Goal: Task Accomplishment & Management: Manage account settings

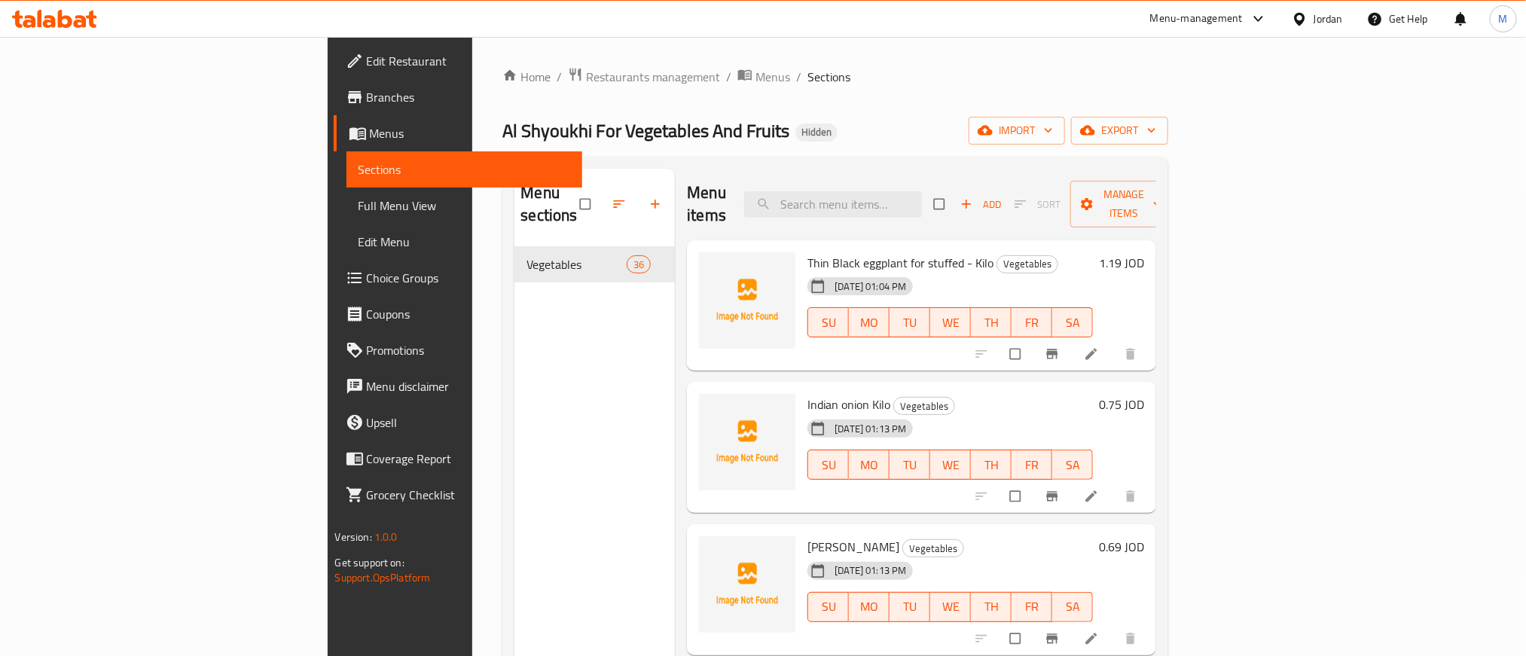
drag, startPoint x: 1075, startPoint y: 114, endPoint x: 1110, endPoint y: 12, distance: 107.4
click at [1017, 96] on div "Home / Restaurants management / Menus / Sections Al Shyoukhi For Vegetables And…" at bounding box center [835, 452] width 666 height 770
drag, startPoint x: 1080, startPoint y: 70, endPoint x: 934, endPoint y: 70, distance: 146.1
click at [934, 70] on ol "Home / Restaurants management / Menus / Sections" at bounding box center [835, 77] width 666 height 20
drag, startPoint x: 848, startPoint y: 117, endPoint x: 972, endPoint y: 114, distance: 124.3
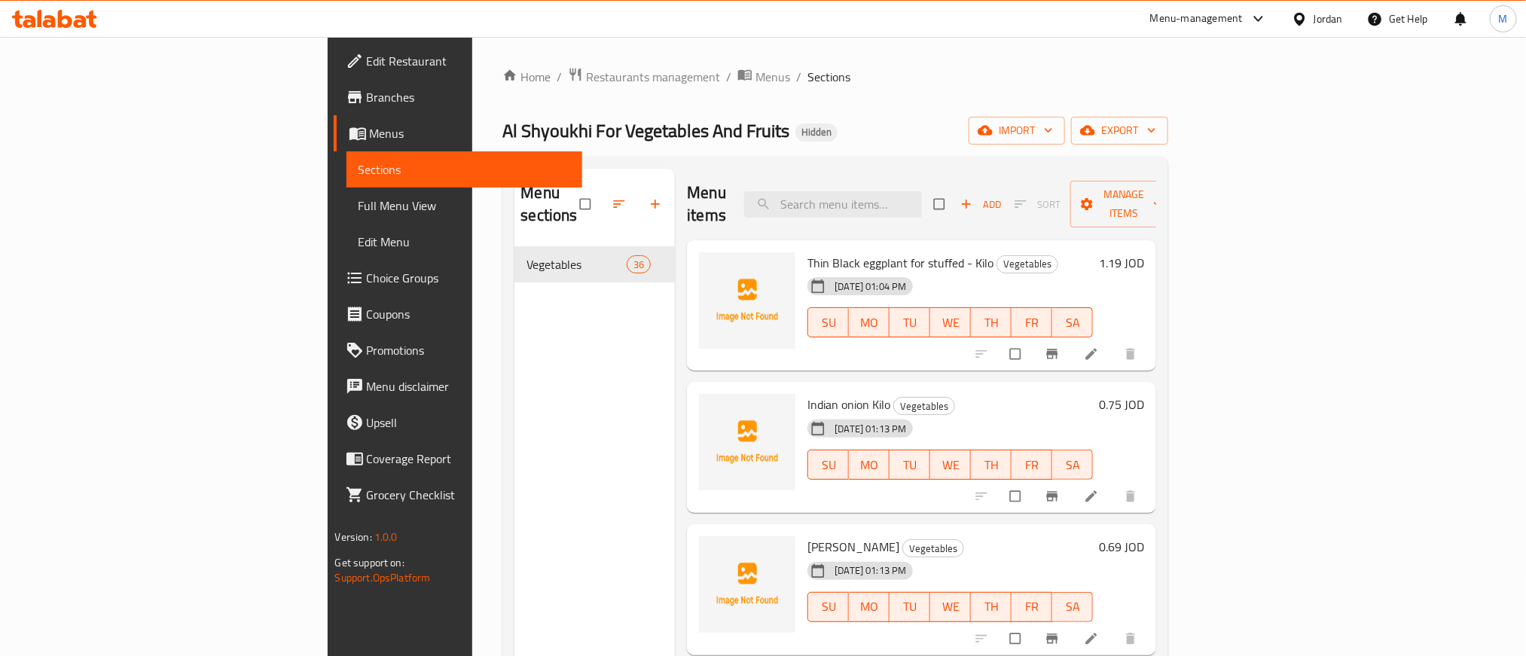
click at [848, 117] on div "Al Shyoukhi For Vegetables And Fruits Hidden import export" at bounding box center [835, 131] width 666 height 28
click at [1017, 134] on span "import" at bounding box center [1017, 130] width 72 height 19
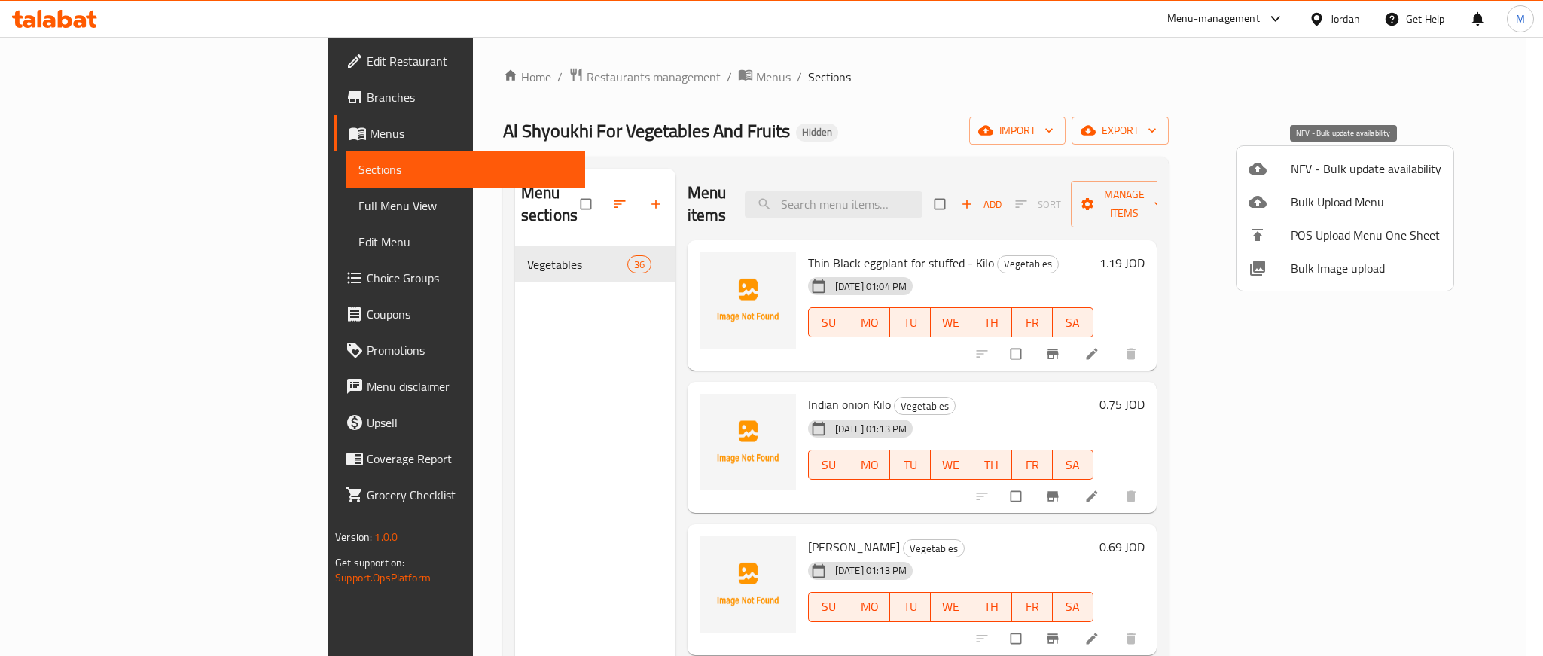
click at [1017, 178] on span "NFV - Bulk update availability" at bounding box center [1366, 169] width 151 height 18
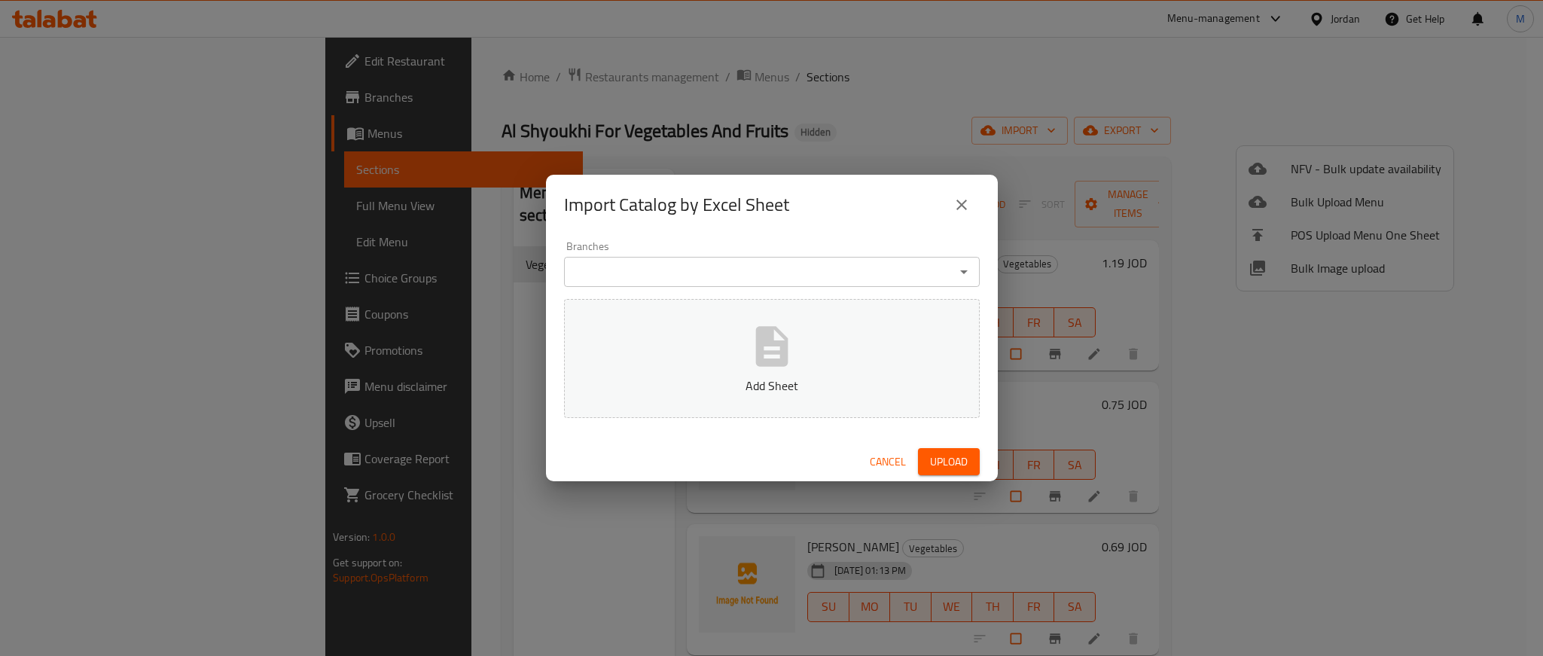
click at [888, 437] on span "Cancel" at bounding box center [888, 462] width 36 height 19
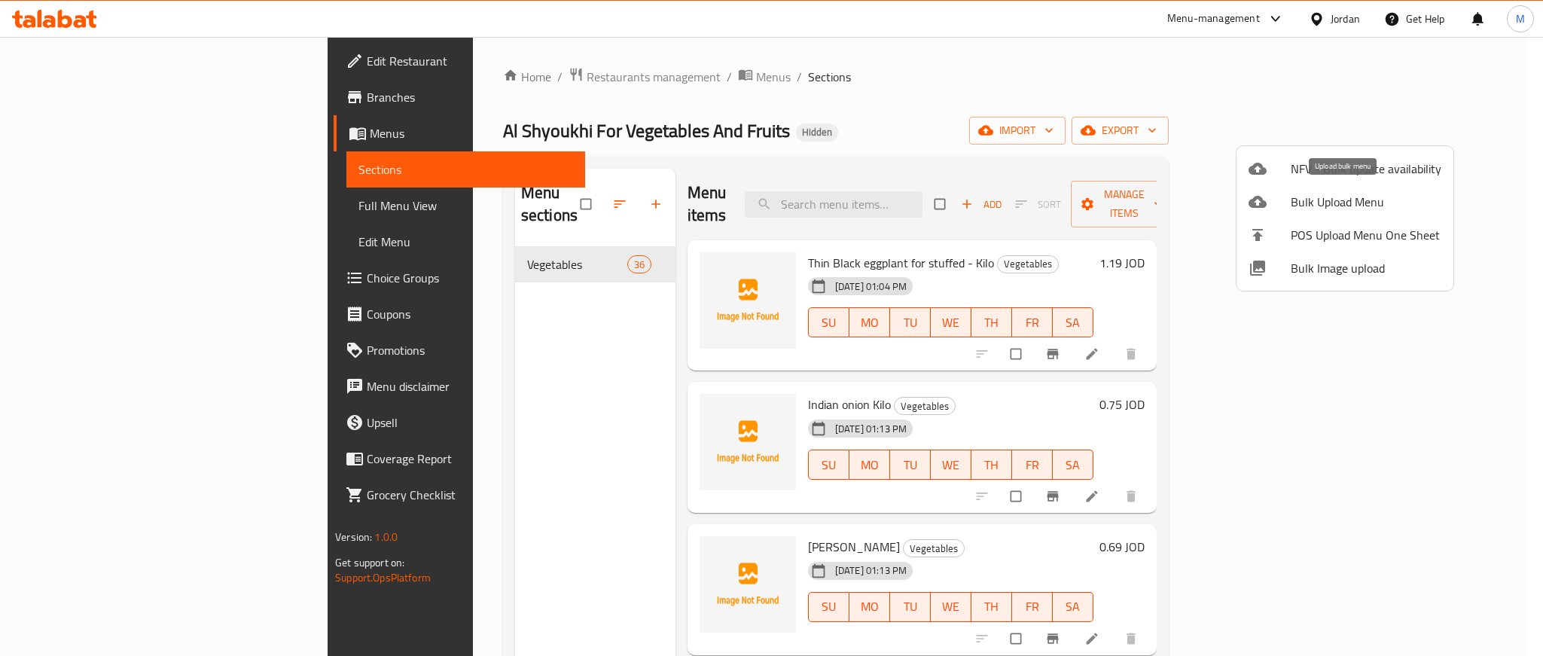
click at [1017, 206] on span "Bulk Upload Menu" at bounding box center [1366, 202] width 151 height 18
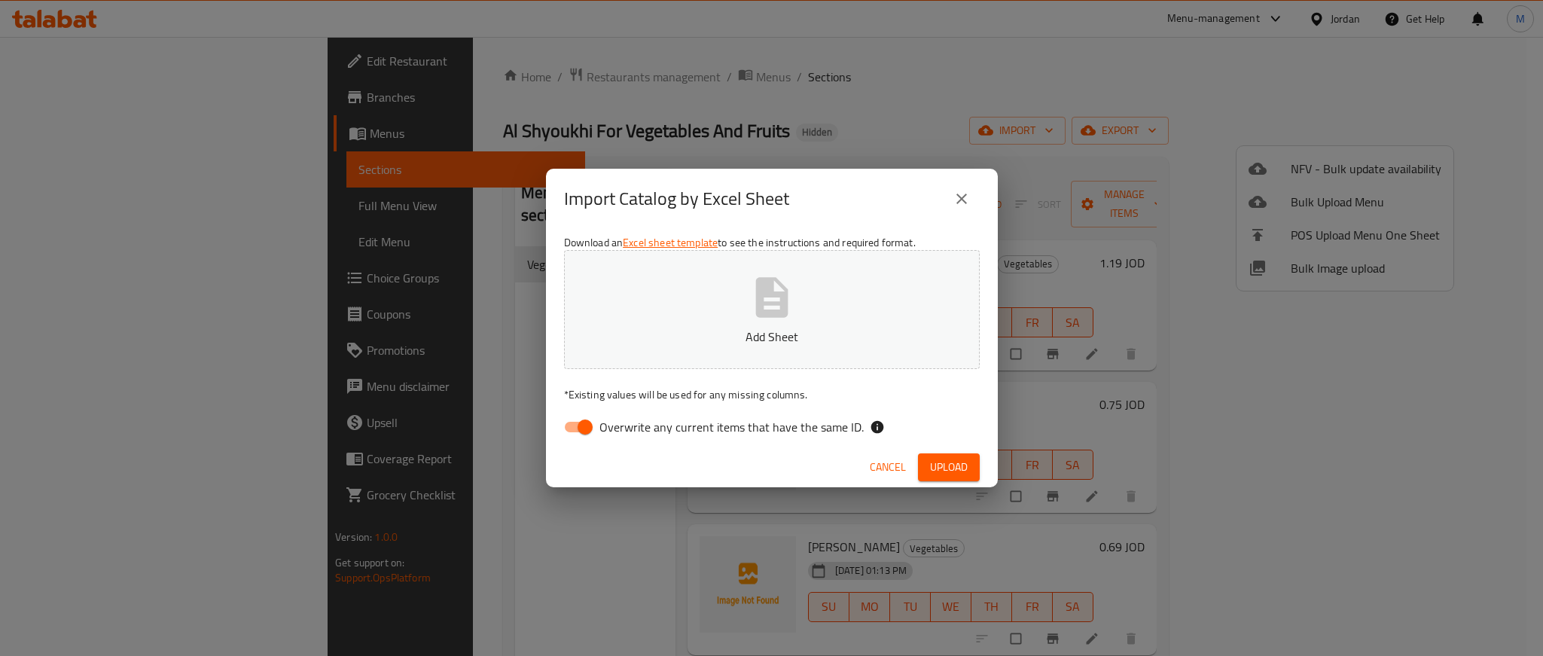
click at [816, 313] on button "Add Sheet" at bounding box center [772, 309] width 416 height 119
click at [581, 423] on input "Overwrite any current items that have the same ID." at bounding box center [585, 427] width 86 height 29
checkbox input "false"
click at [990, 418] on div "Download an Excel sheet template to see the instructions and required format. U…" at bounding box center [772, 338] width 452 height 218
click at [959, 437] on div "Cancel Upload" at bounding box center [772, 467] width 452 height 40
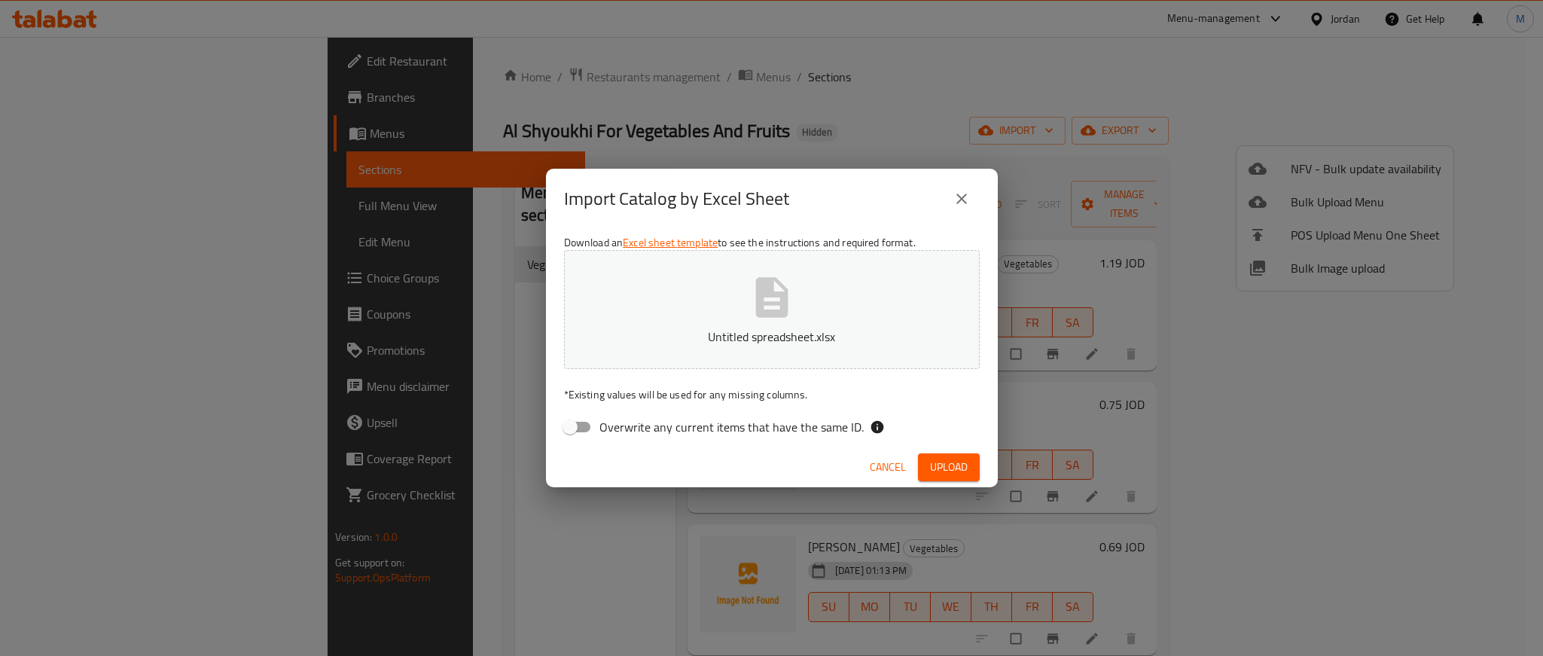
click at [959, 437] on span "Upload" at bounding box center [949, 467] width 38 height 19
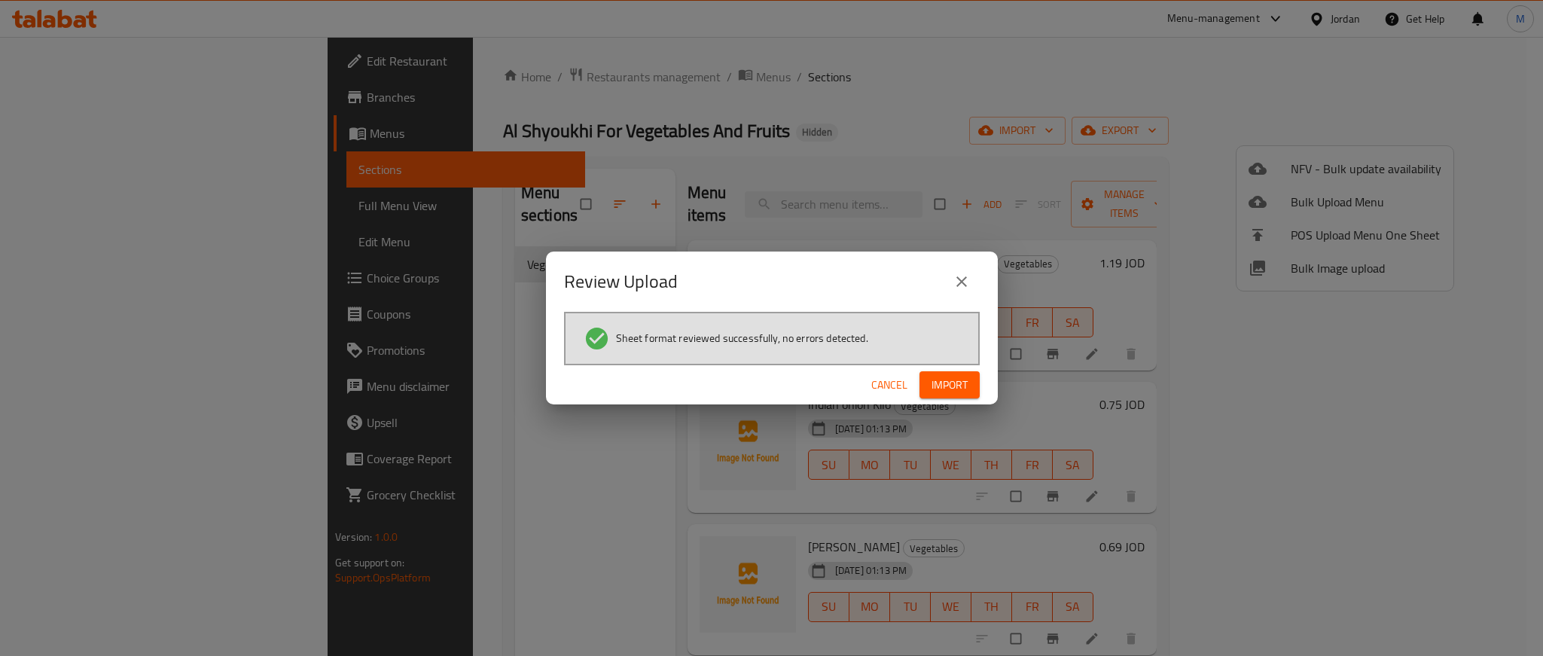
click at [951, 391] on span "Import" at bounding box center [950, 385] width 36 height 19
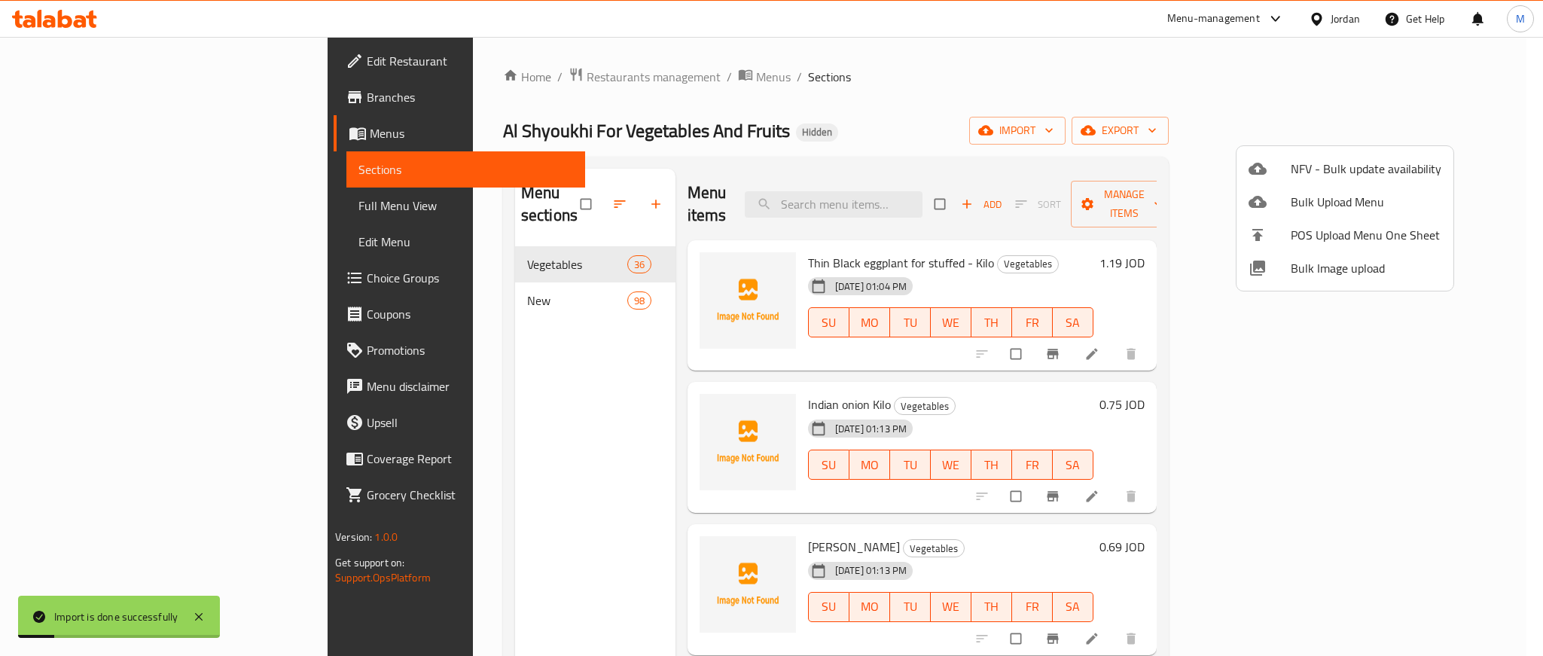
click at [483, 332] on div at bounding box center [771, 328] width 1543 height 656
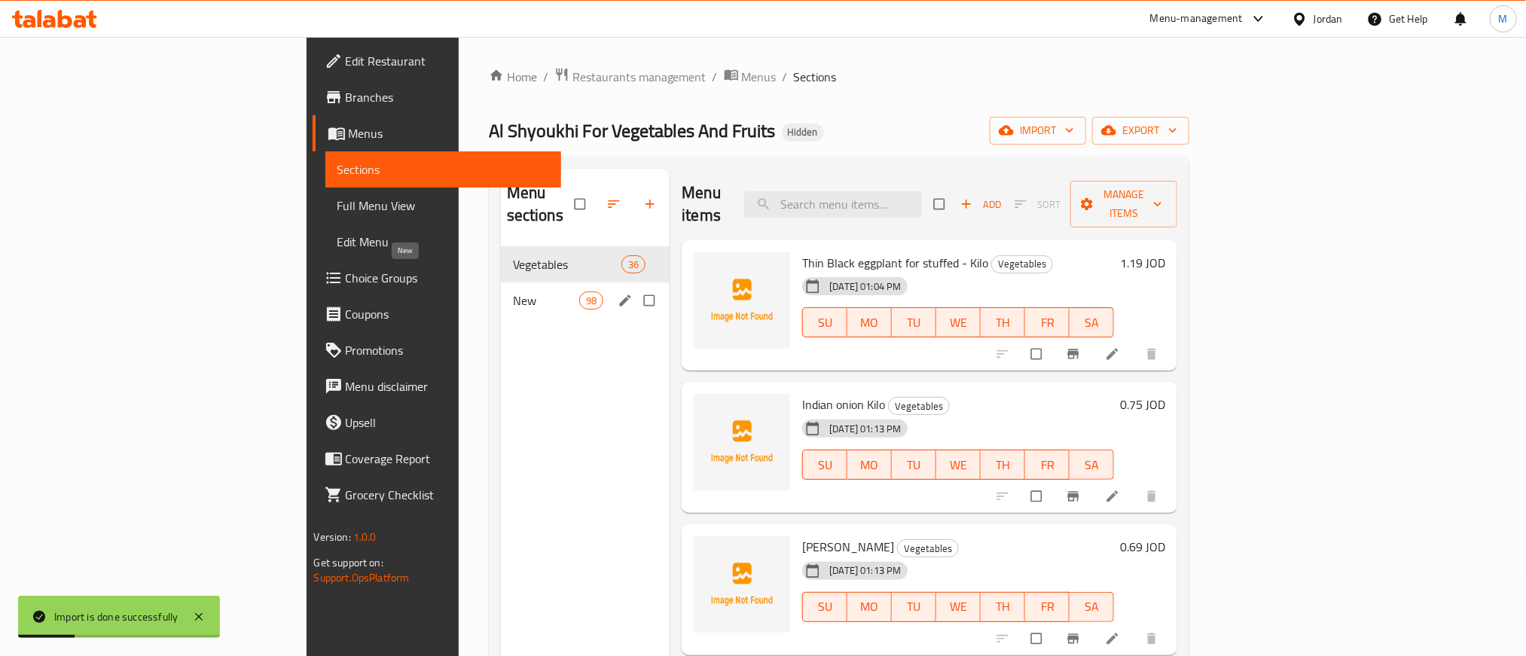
click at [513, 291] on span "New" at bounding box center [546, 300] width 66 height 18
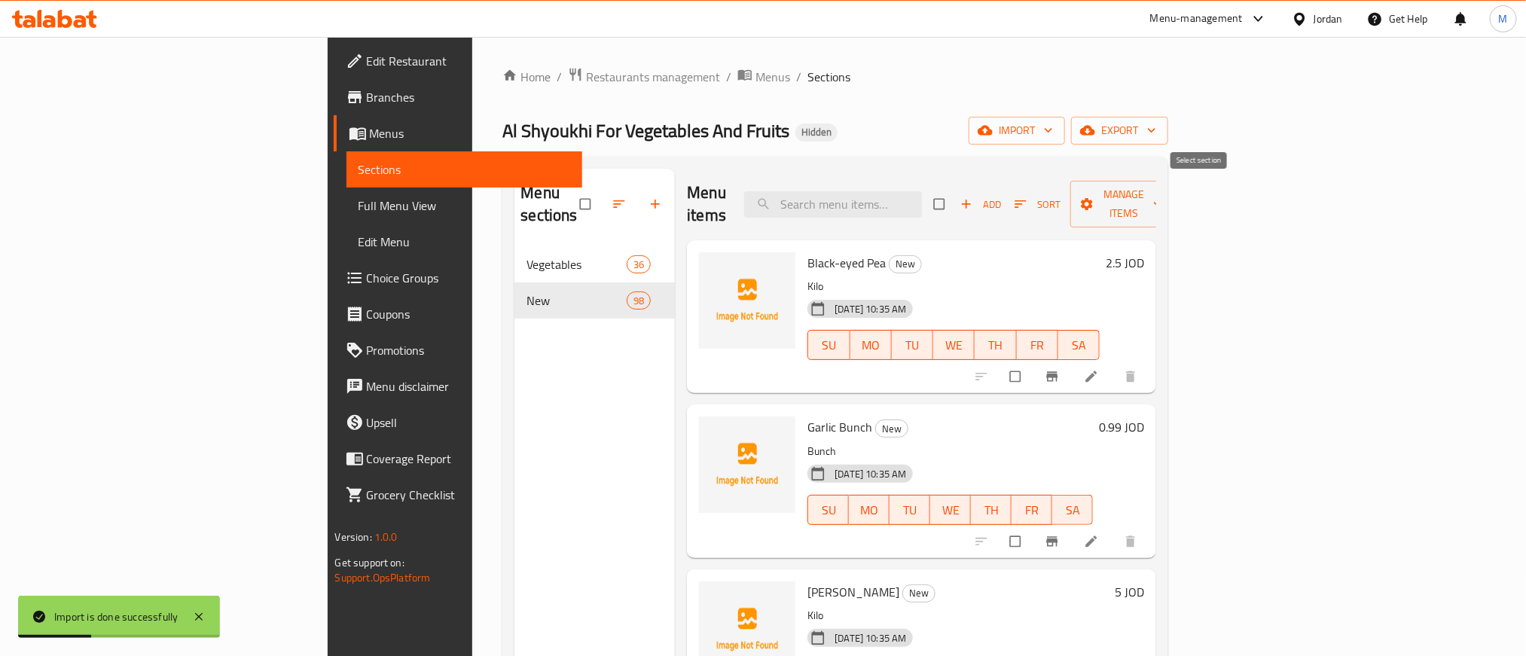
click at [956, 195] on input "checkbox" at bounding box center [941, 204] width 32 height 29
checkbox input "true"
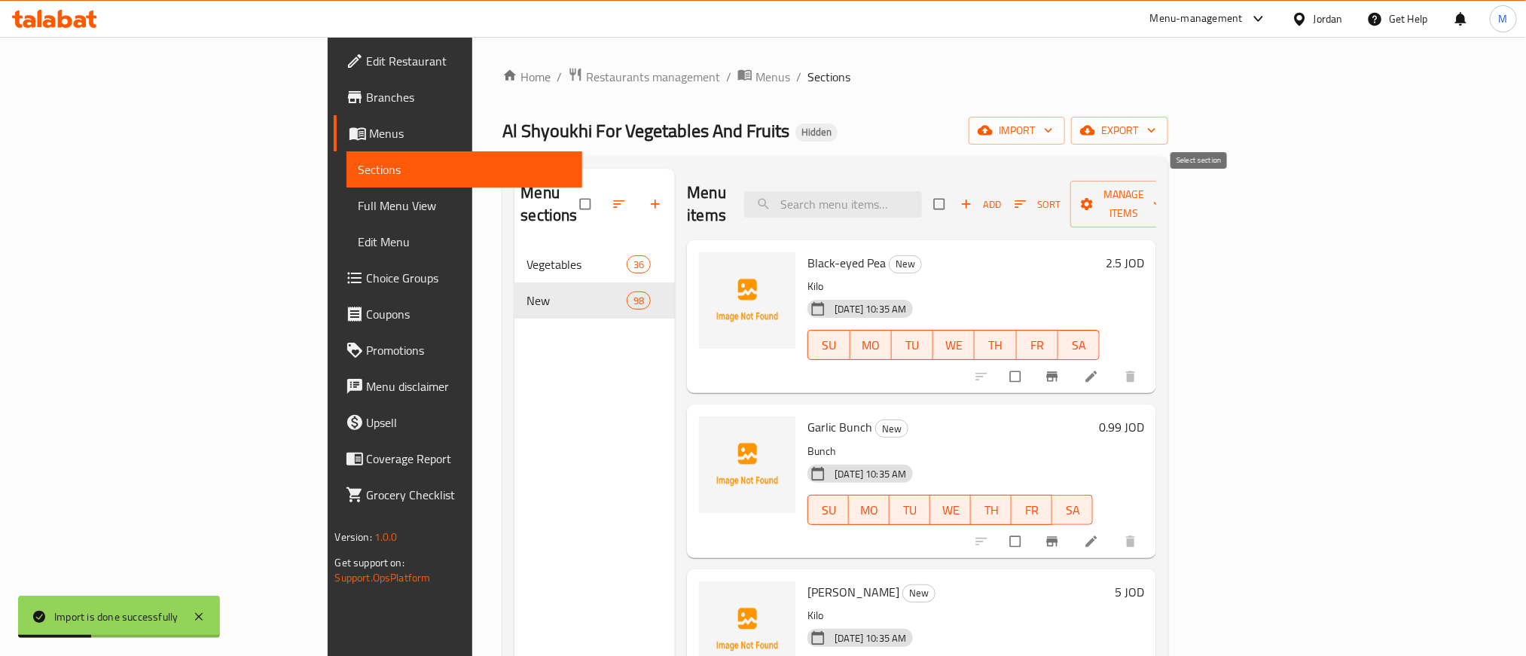
checkbox input "true"
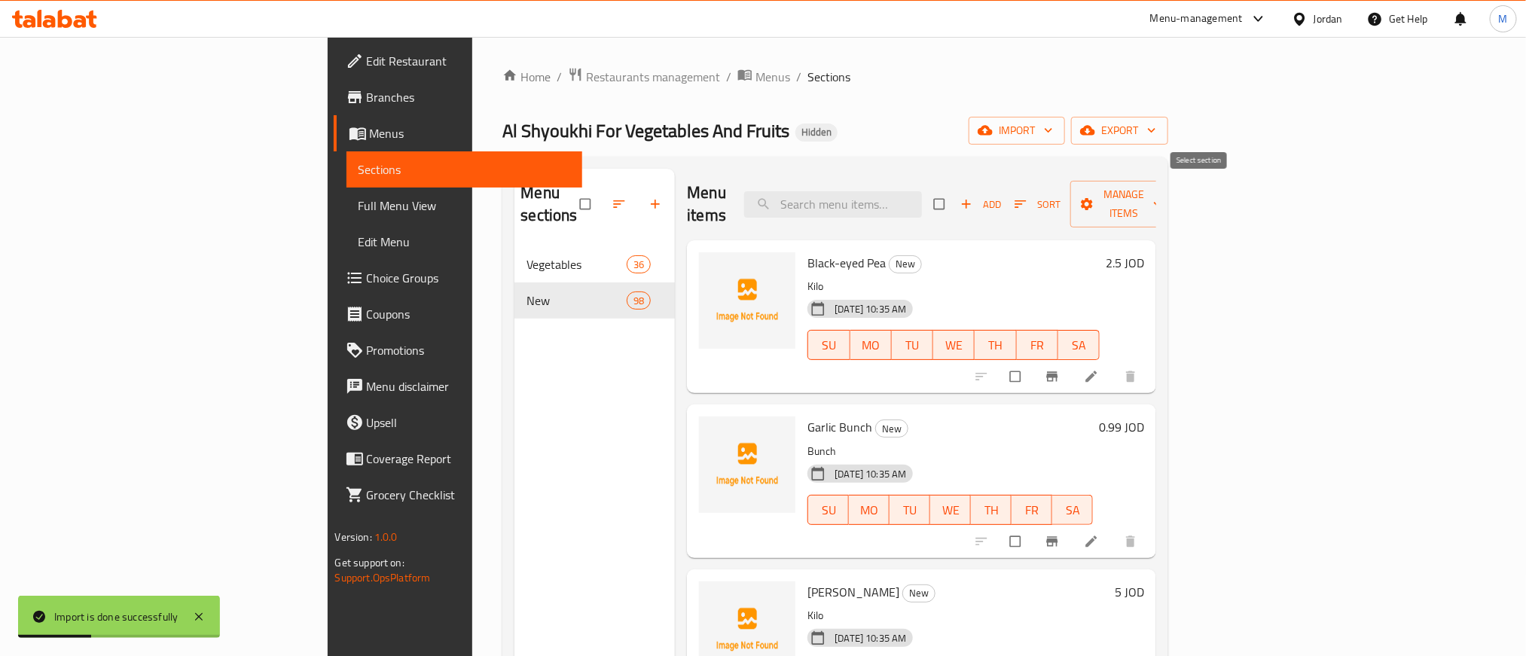
checkbox input "true"
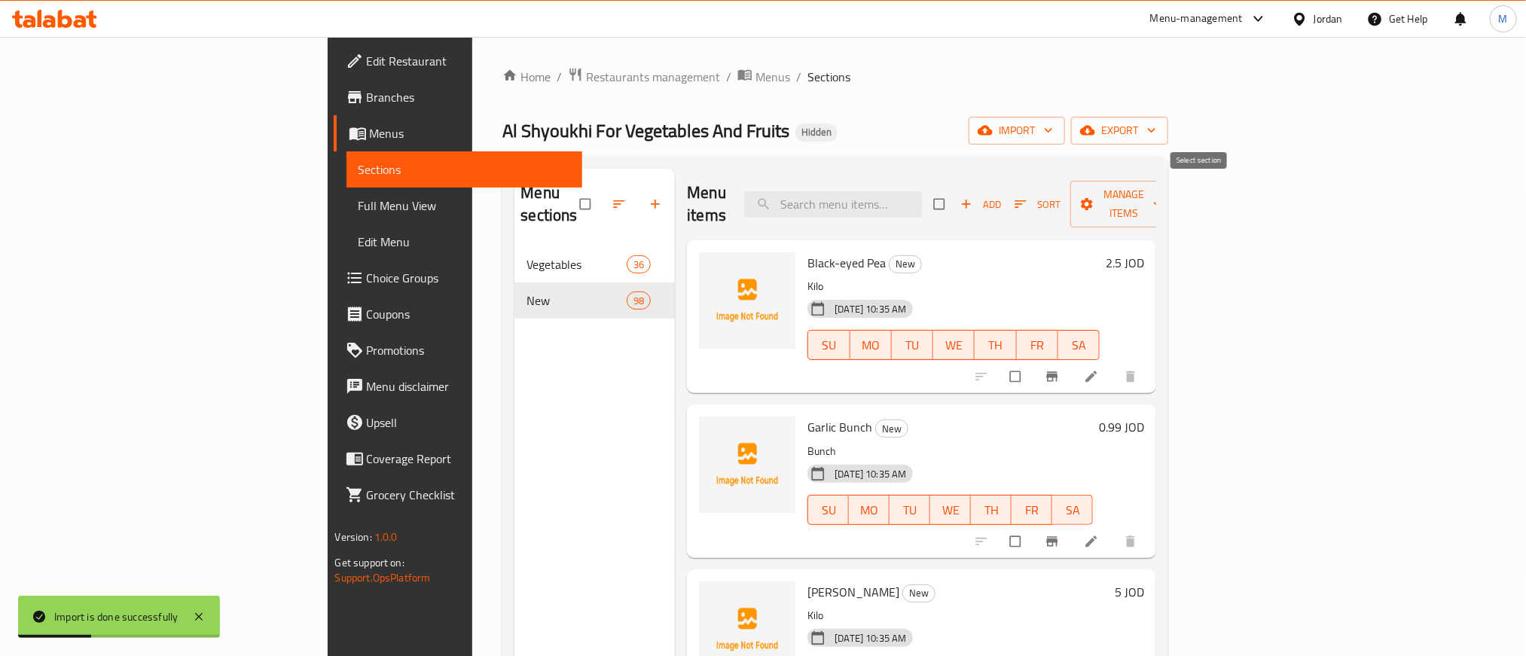
checkbox input "true"
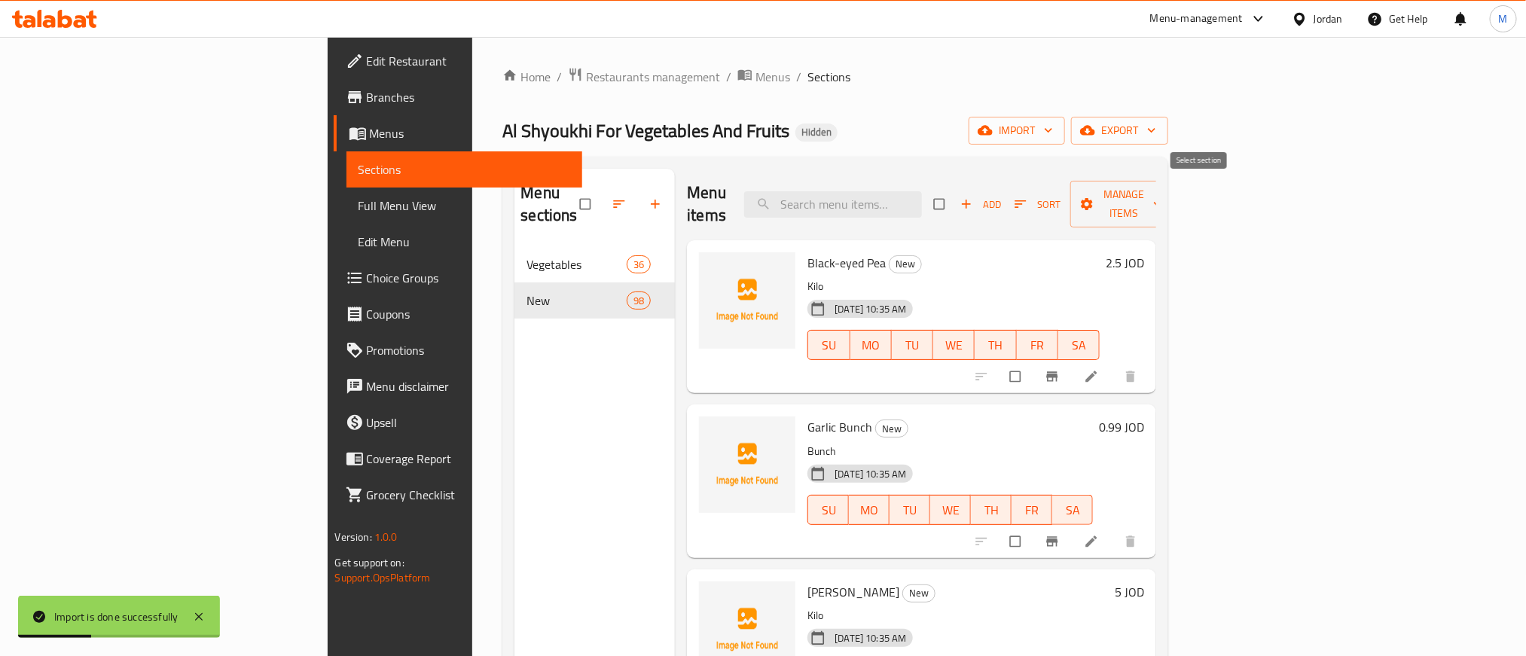
checkbox input "true"
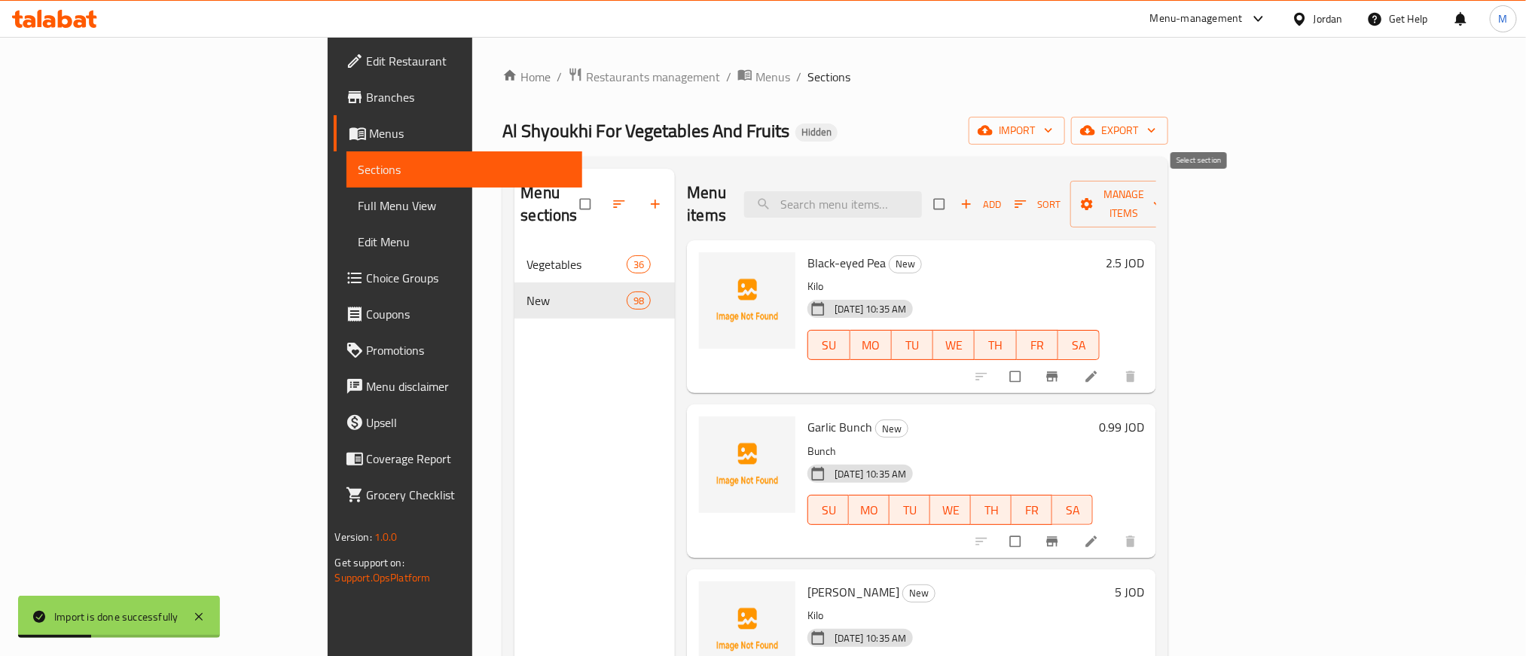
checkbox input "true"
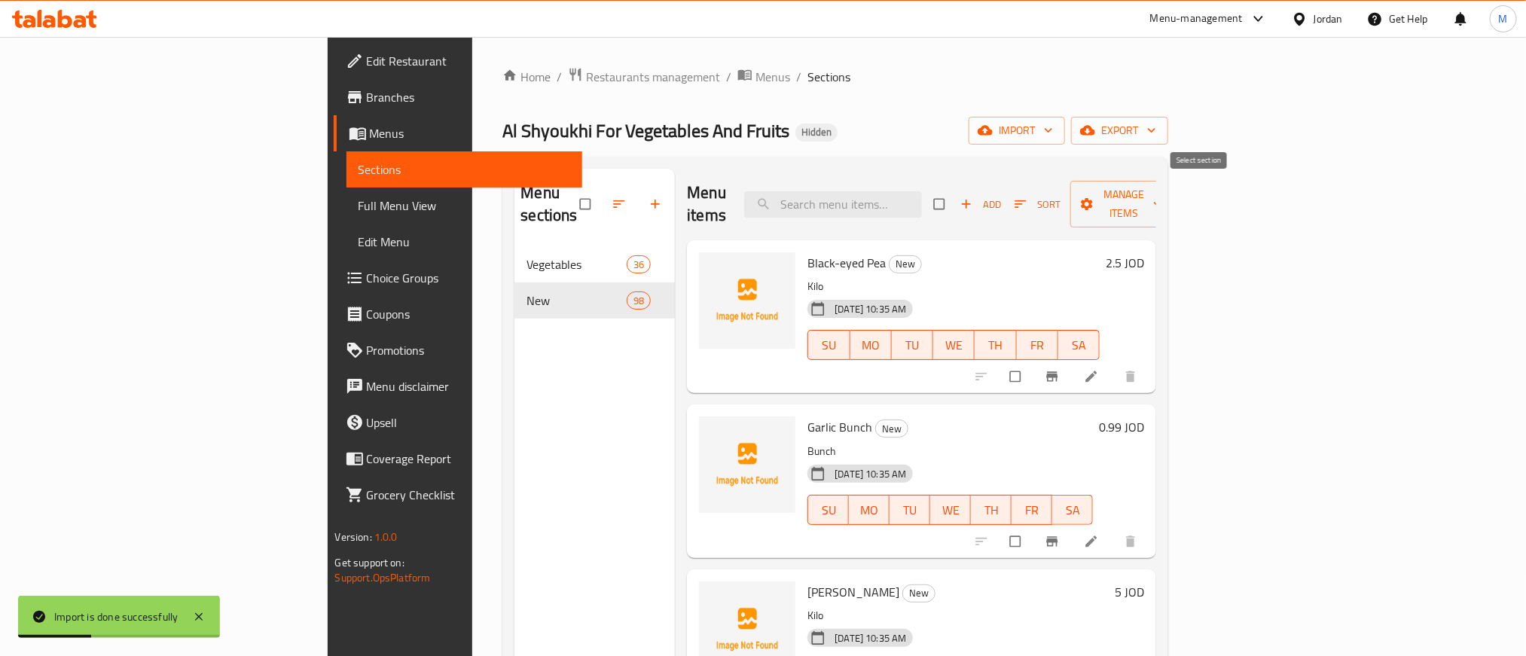
checkbox input "true"
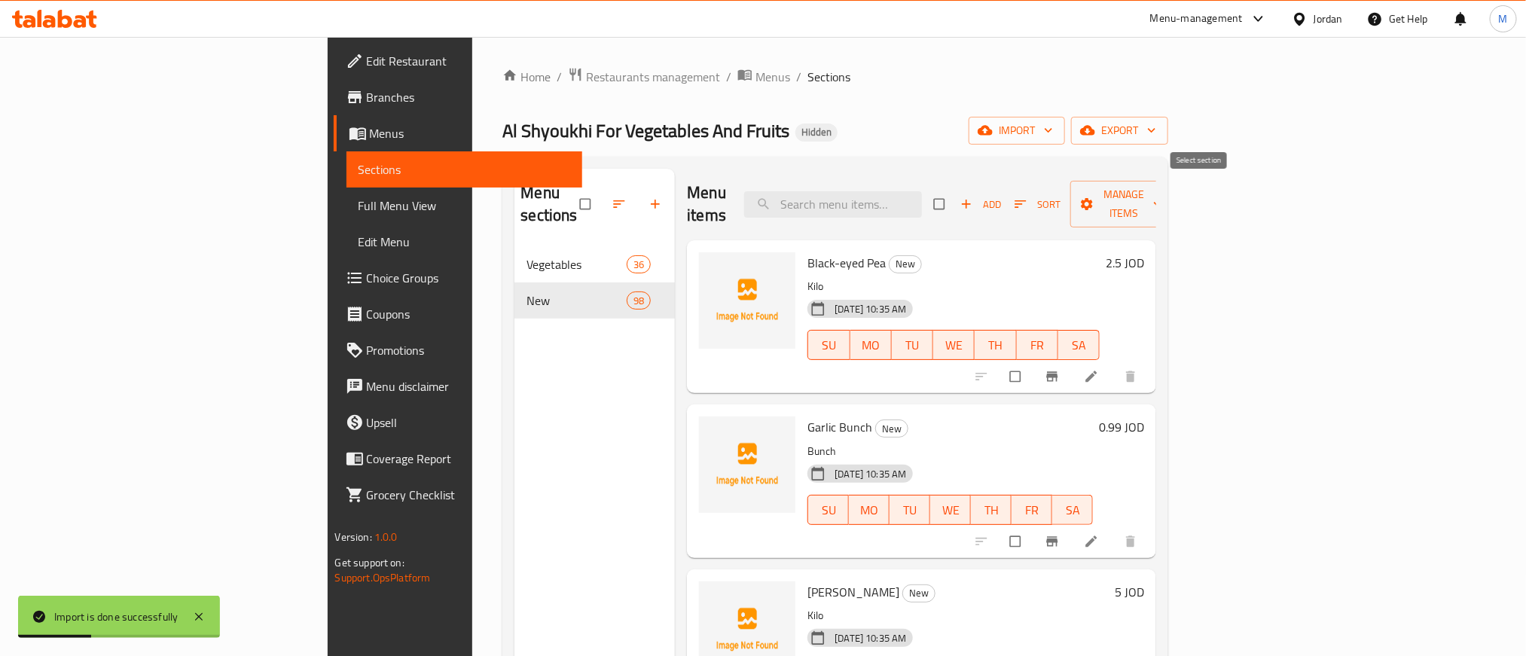
checkbox input "true"
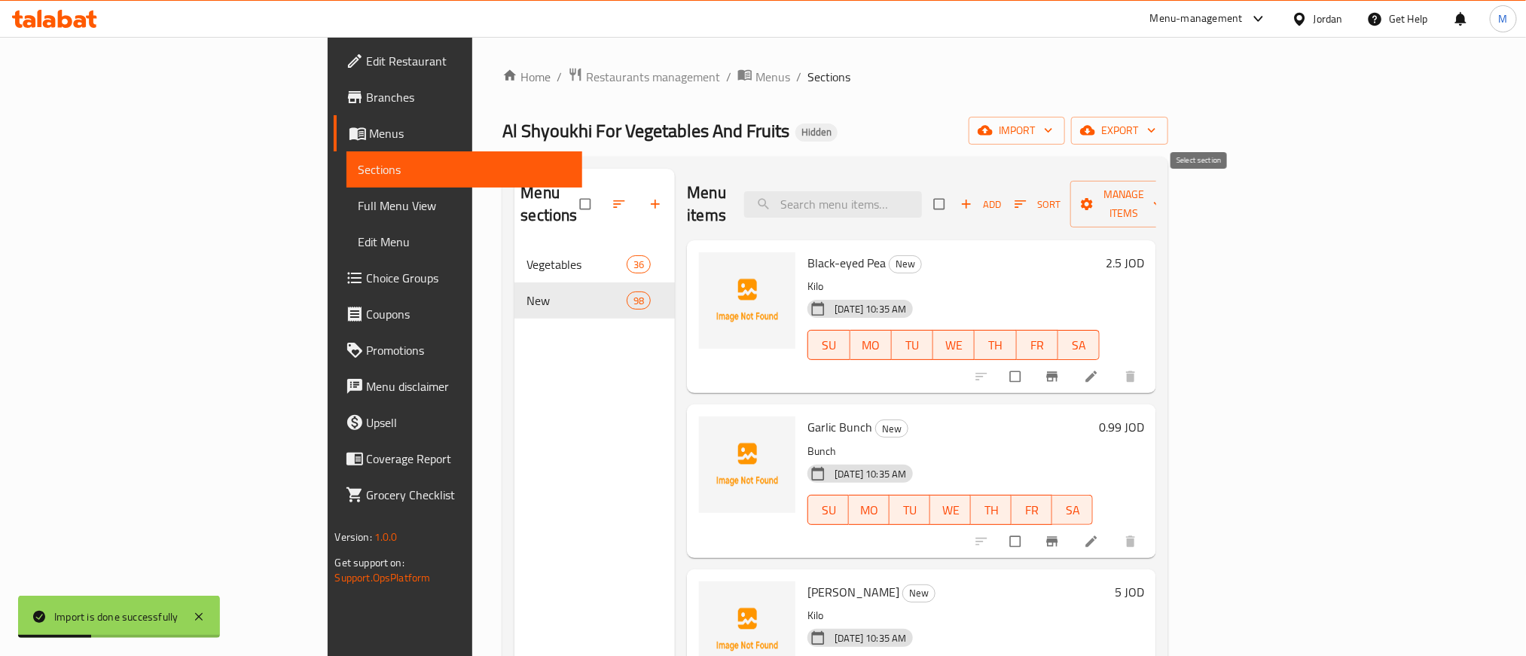
checkbox input "true"
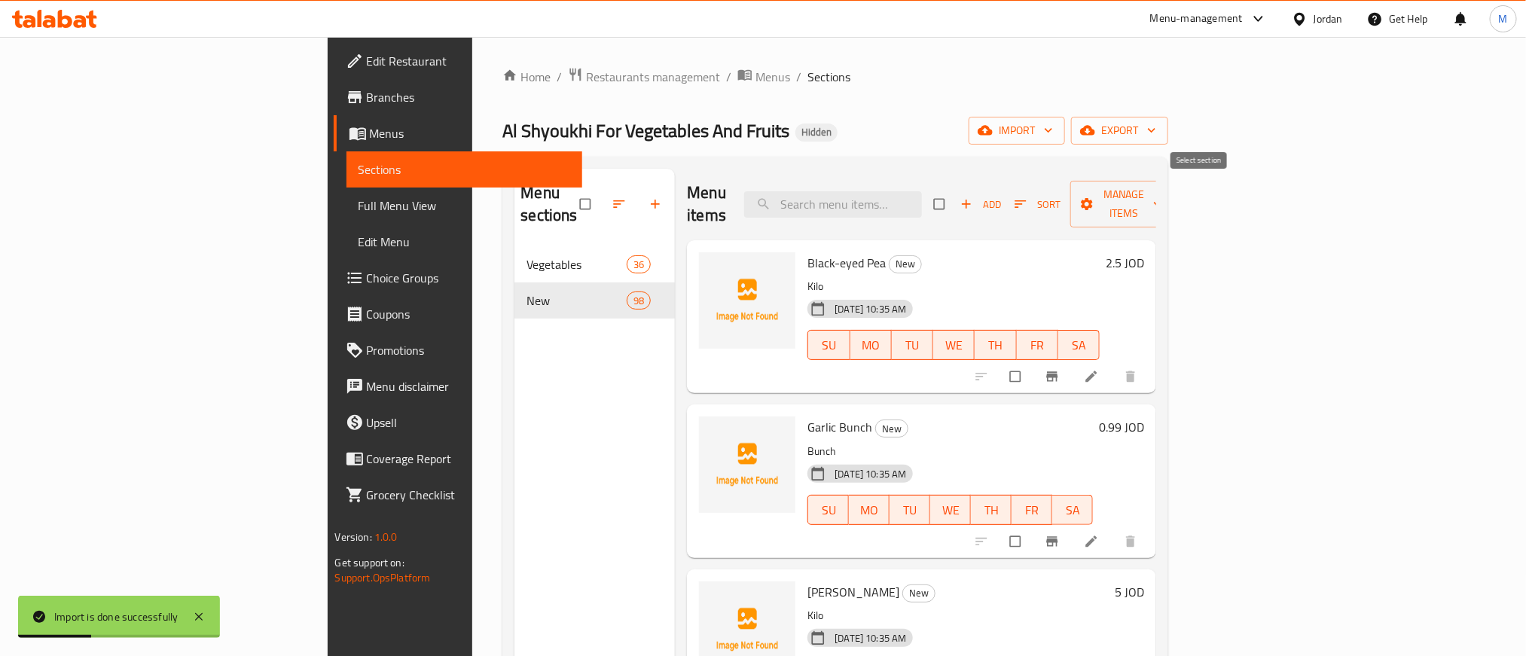
checkbox input "true"
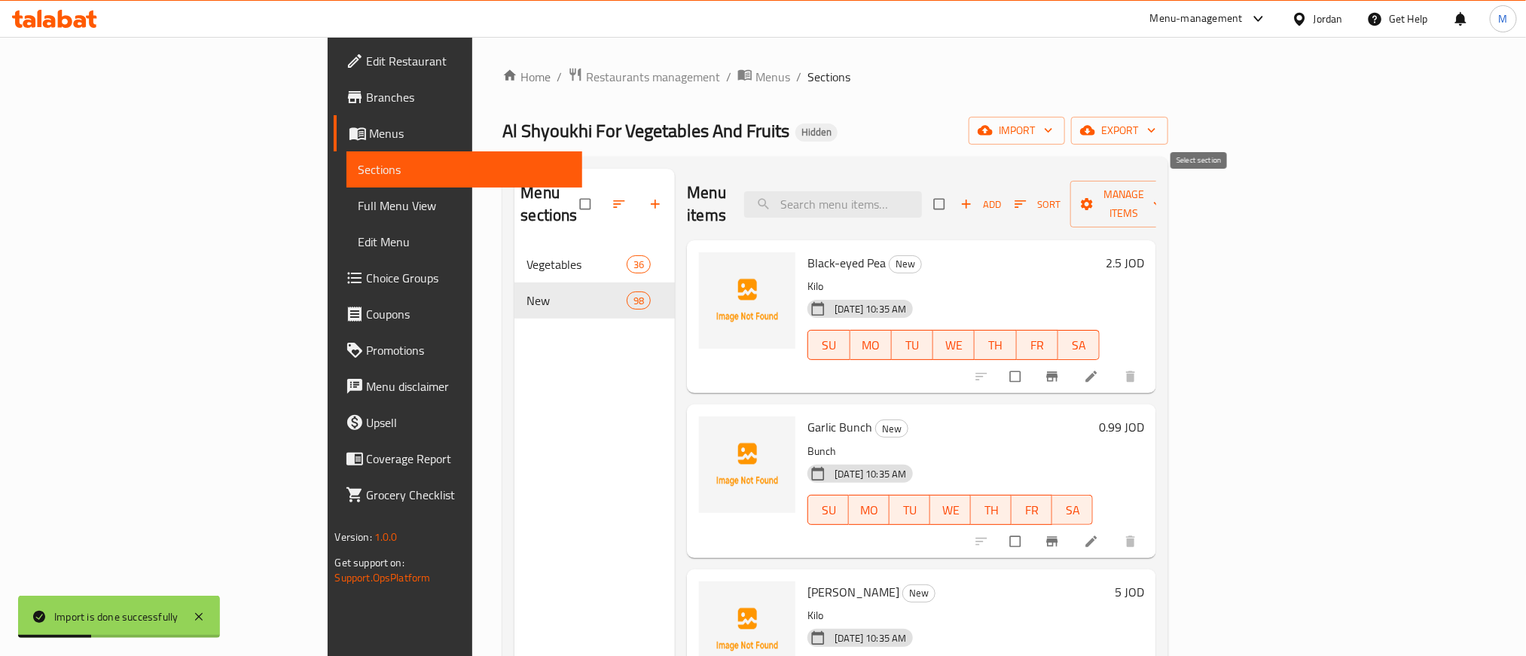
checkbox input "true"
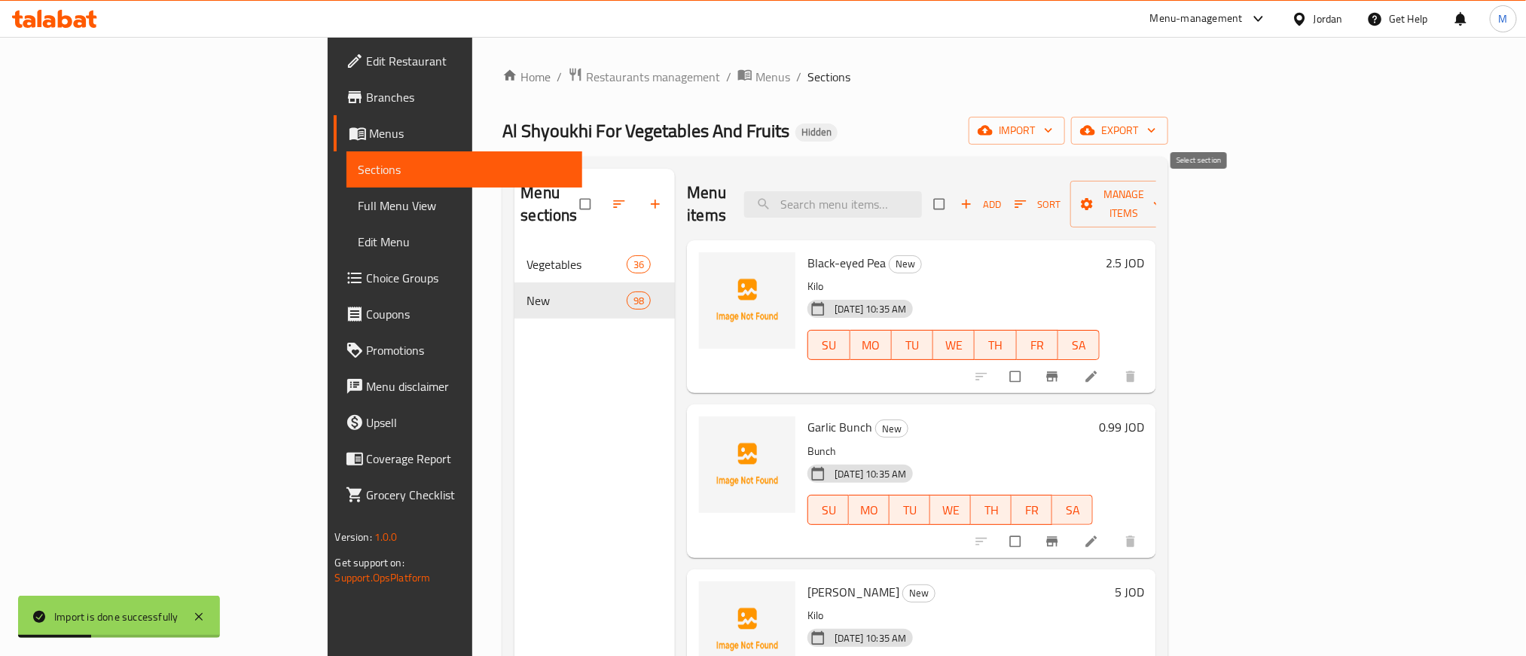
checkbox input "true"
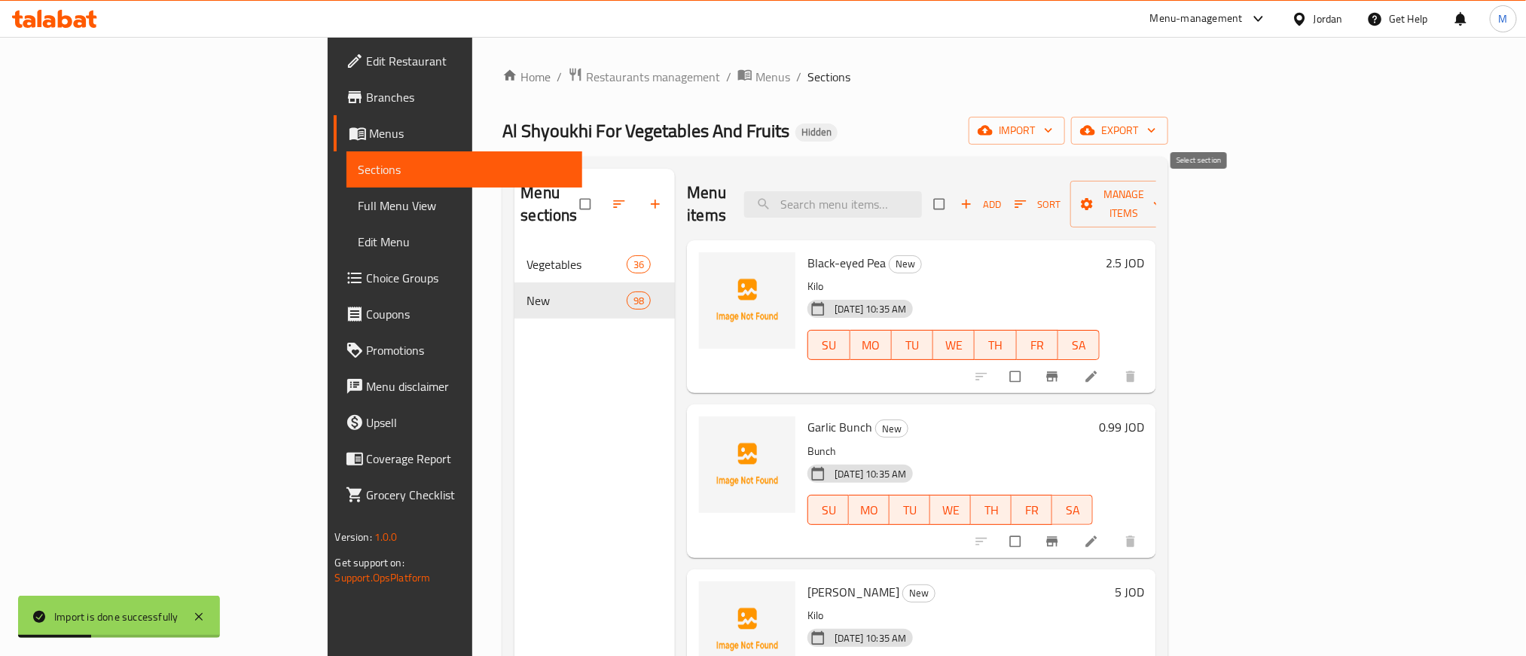
checkbox input "true"
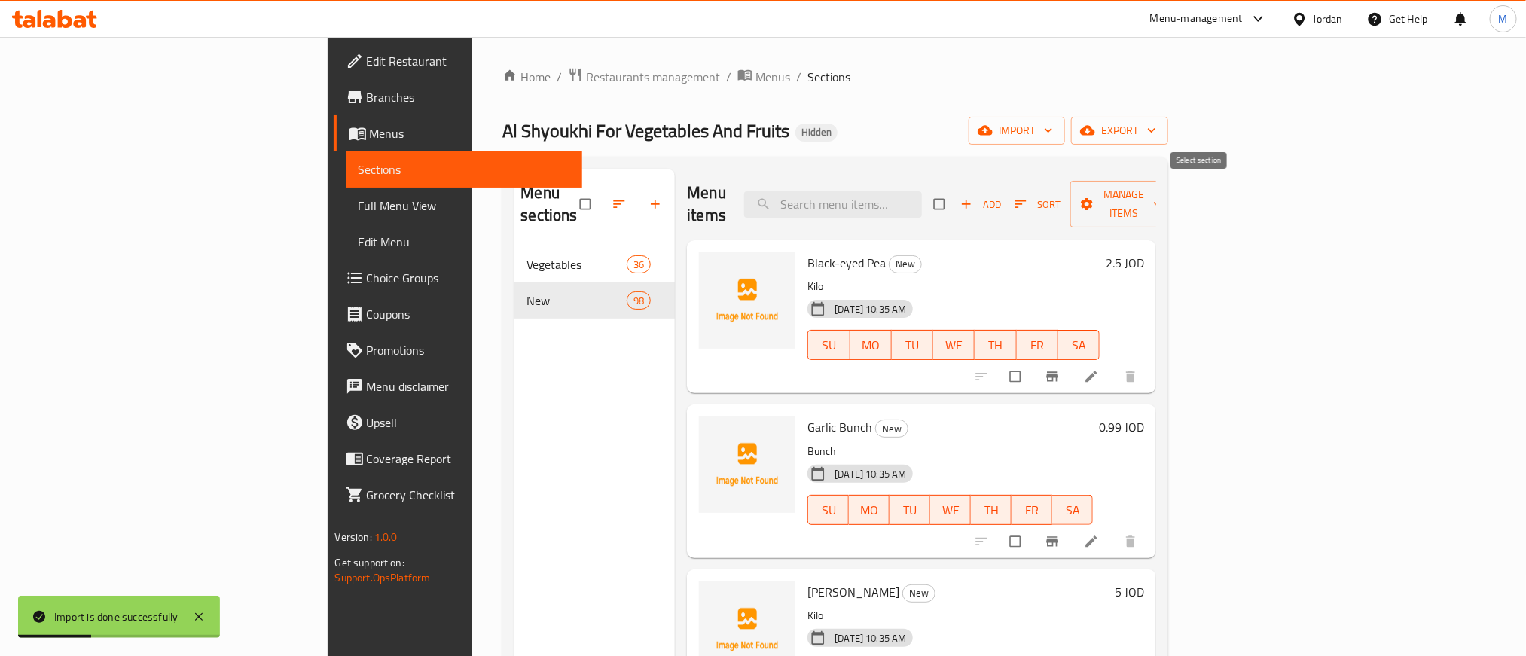
checkbox input "true"
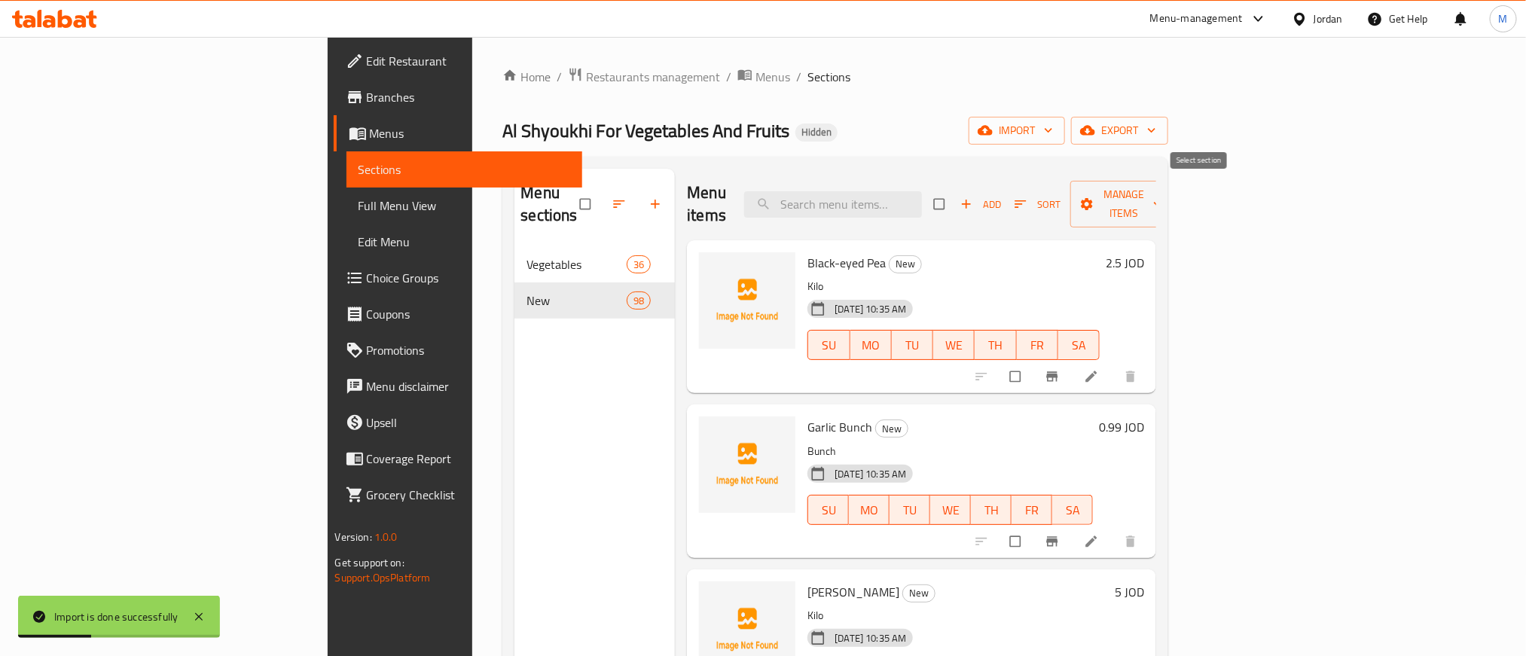
checkbox input "true"
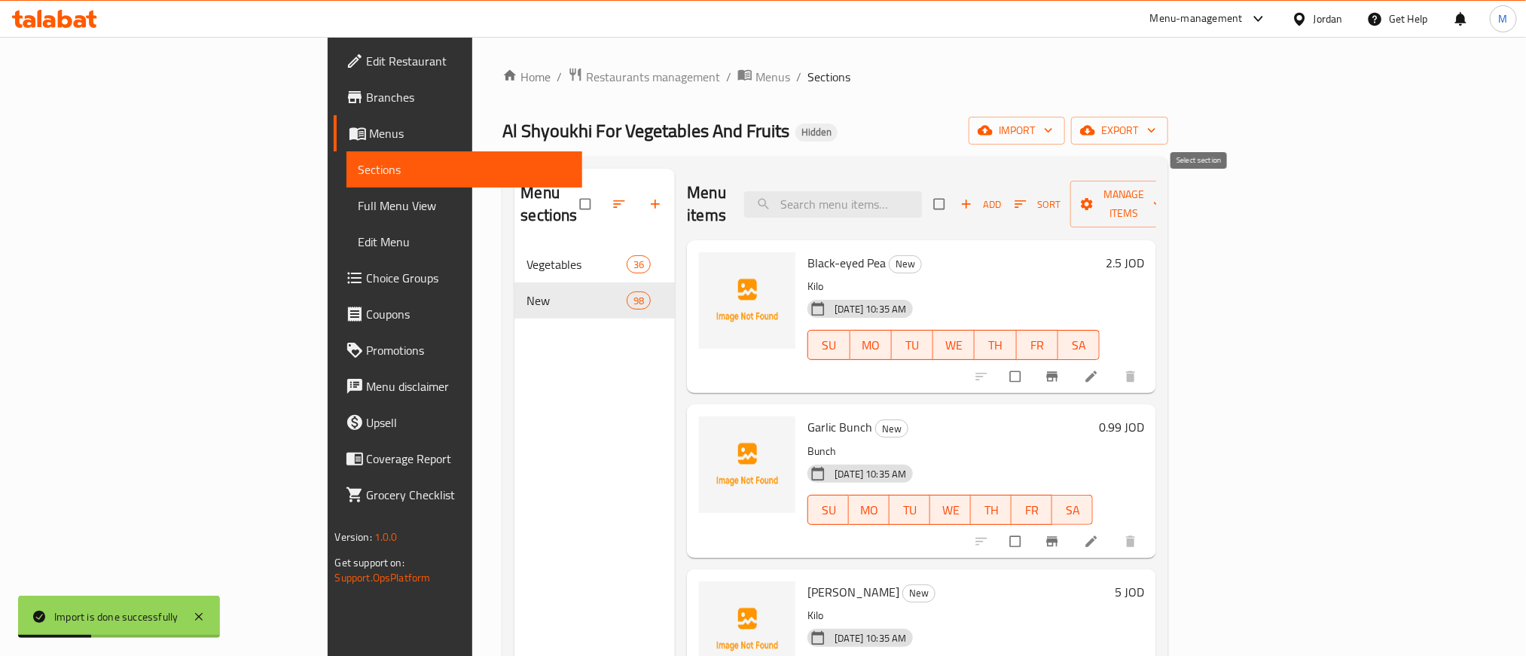
checkbox input "true"
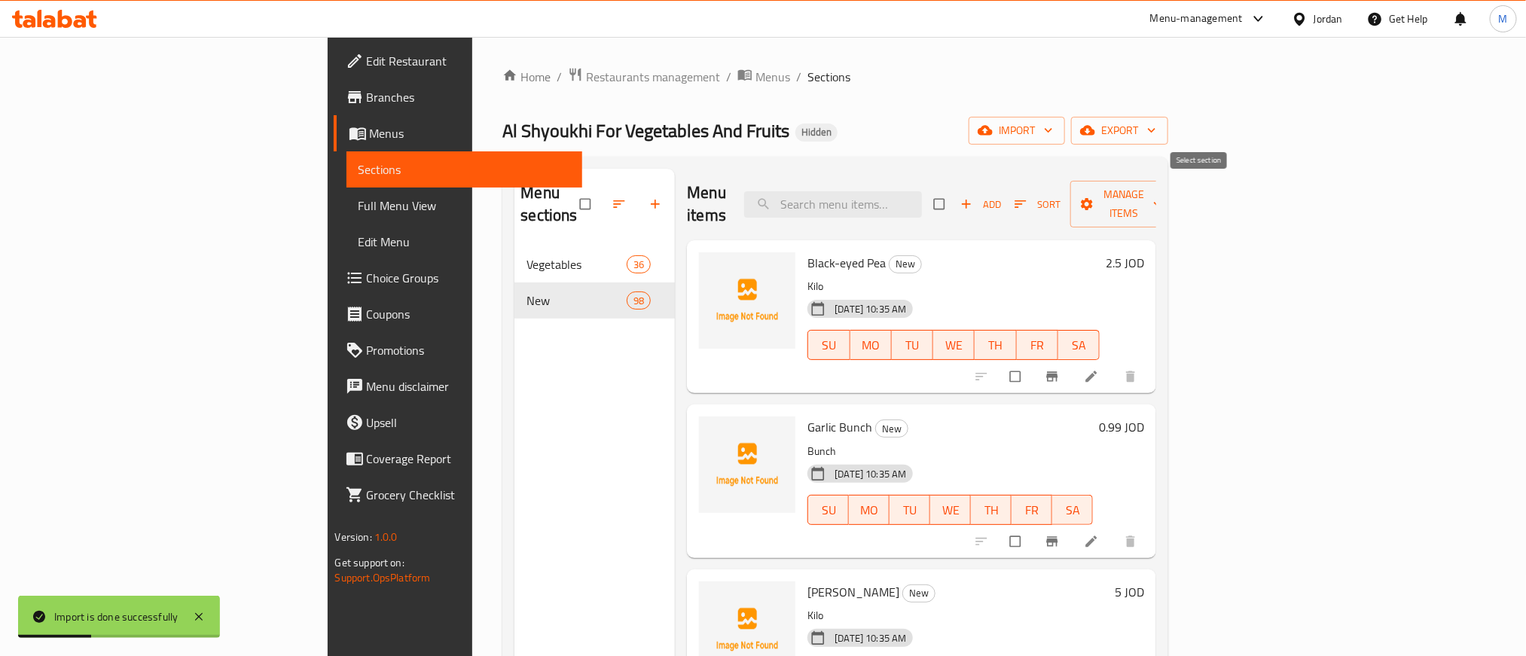
checkbox input "true"
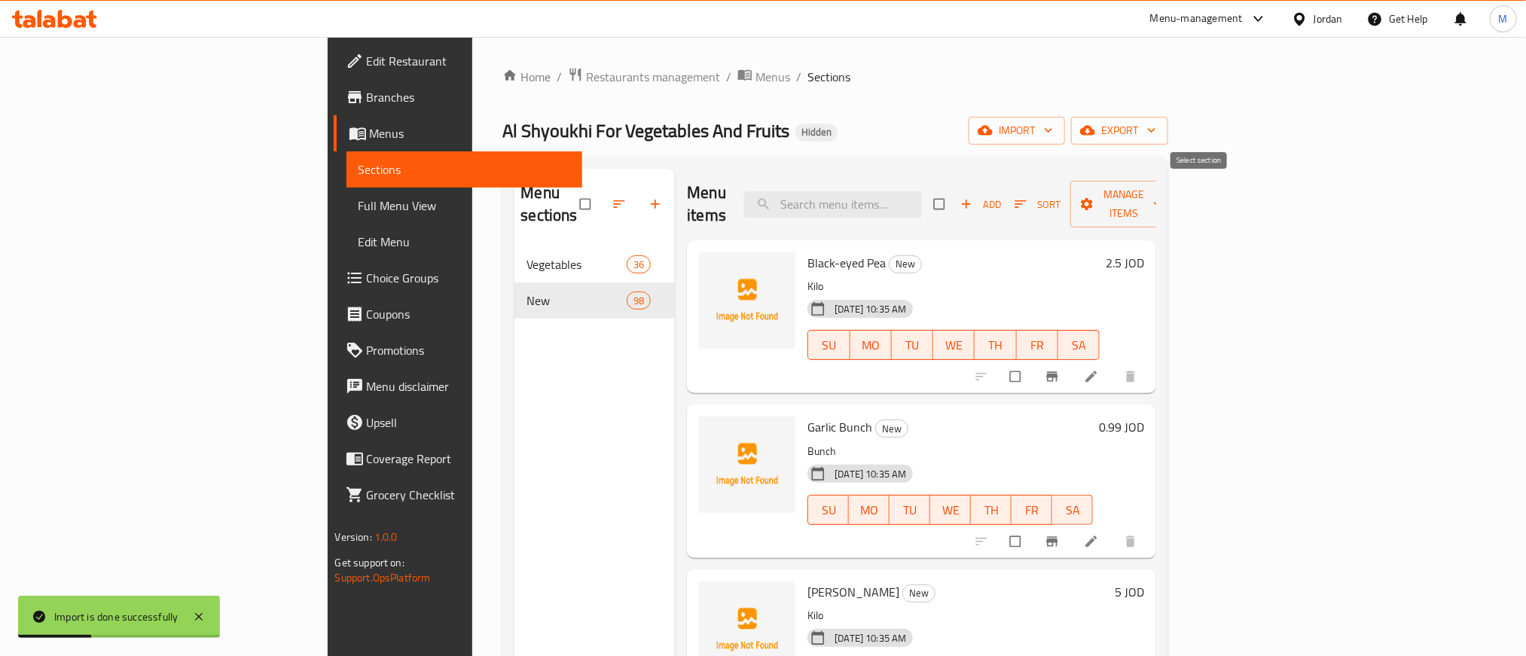
checkbox input "true"
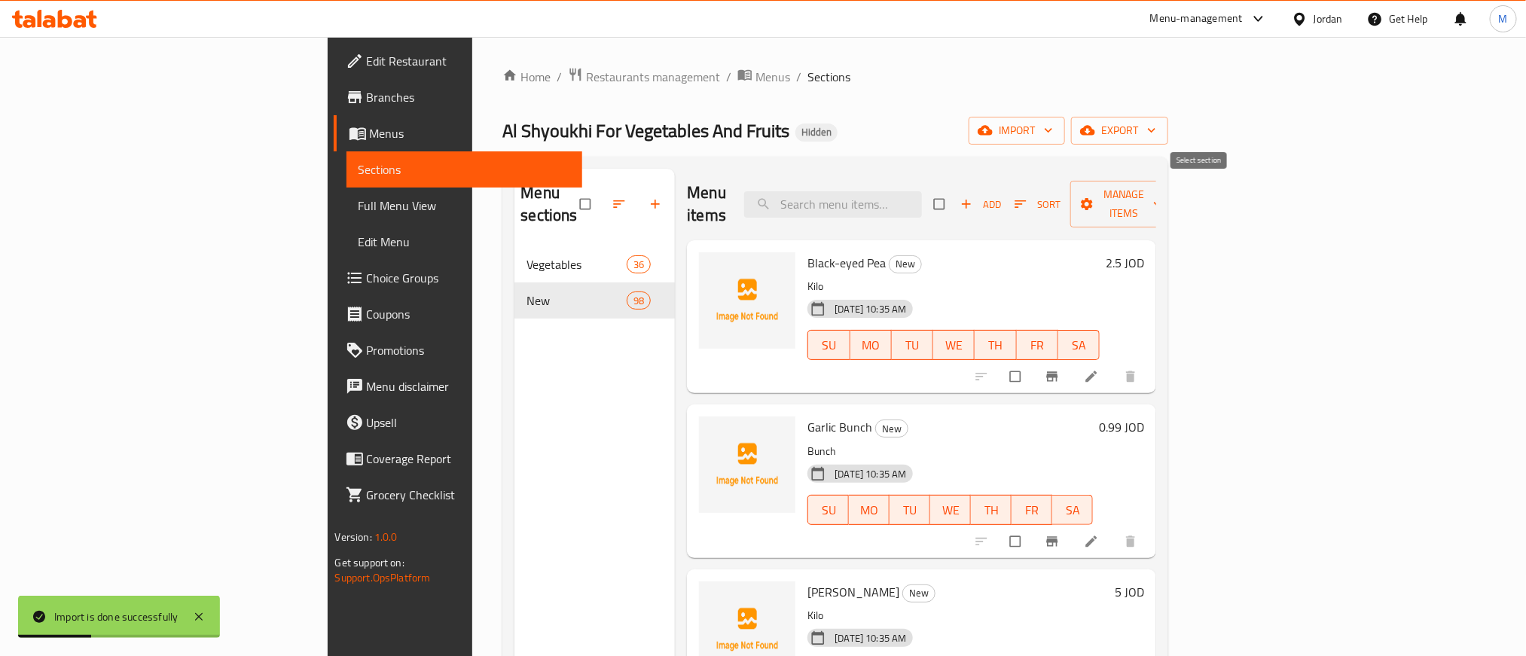
checkbox input "true"
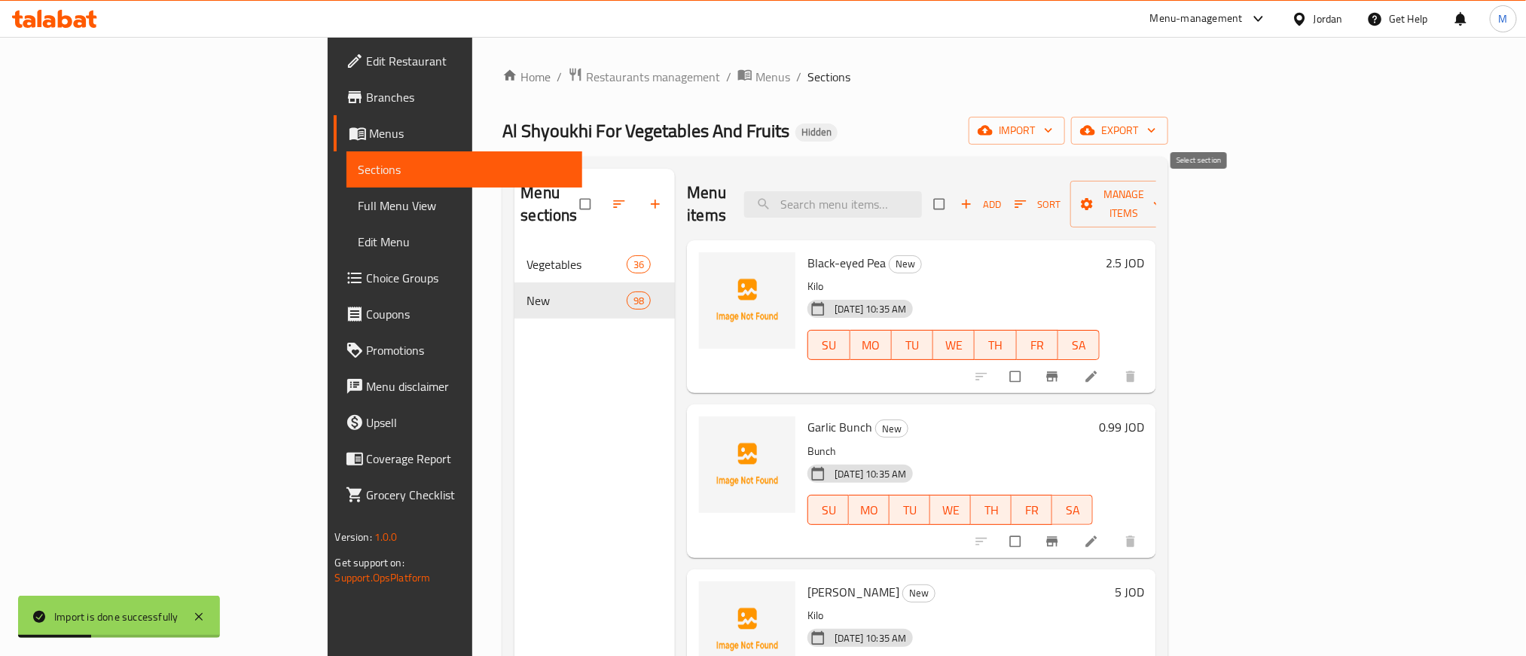
checkbox input "true"
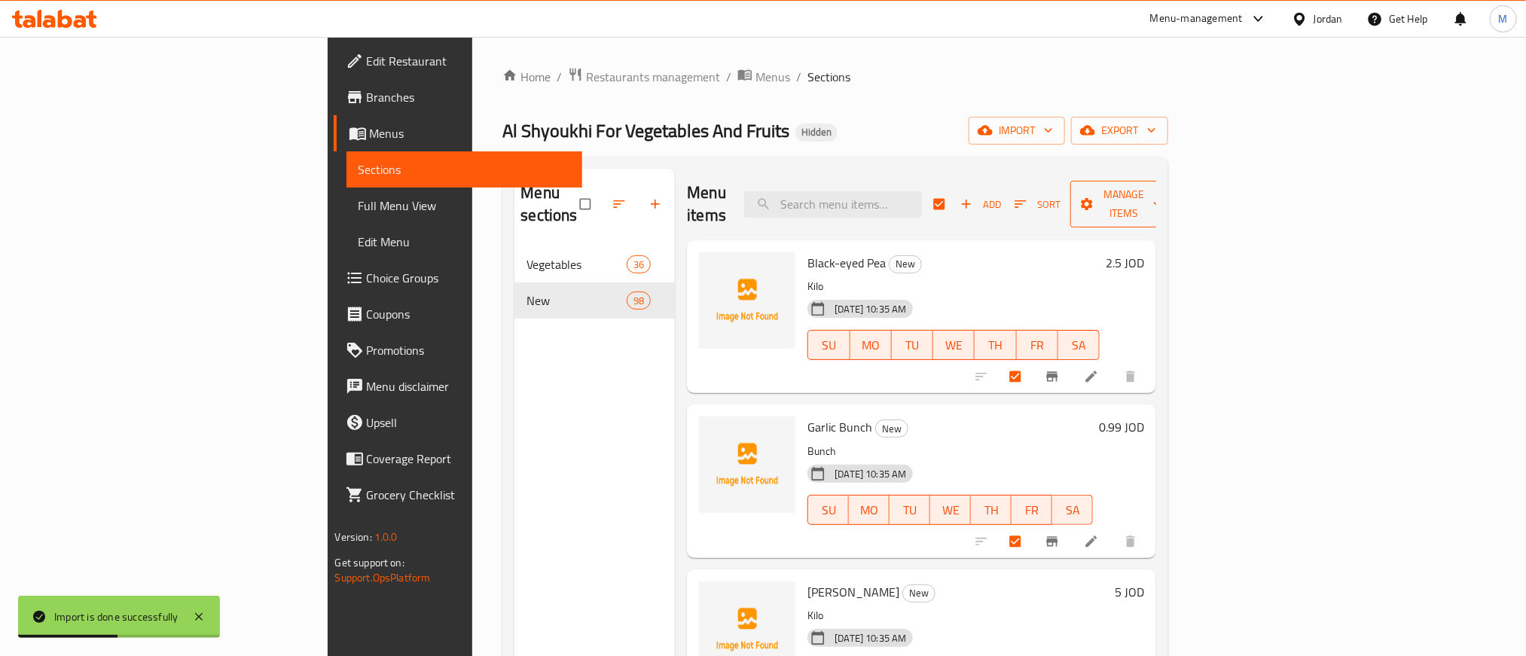
click at [1017, 190] on span "Manage items" at bounding box center [1123, 204] width 83 height 38
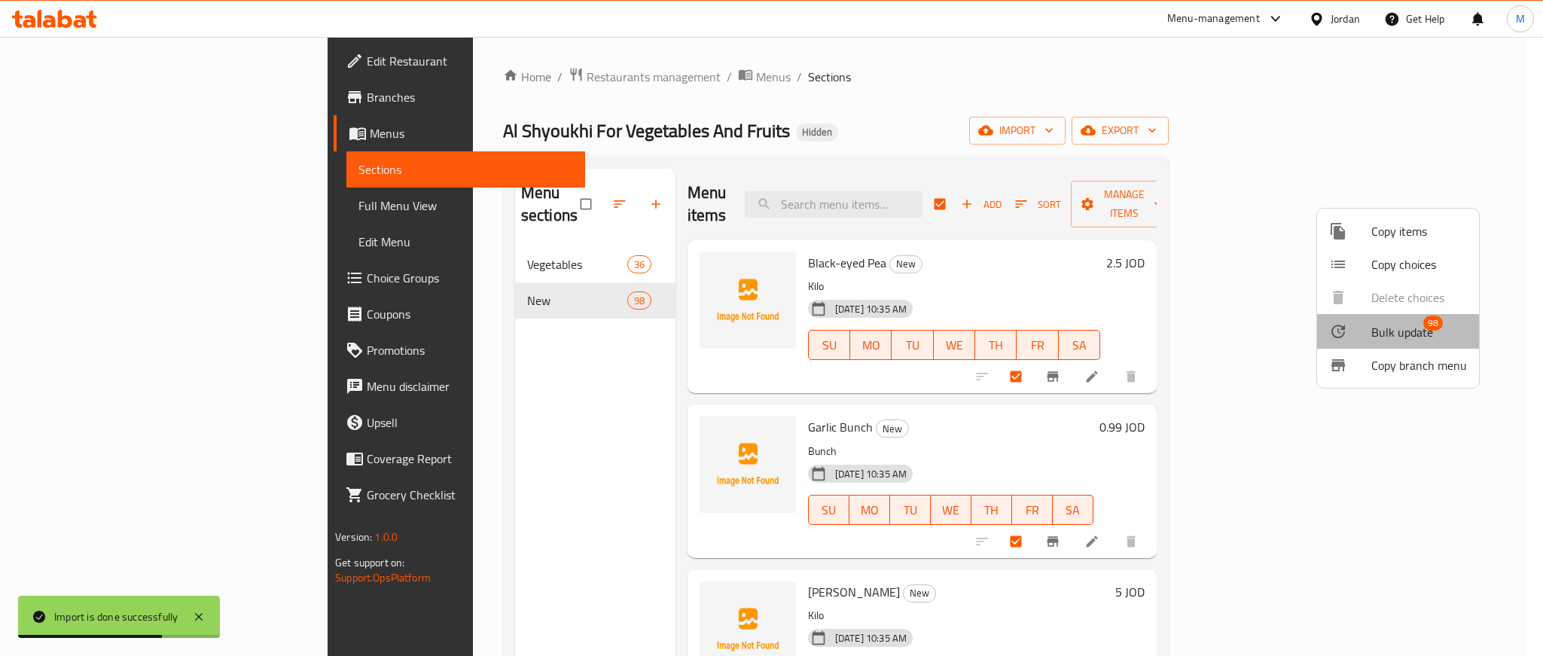
click at [1017, 339] on span "Bulk update" at bounding box center [1402, 332] width 62 height 18
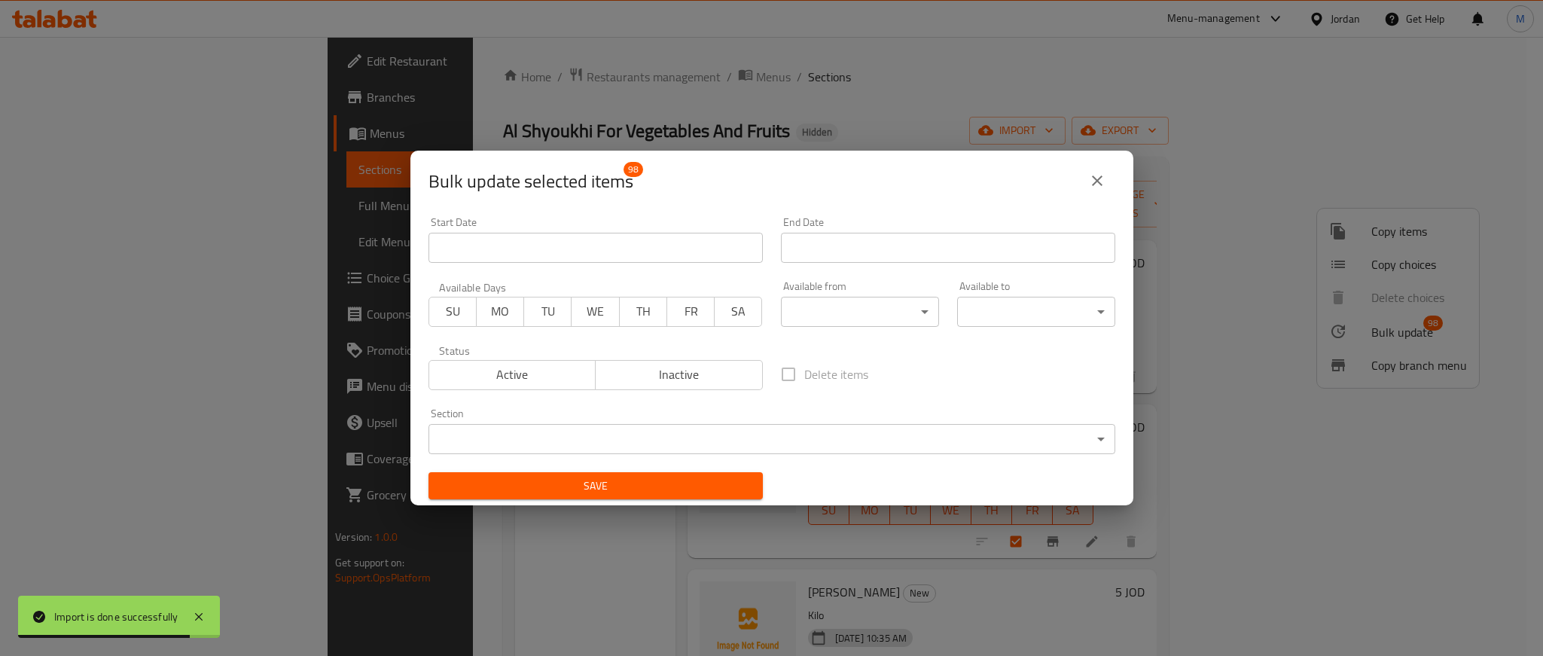
click at [915, 437] on body "Import is done successfully ​ Menu-management Jordan Get Help M Edit Restaurant…" at bounding box center [771, 346] width 1543 height 619
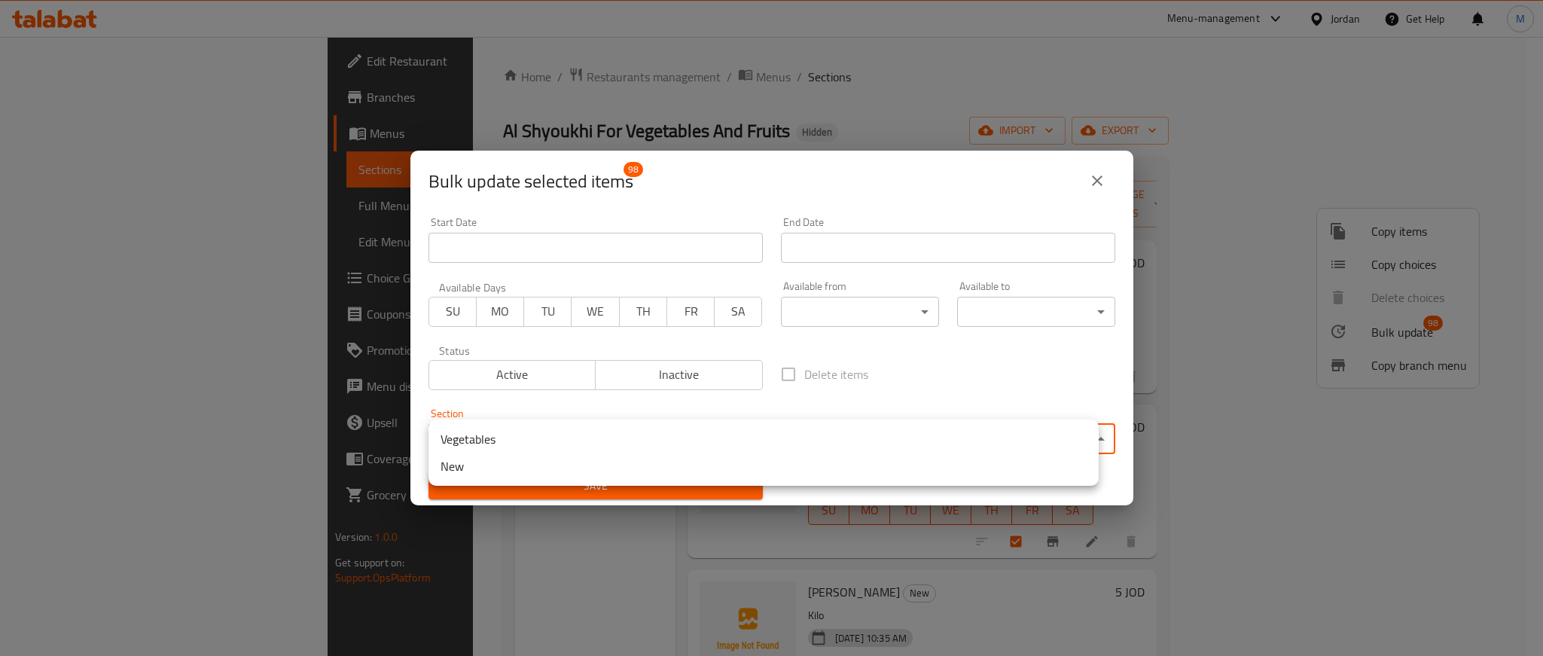
click at [637, 437] on li "Vegetables" at bounding box center [764, 439] width 670 height 27
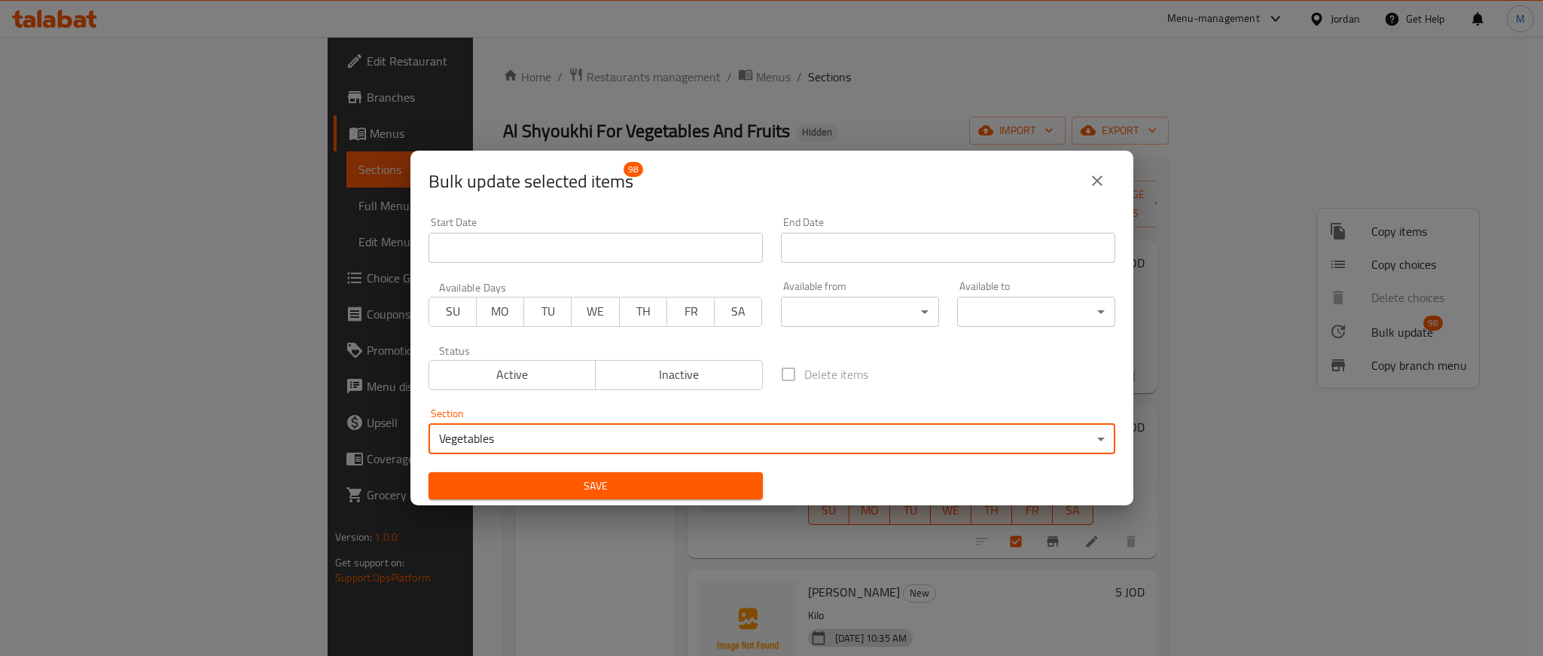
click at [707, 437] on span "Save" at bounding box center [596, 486] width 310 height 19
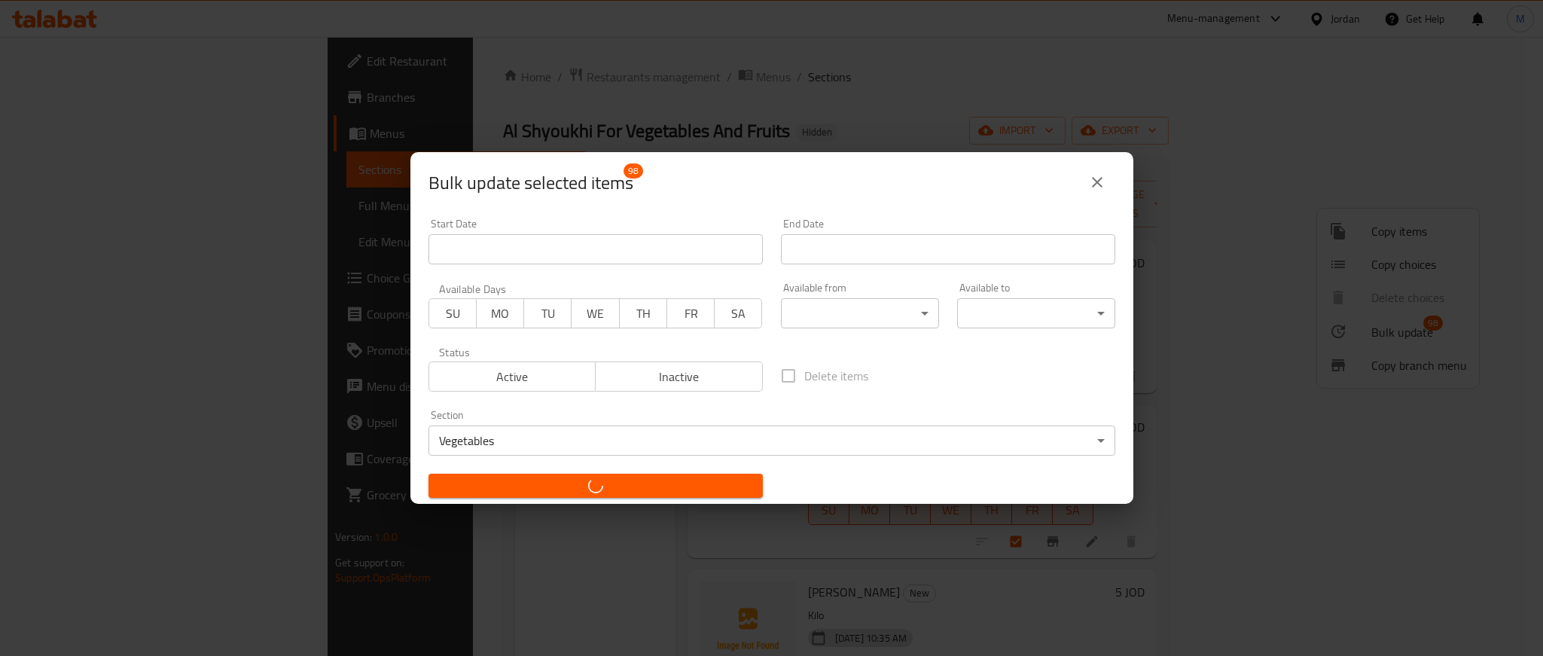
checkbox input "false"
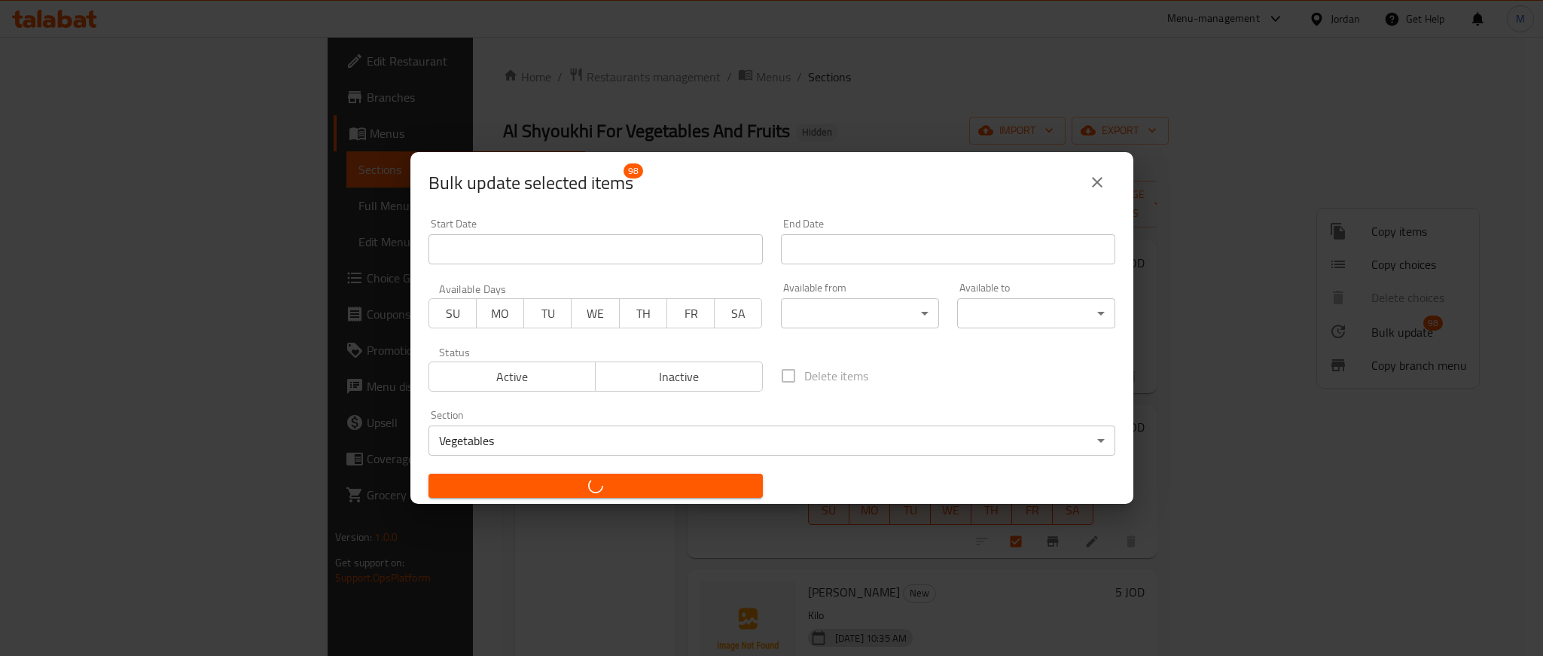
checkbox input "false"
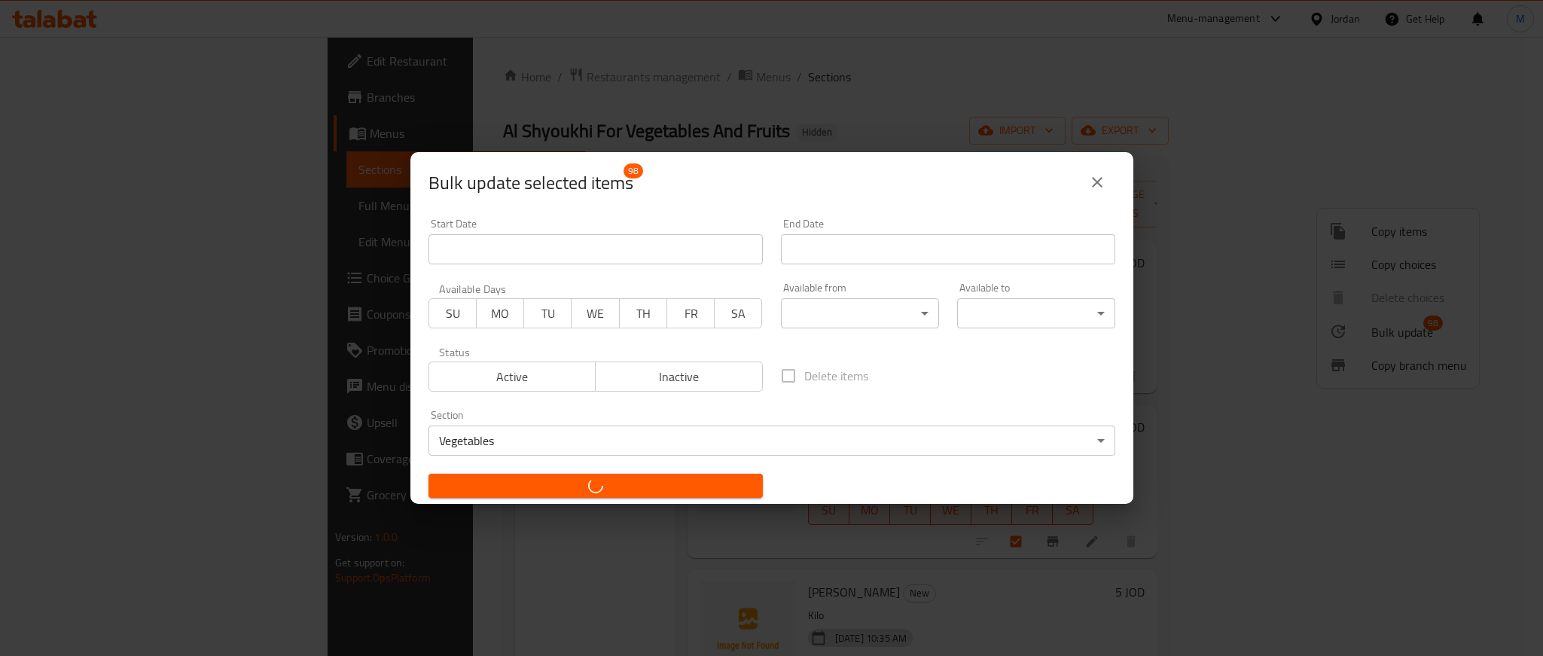
checkbox input "false"
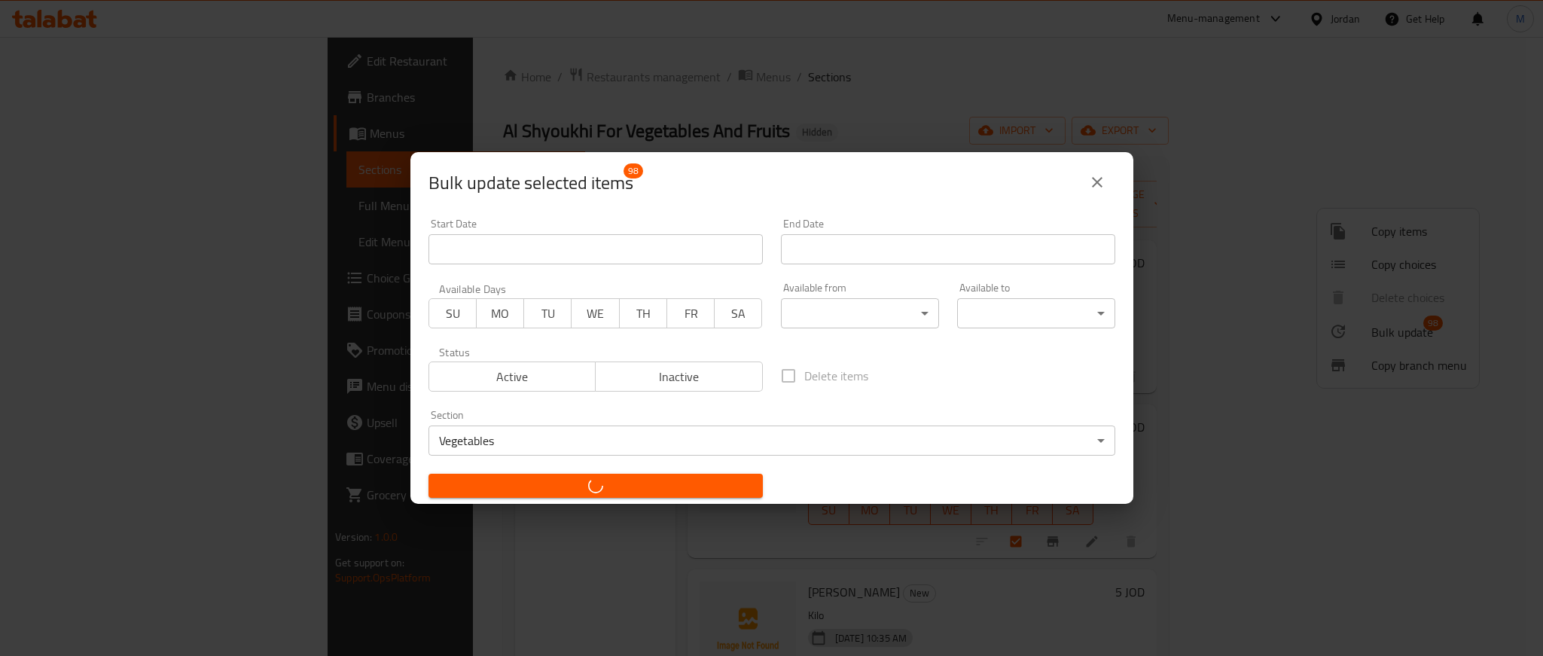
checkbox input "false"
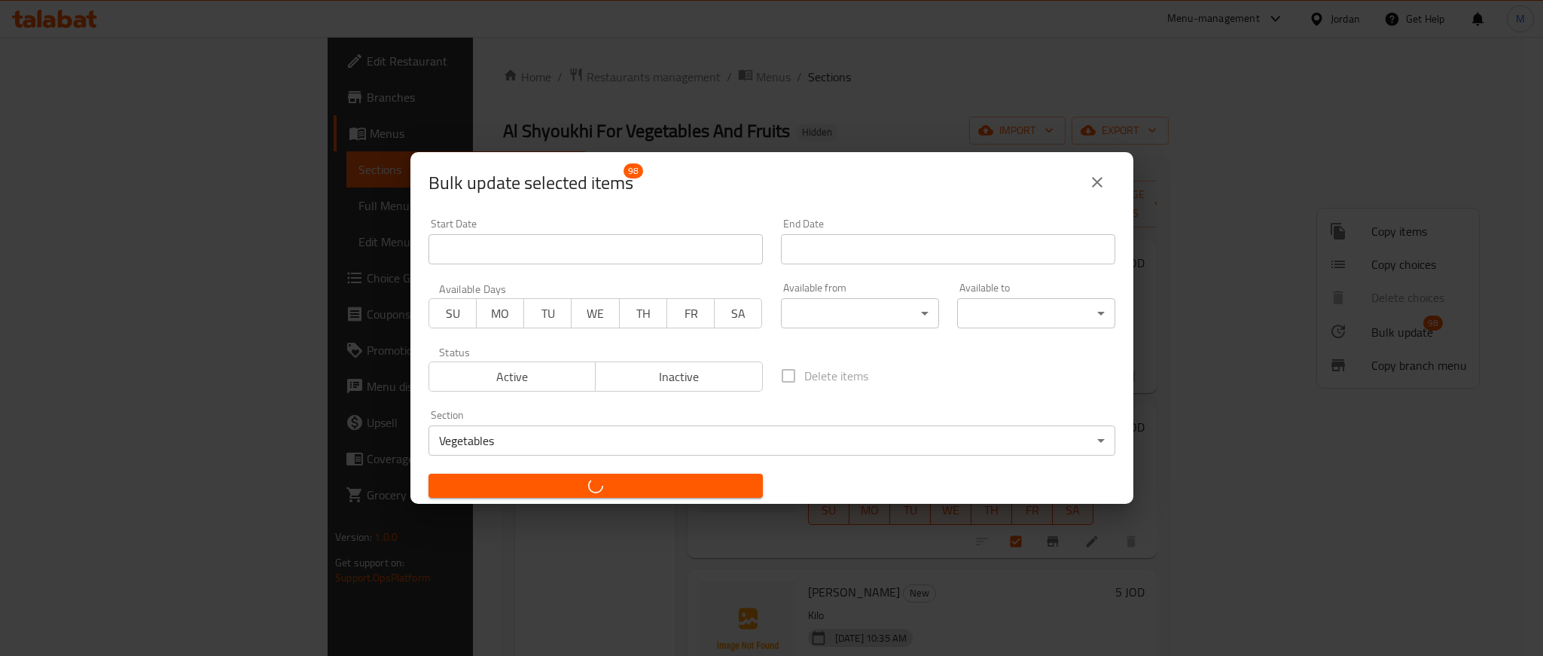
checkbox input "false"
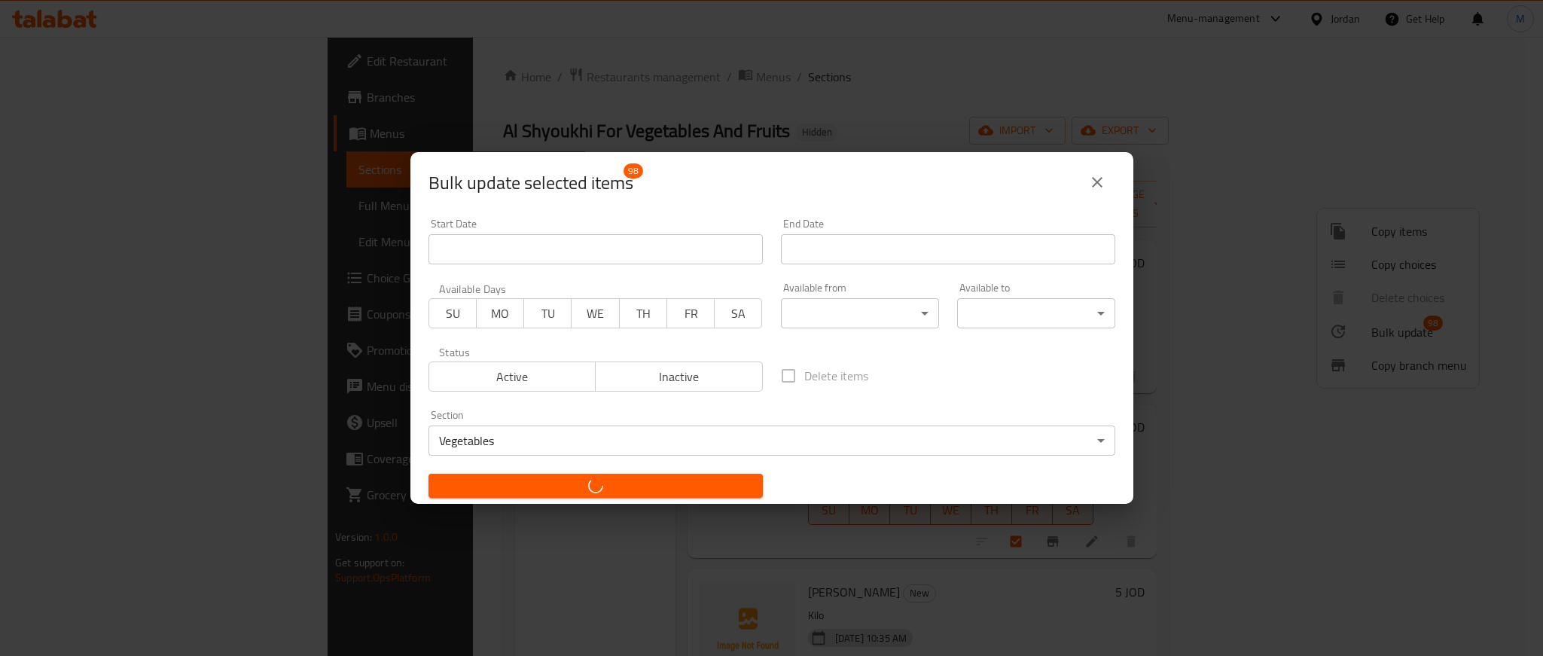
checkbox input "false"
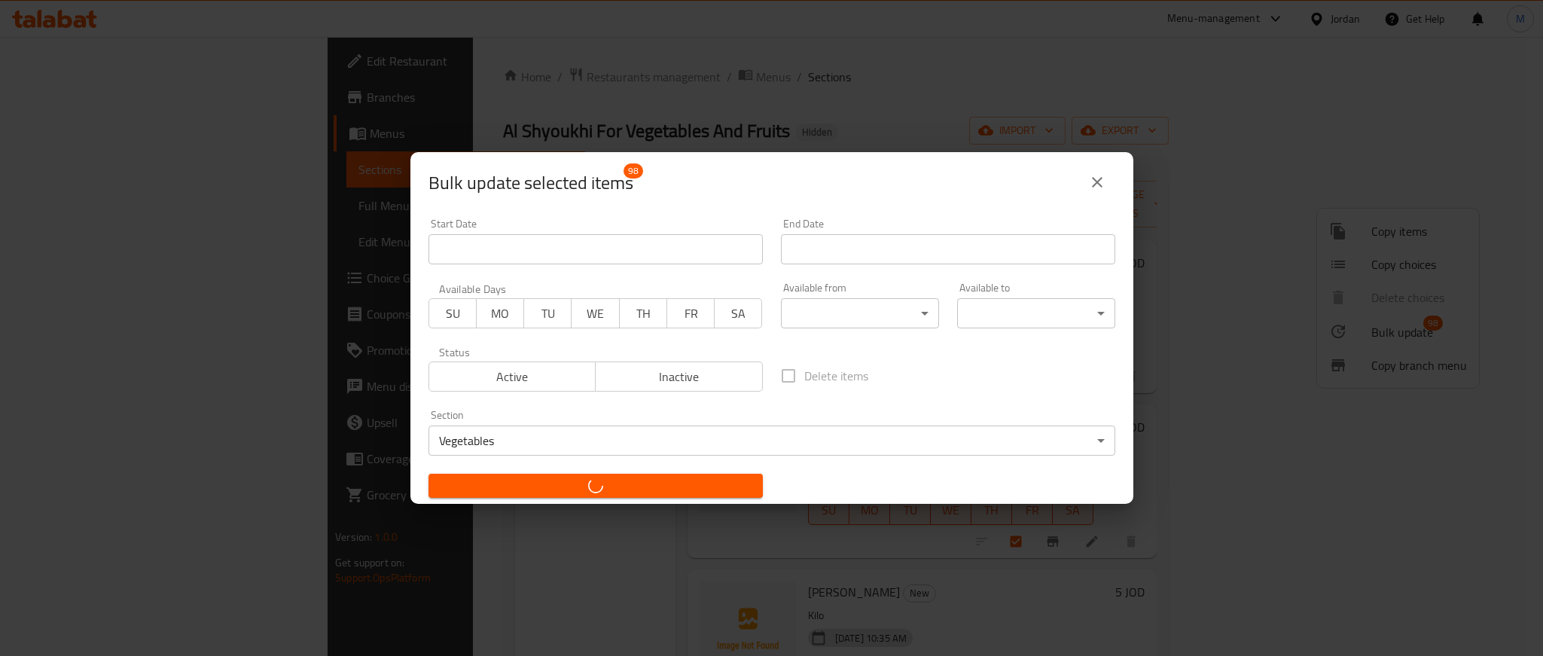
checkbox input "false"
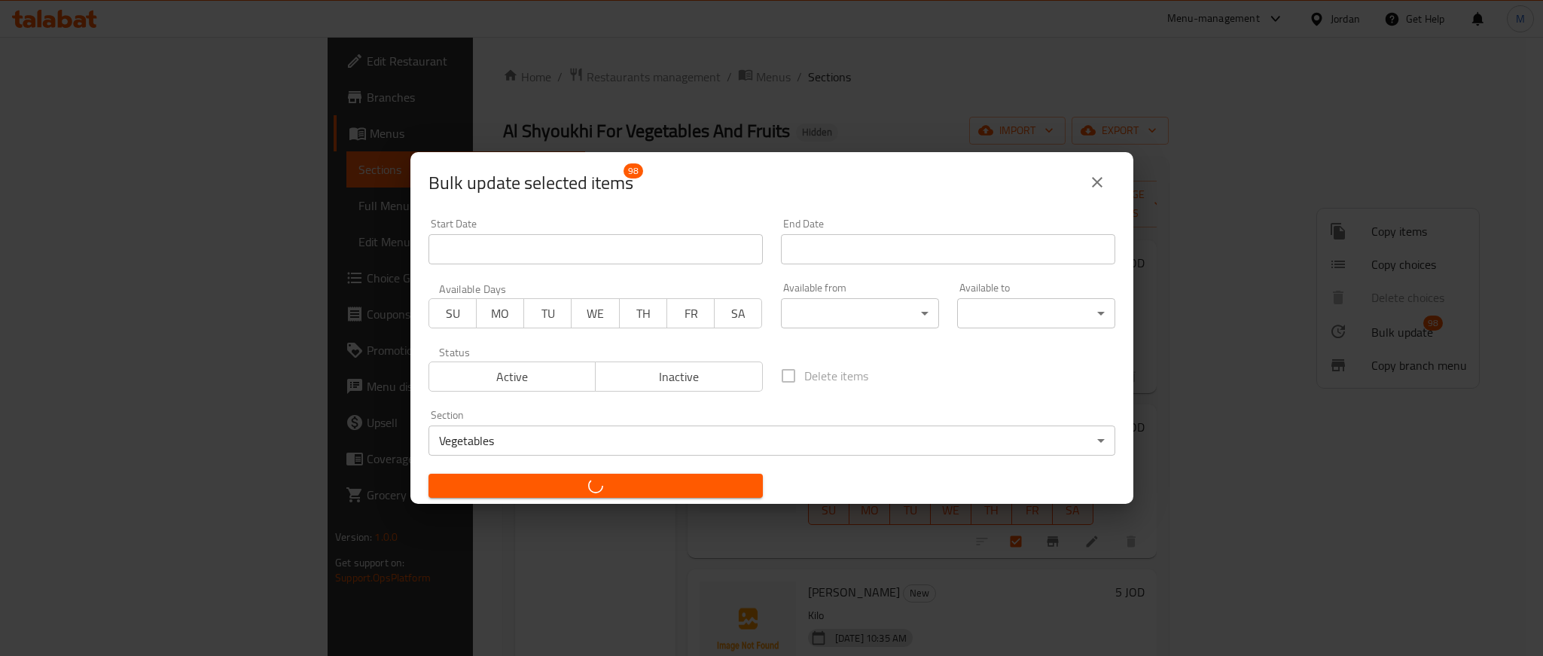
checkbox input "false"
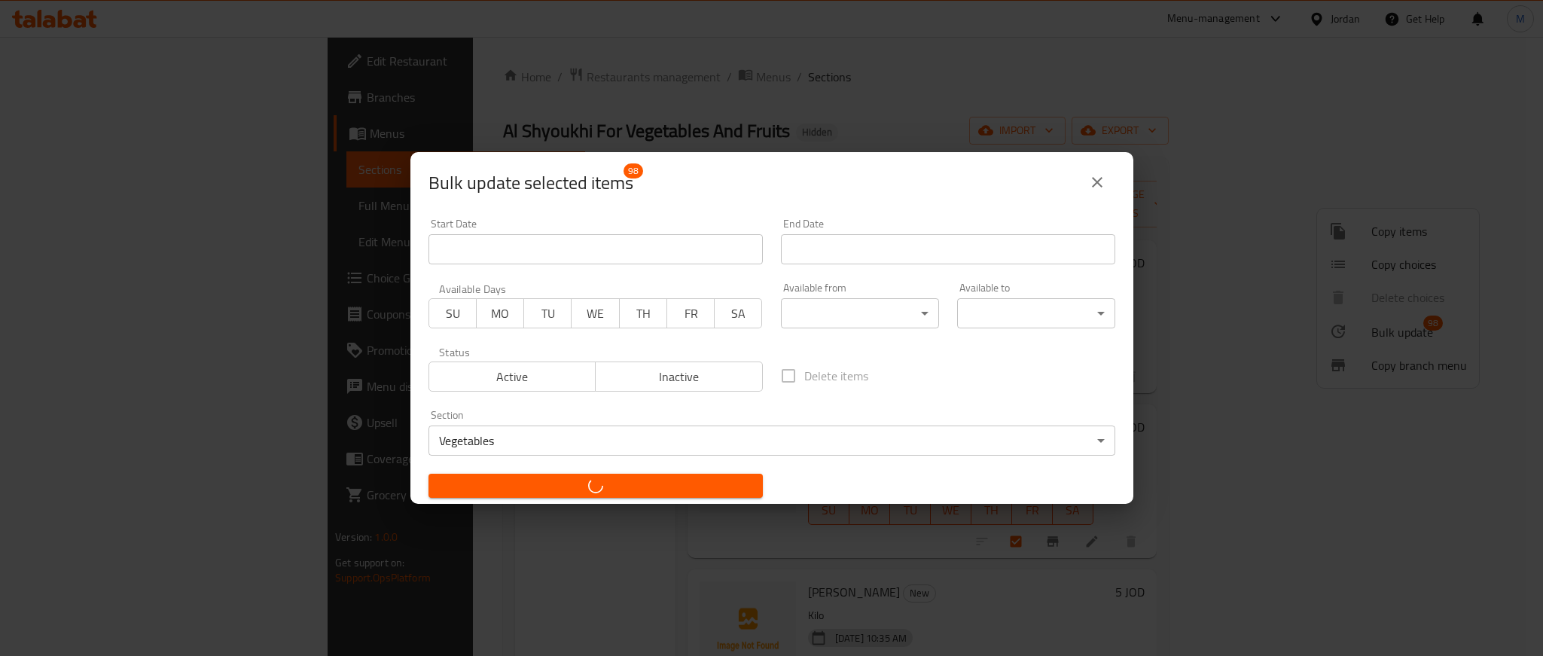
checkbox input "false"
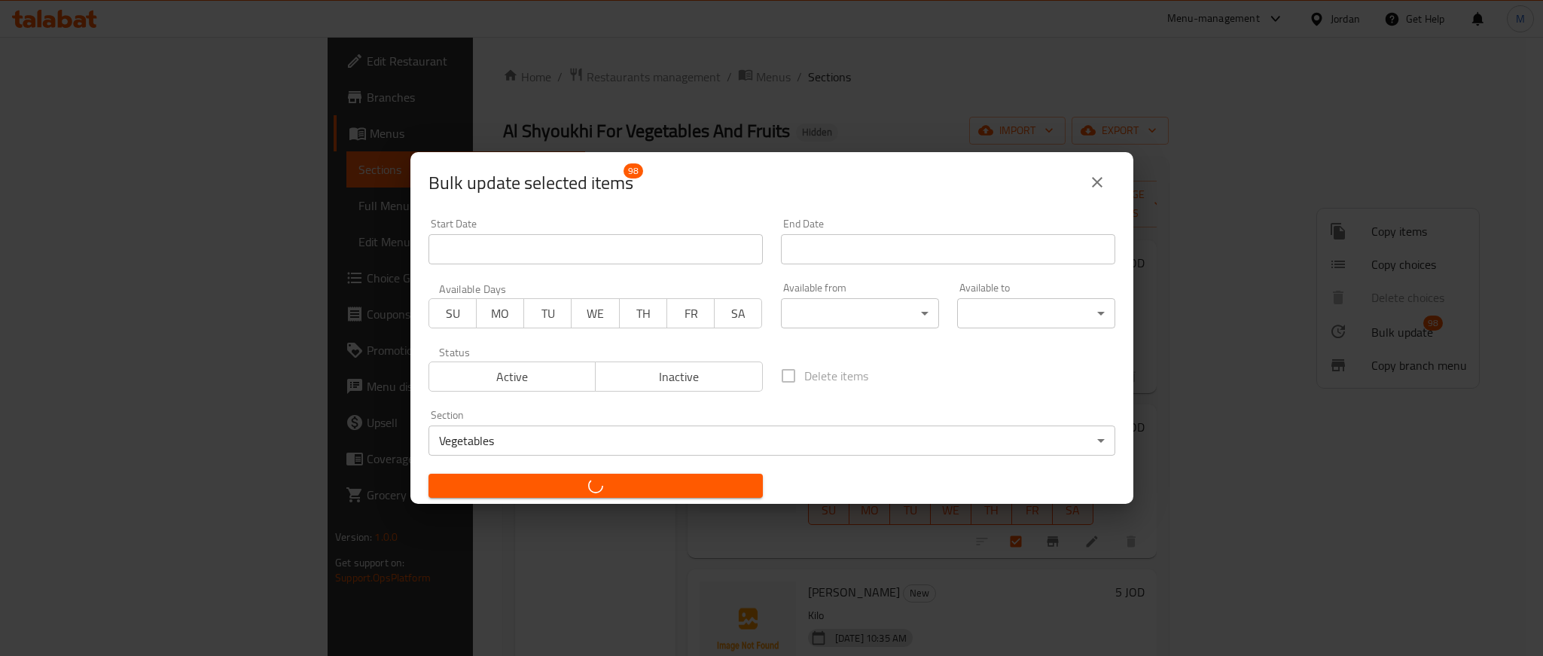
checkbox input "false"
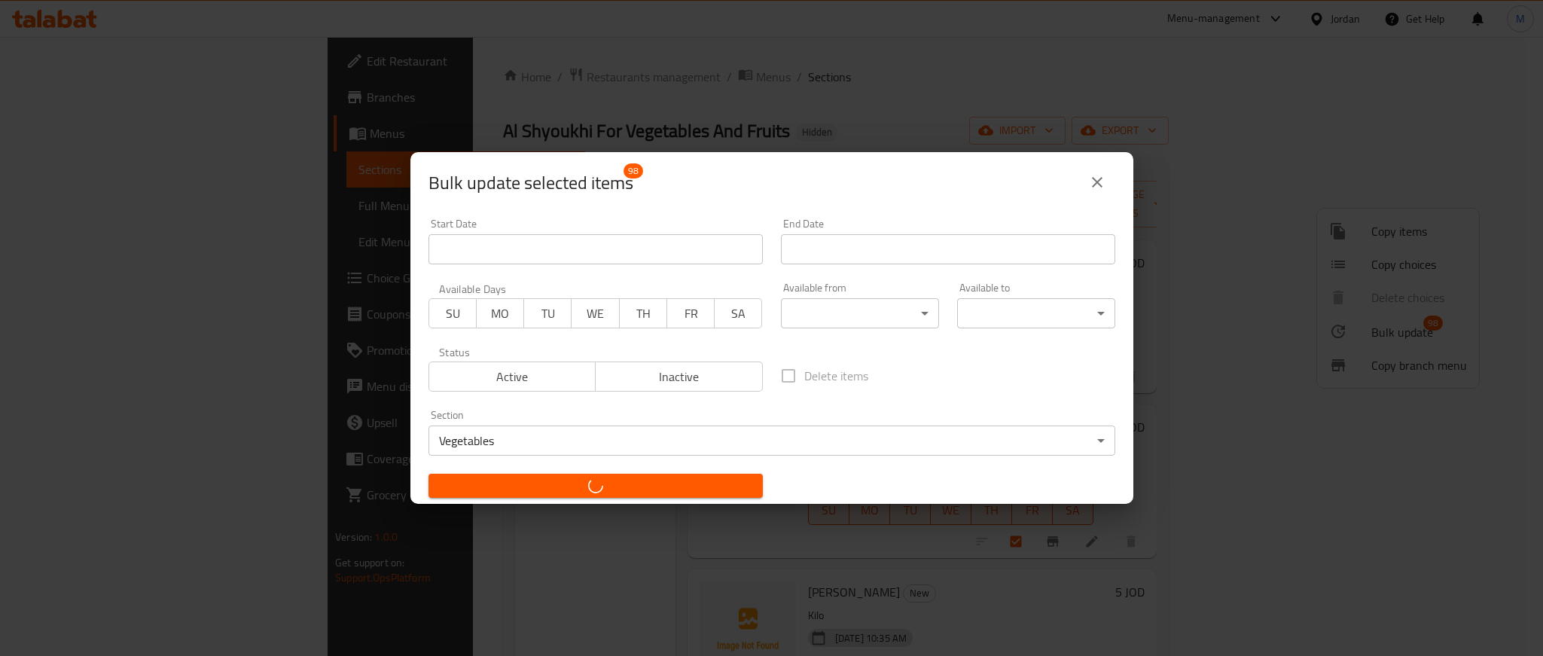
checkbox input "false"
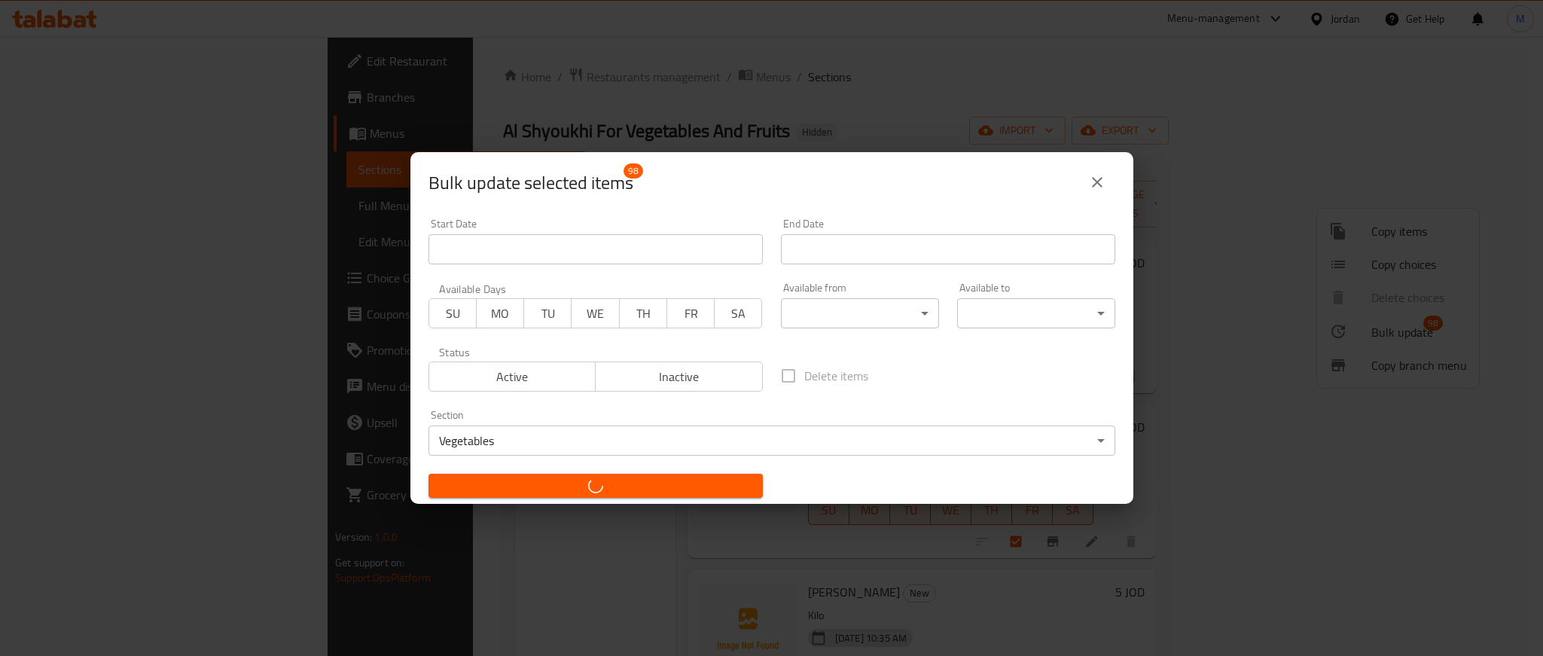
checkbox input "false"
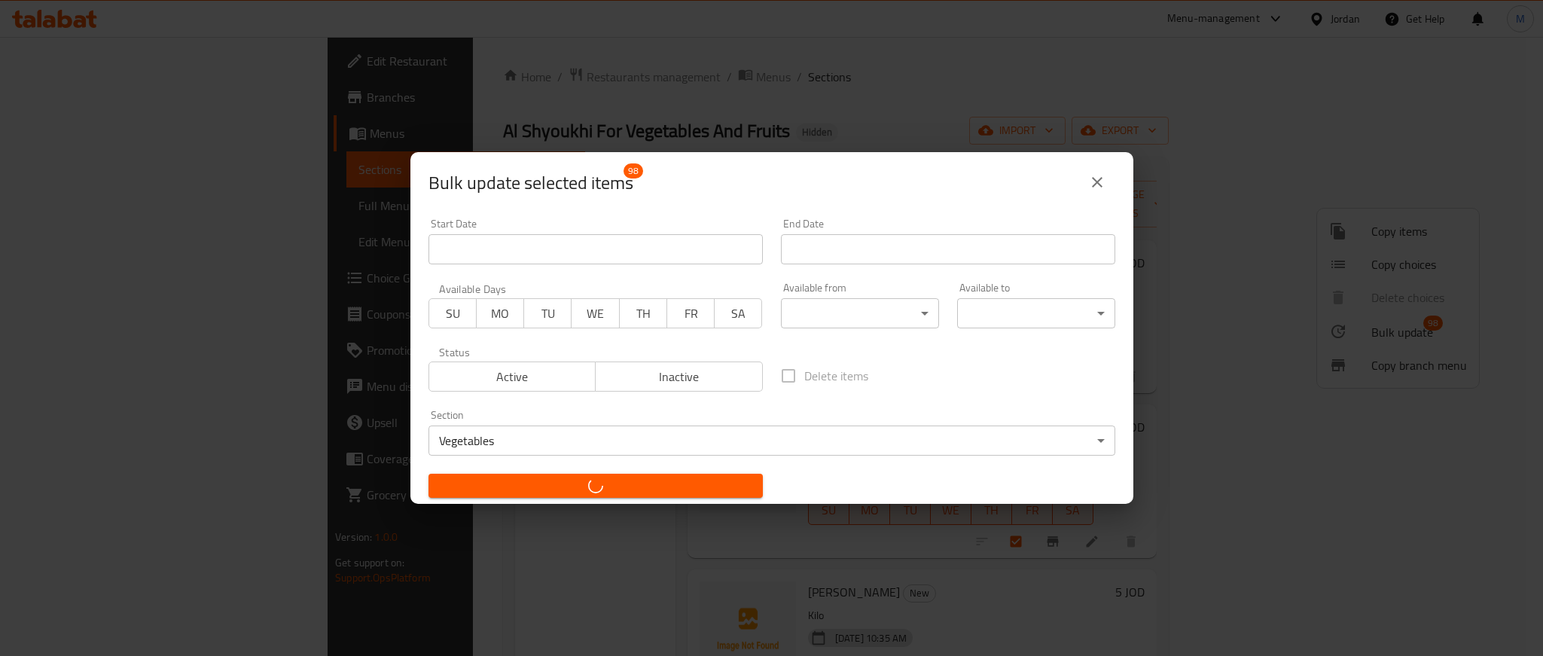
checkbox input "false"
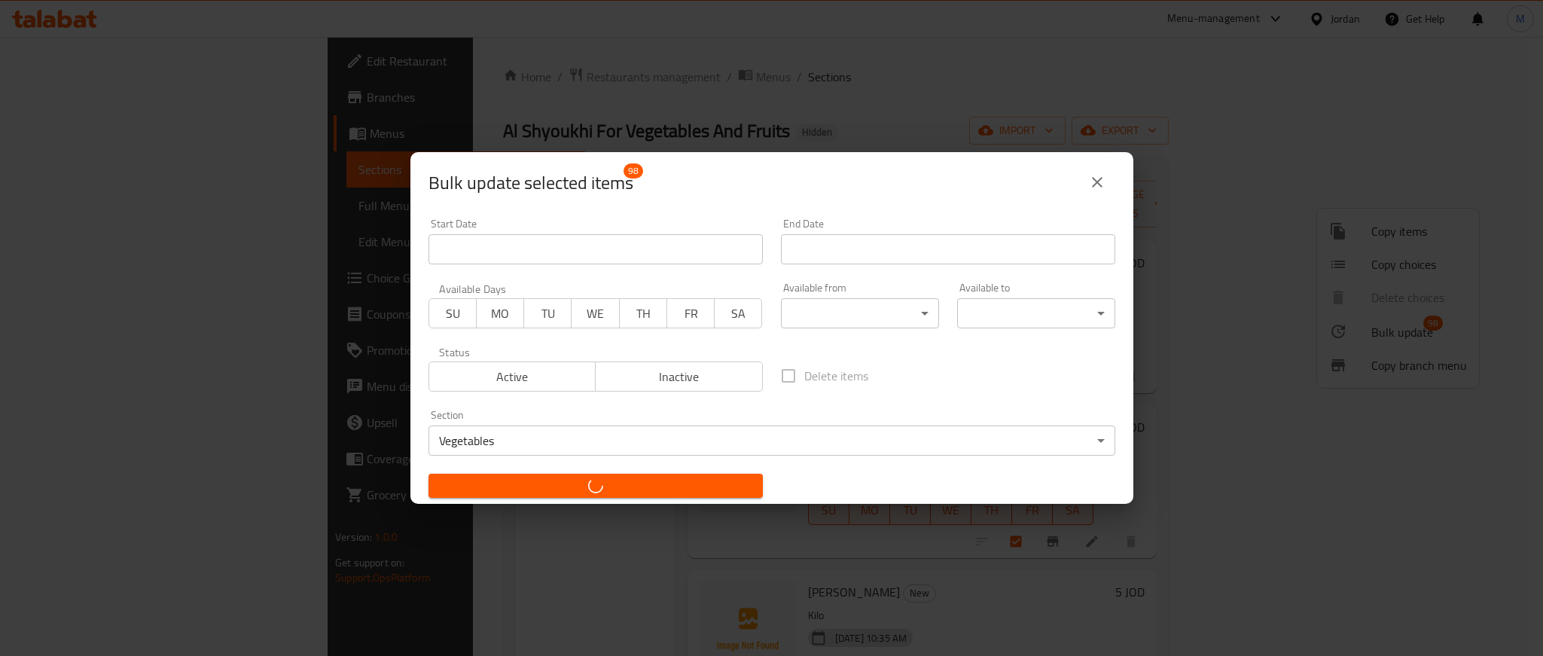
checkbox input "false"
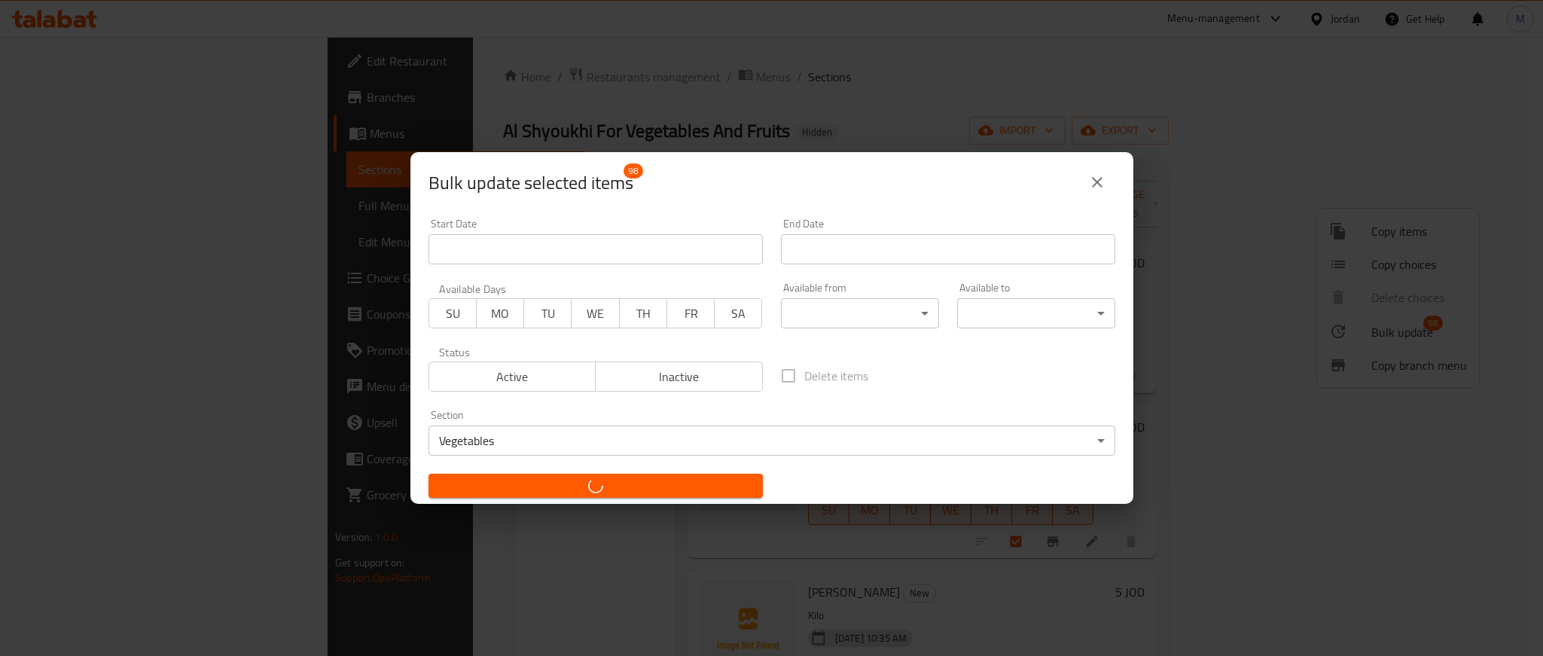
checkbox input "false"
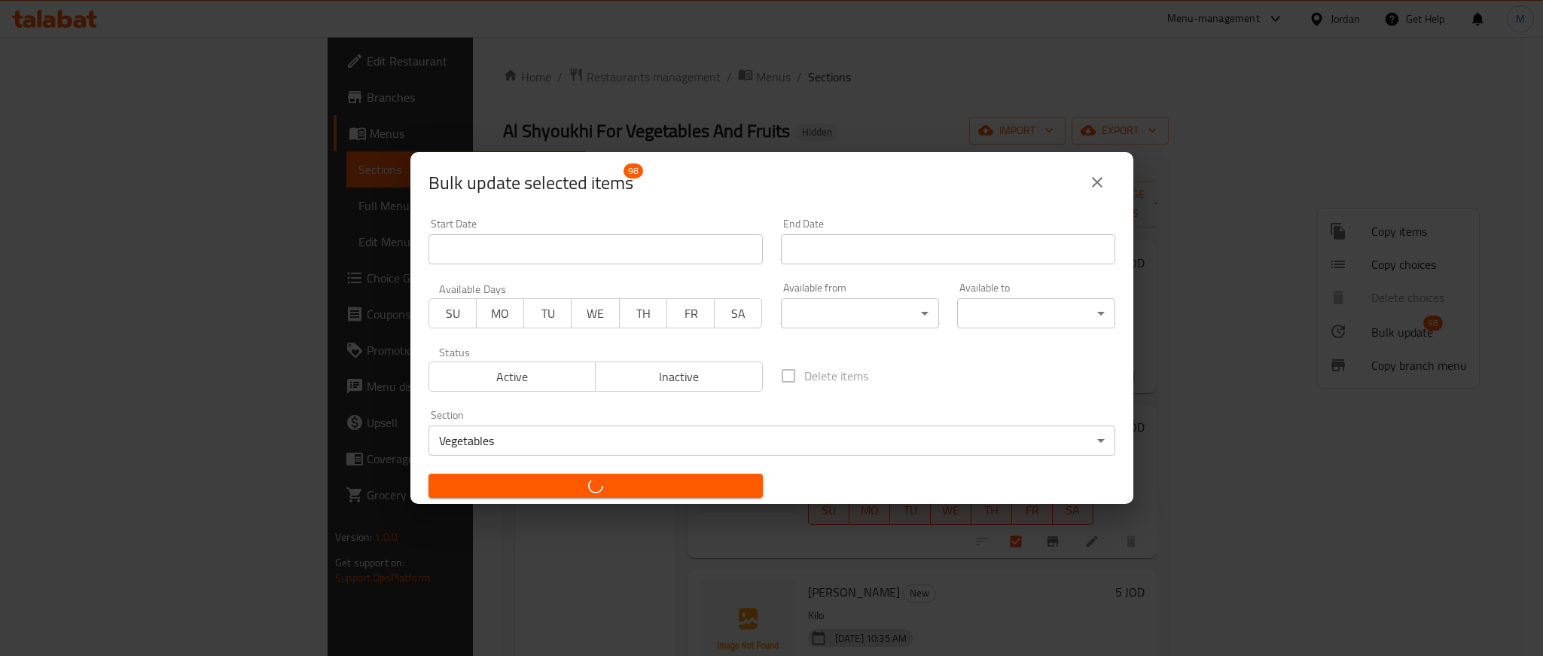
checkbox input "false"
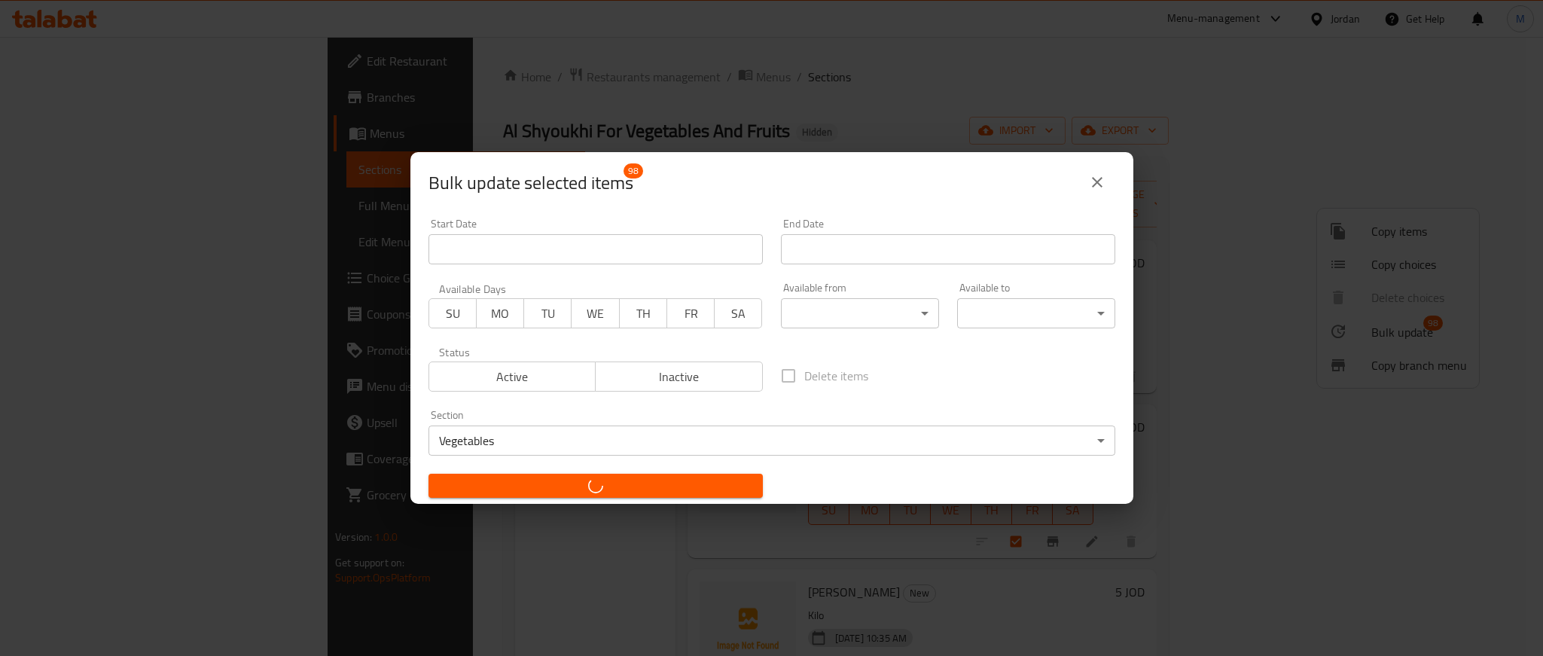
checkbox input "false"
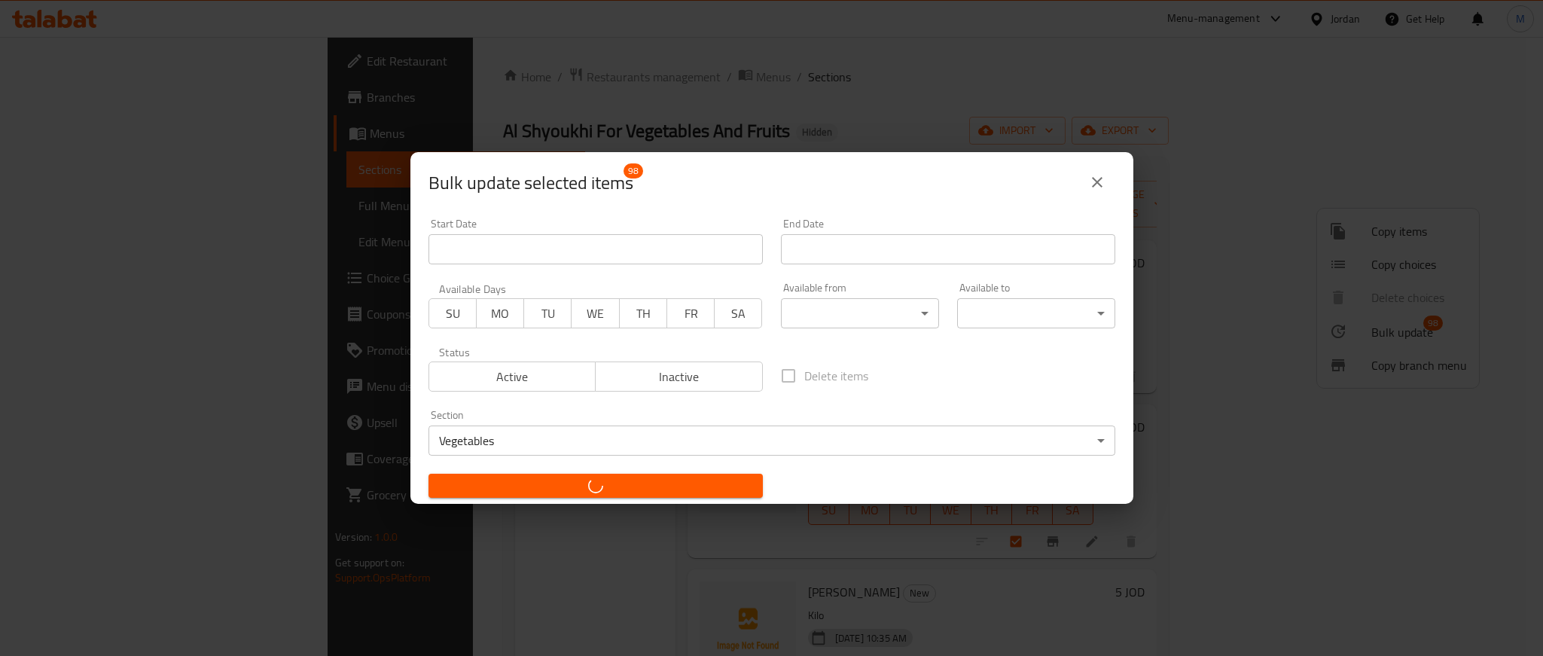
checkbox input "false"
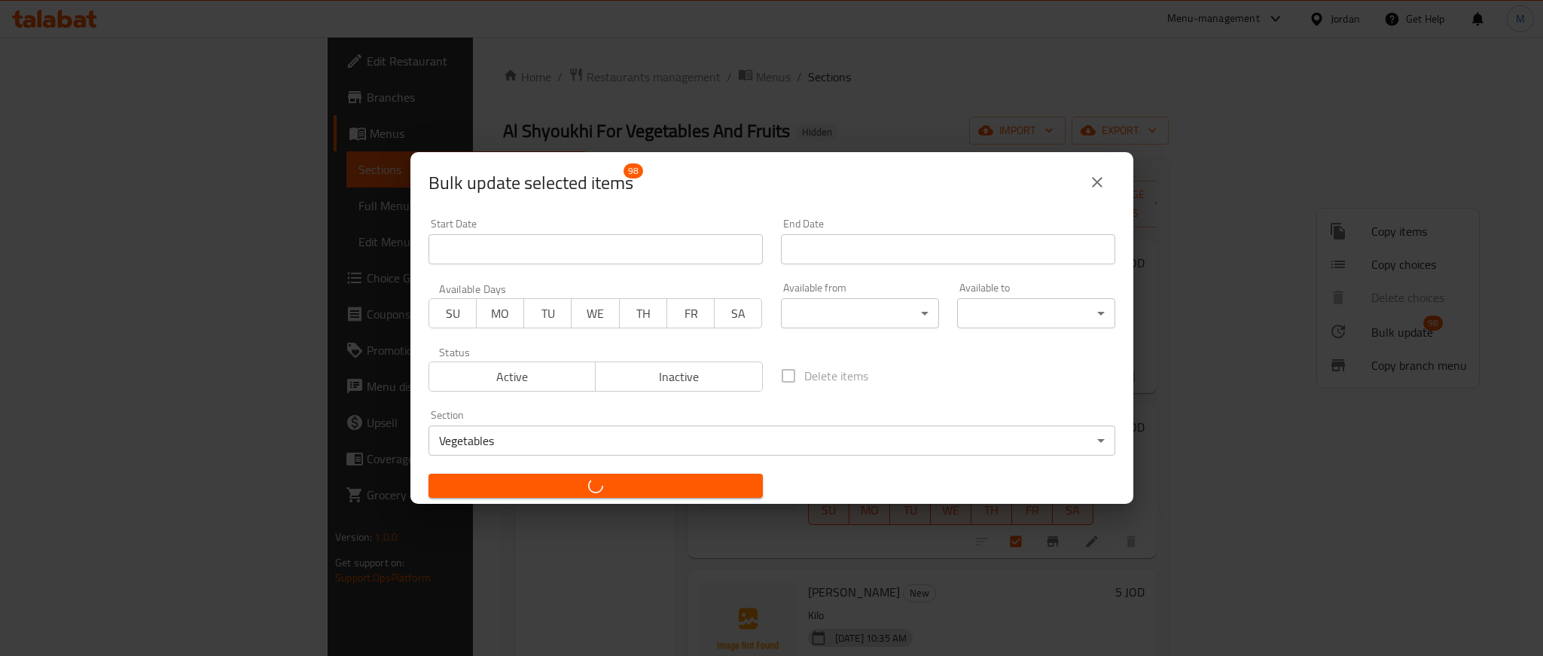
checkbox input "false"
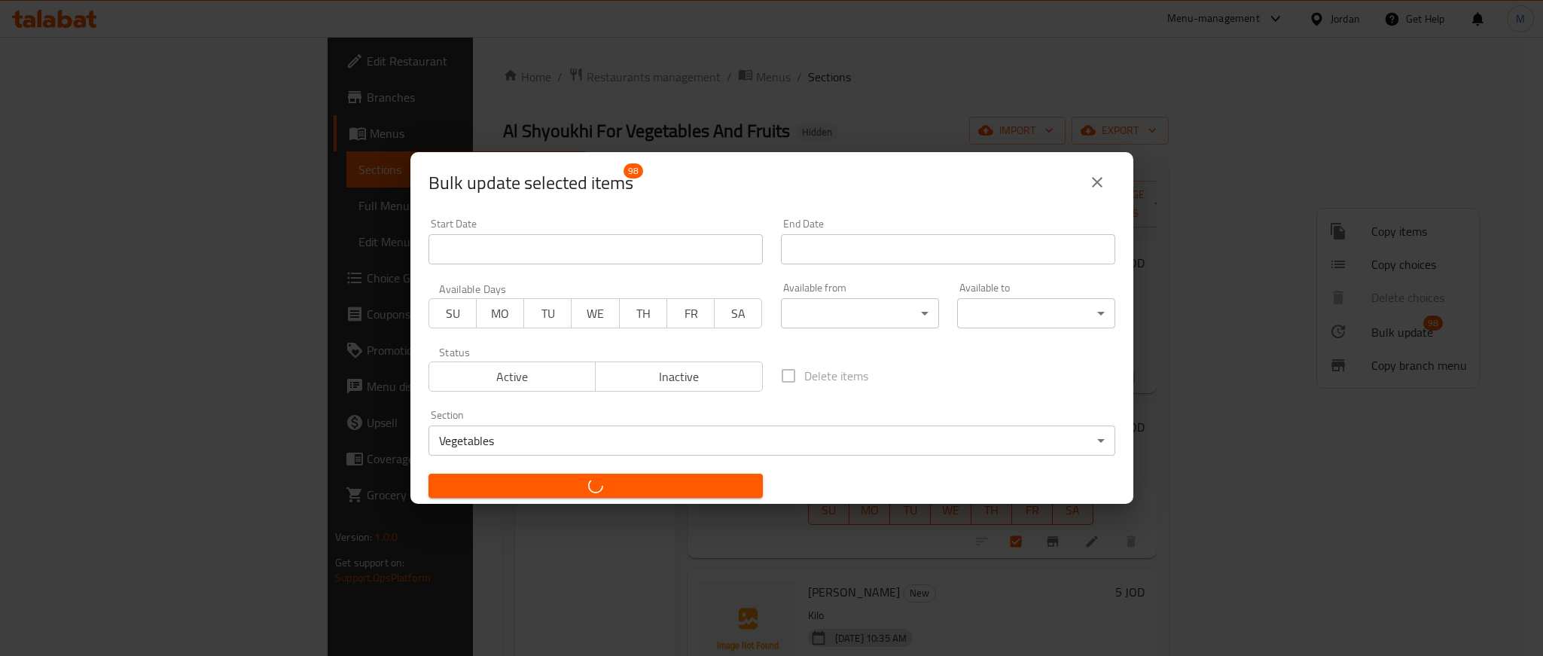
checkbox input "false"
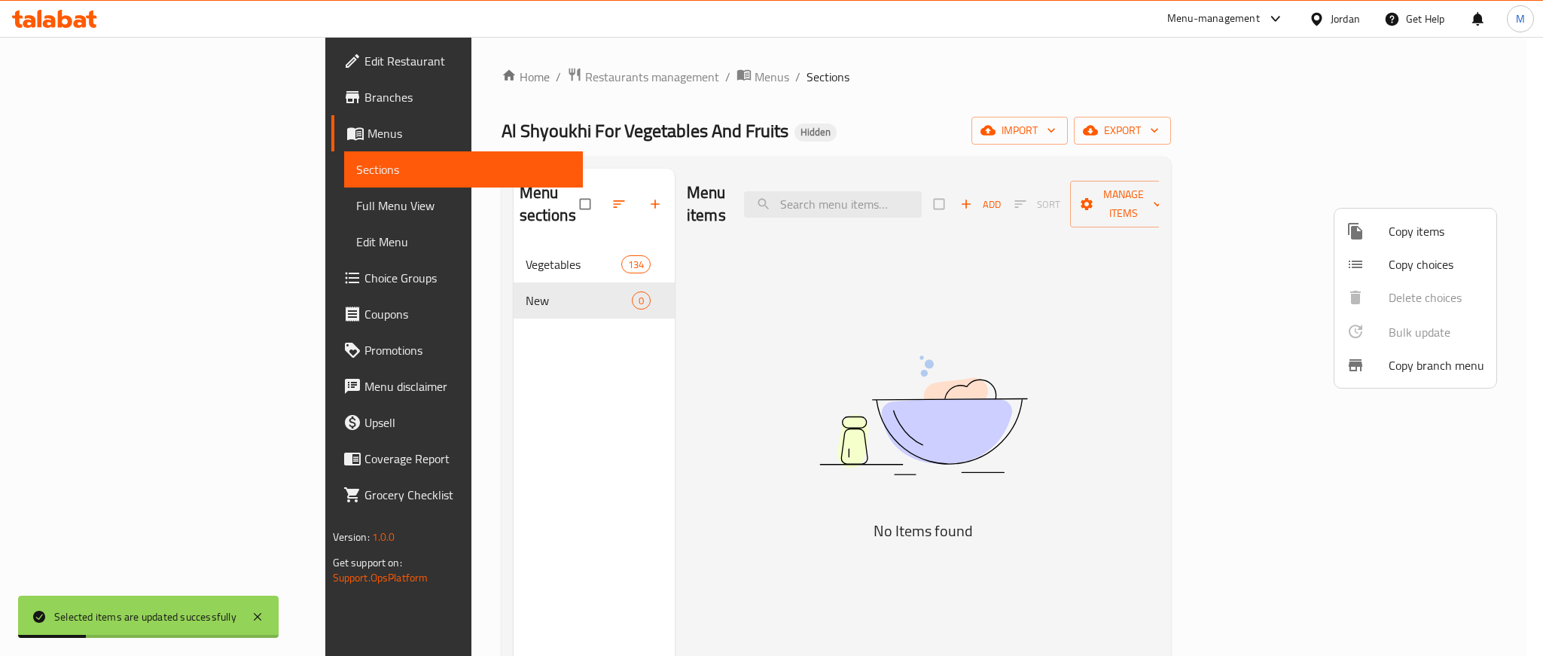
click at [892, 68] on div at bounding box center [771, 328] width 1543 height 656
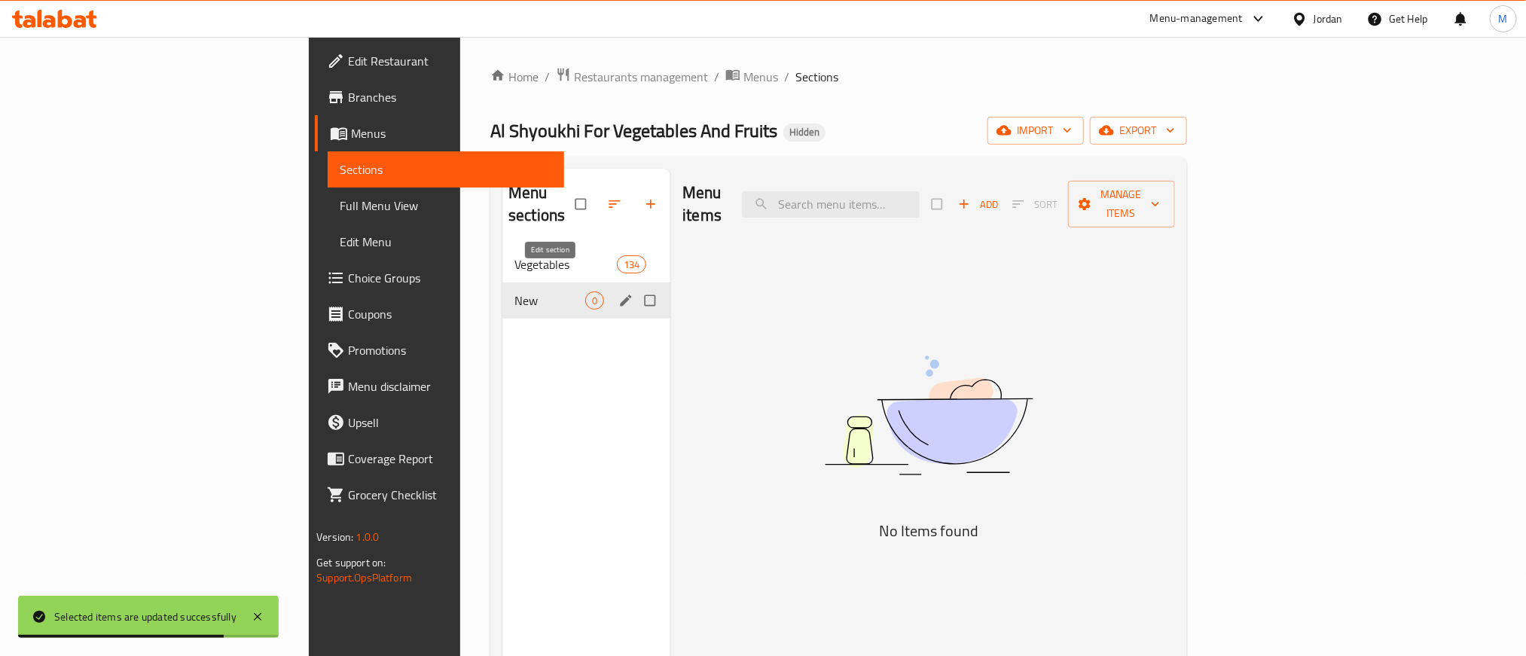
click at [618, 293] on icon "edit" at bounding box center [625, 300] width 15 height 15
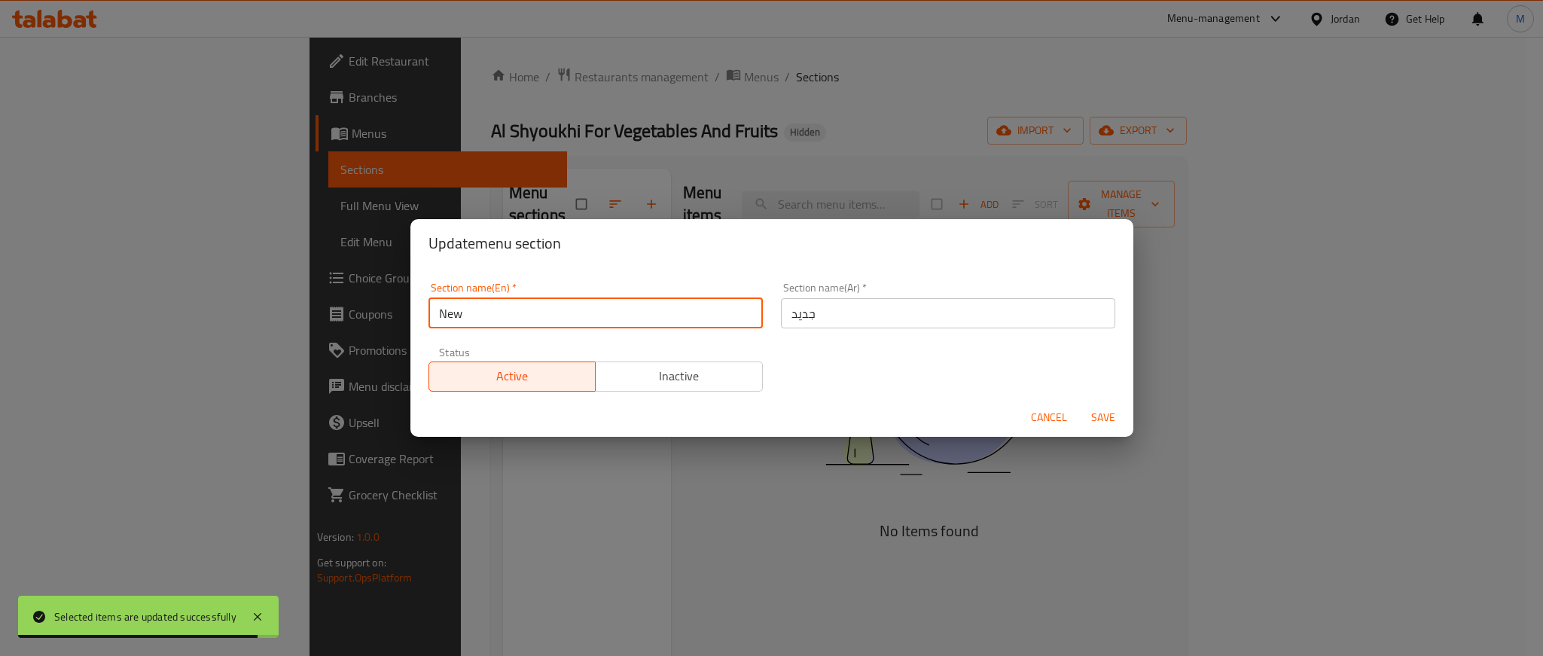
click at [455, 315] on input "New" at bounding box center [596, 313] width 334 height 30
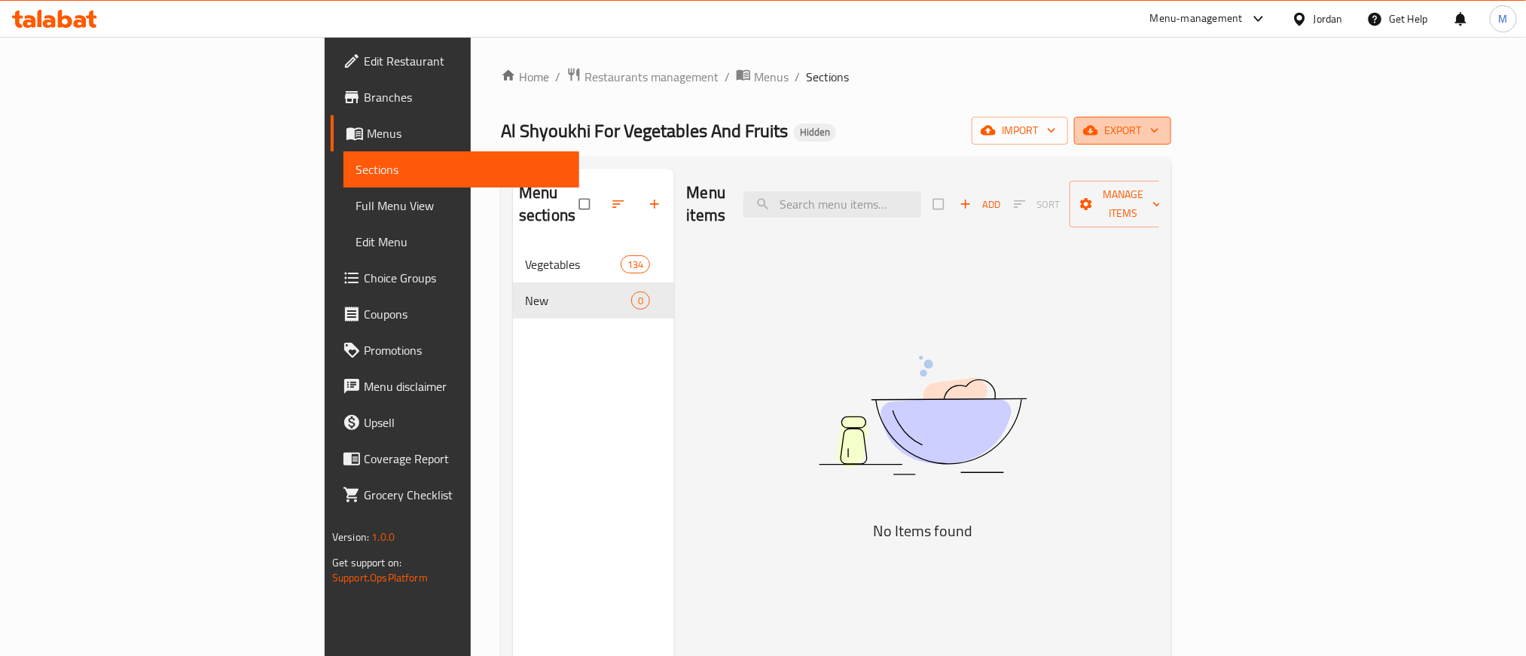
click at [1017, 124] on span "export" at bounding box center [1122, 130] width 73 height 19
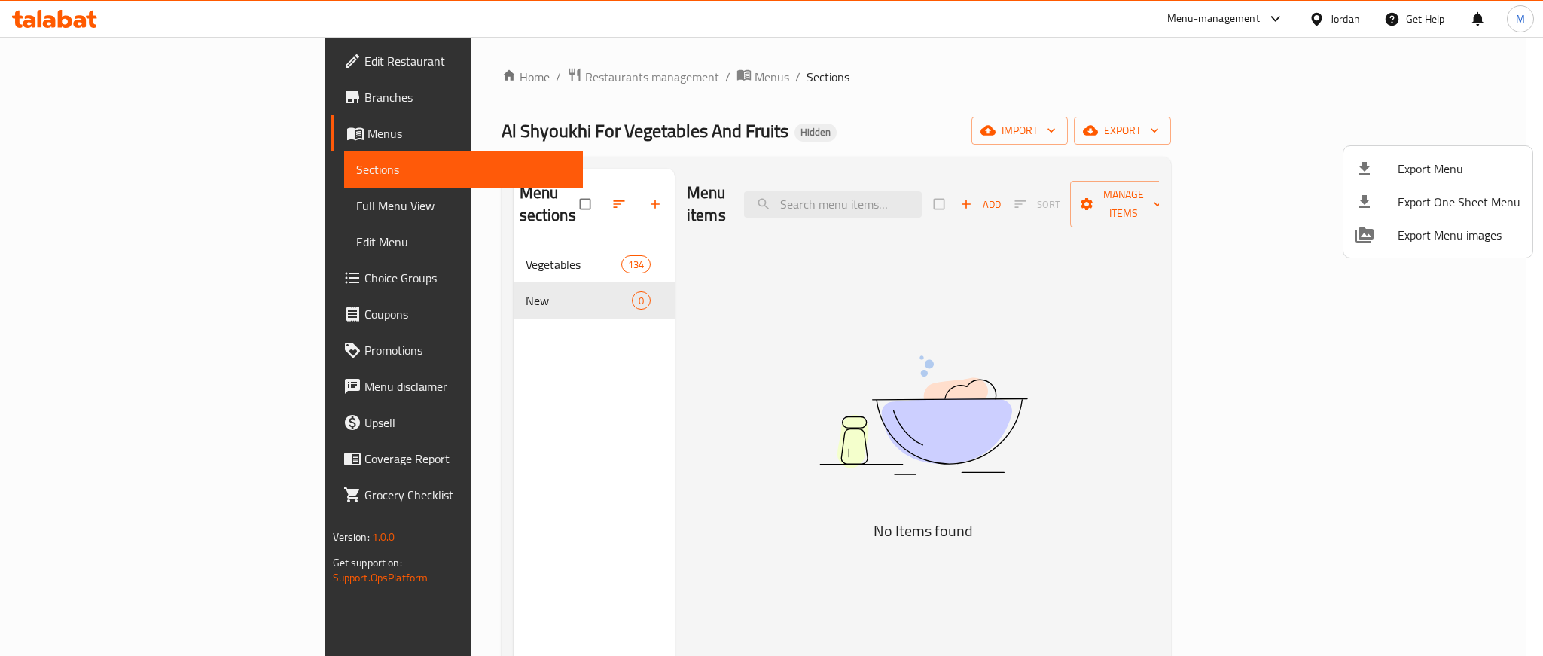
click at [1011, 91] on div at bounding box center [771, 328] width 1543 height 656
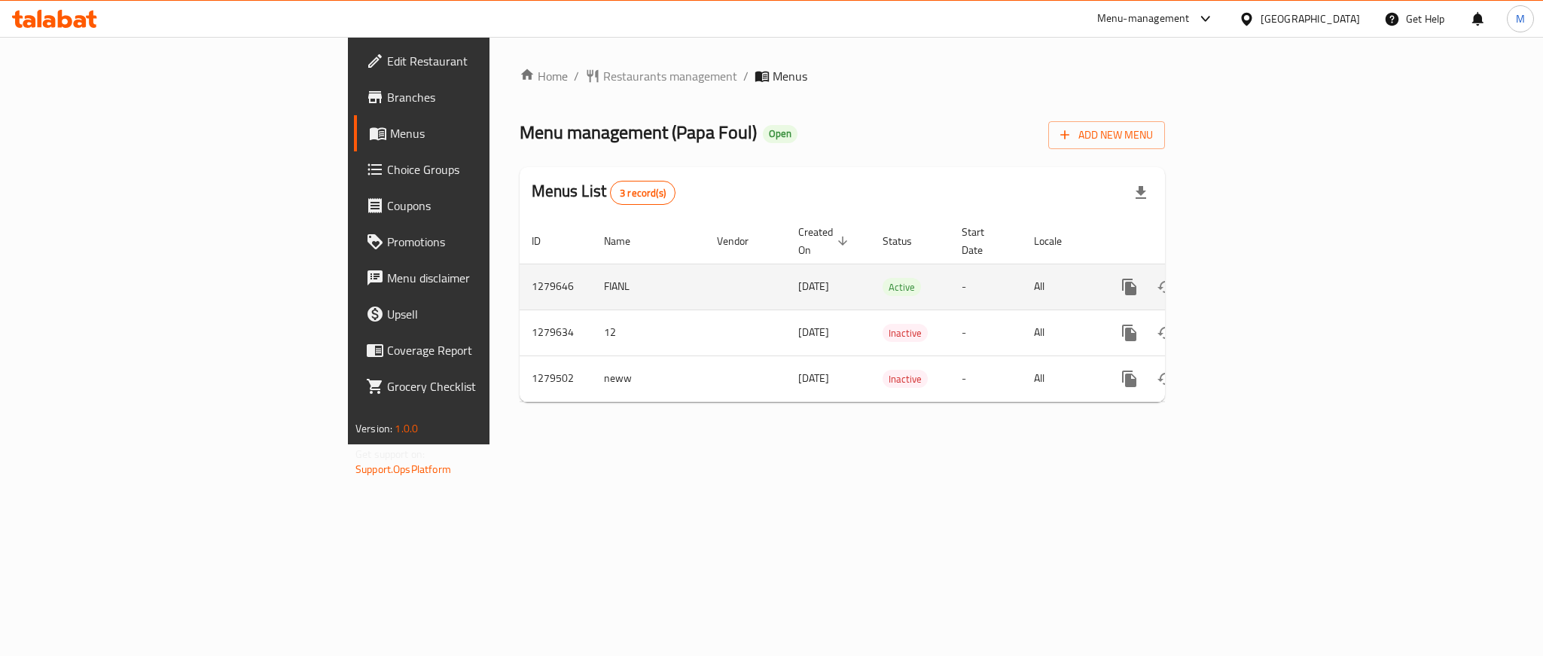
click at [1245, 280] on icon "enhanced table" at bounding box center [1238, 287] width 14 height 14
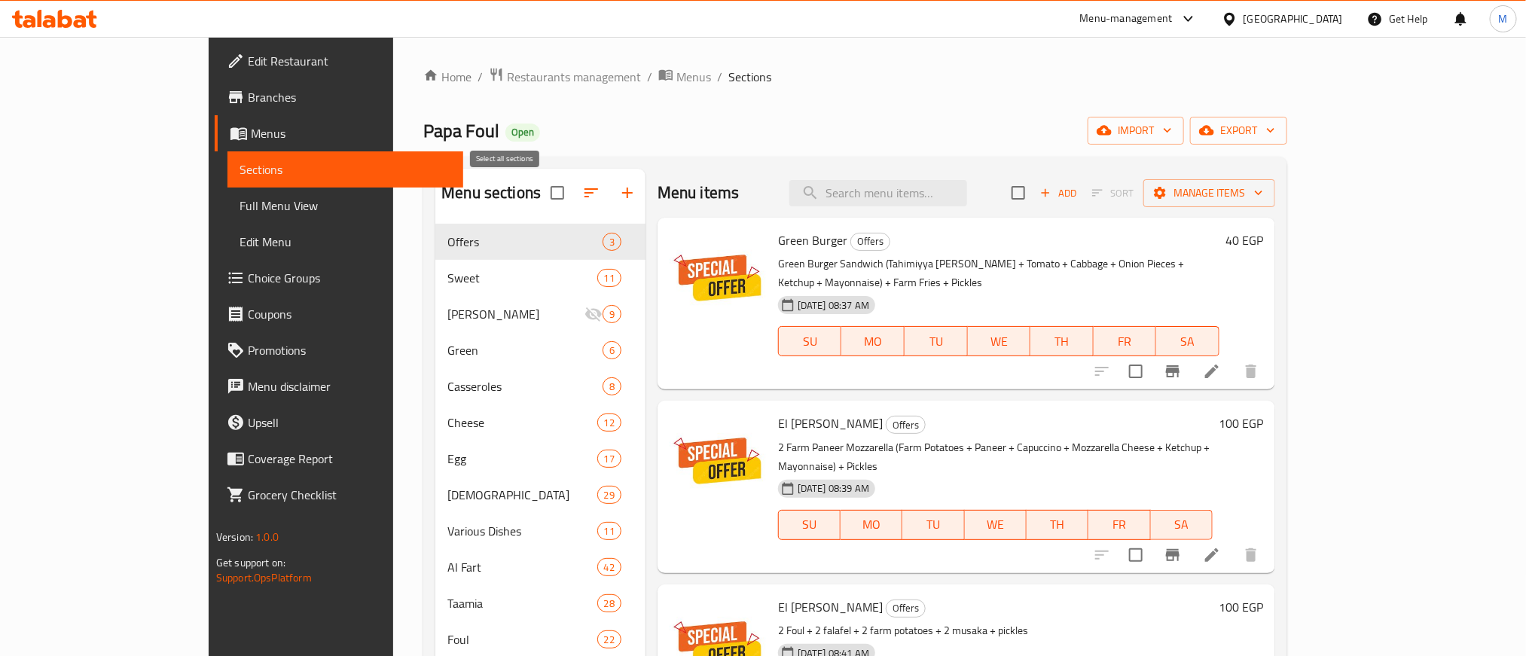
click at [541, 197] on input "checkbox" at bounding box center [557, 193] width 32 height 32
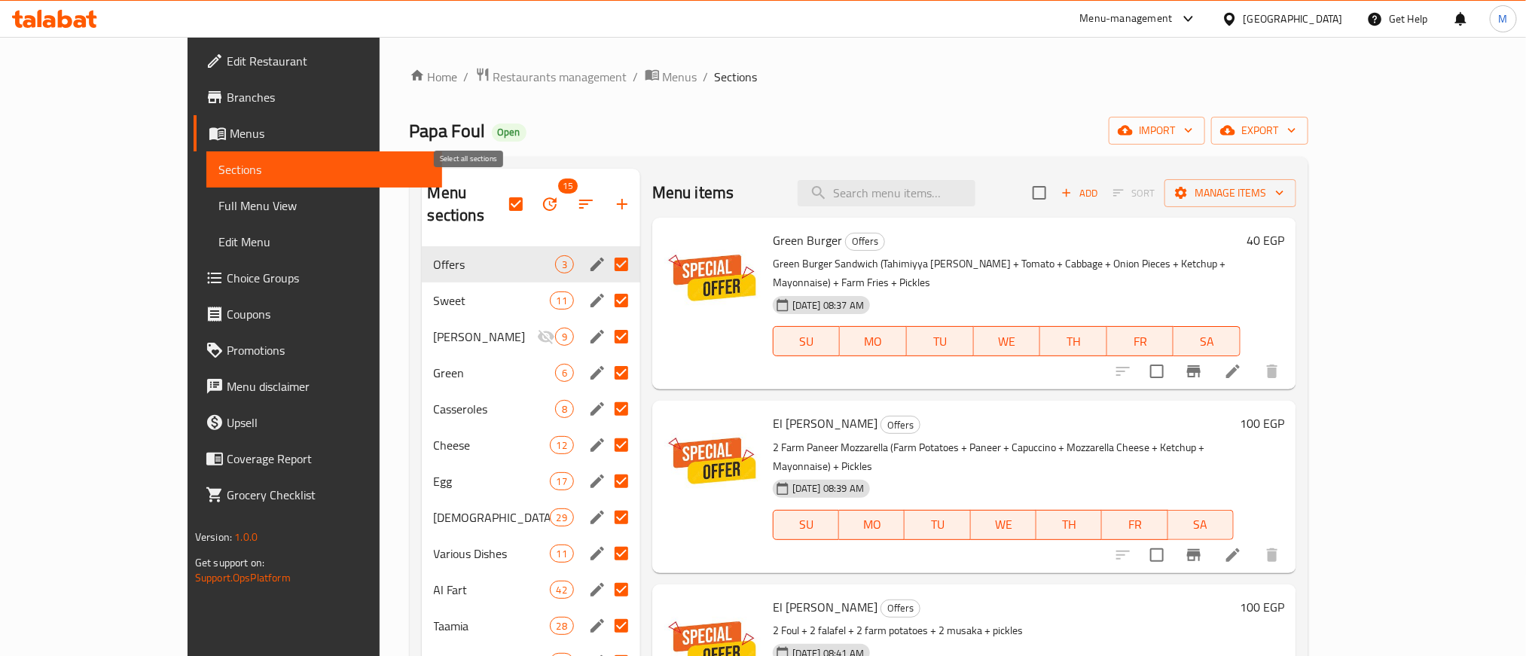
click at [500, 190] on input "checkbox" at bounding box center [516, 204] width 32 height 32
checkbox input "false"
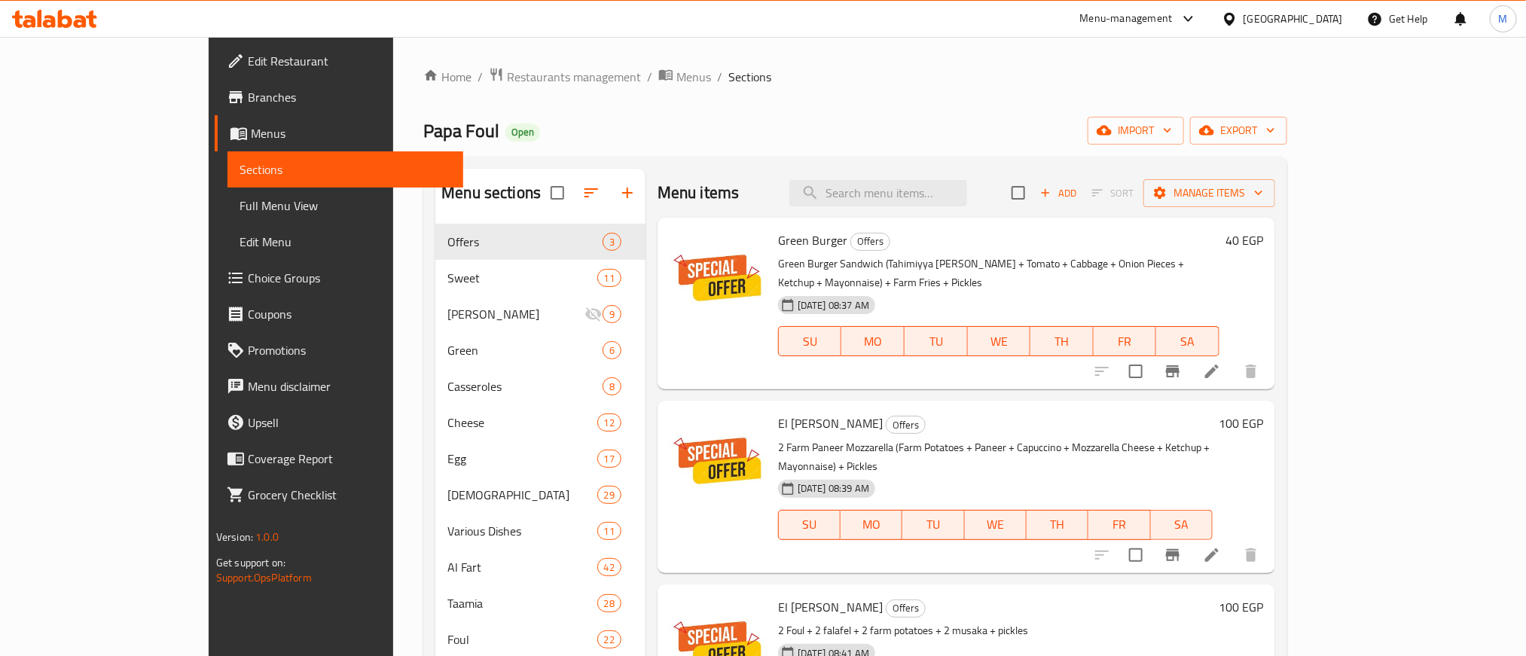
drag, startPoint x: 877, startPoint y: 48, endPoint x: 771, endPoint y: 93, distance: 114.4
drag, startPoint x: 771, startPoint y: 93, endPoint x: 651, endPoint y: 115, distance: 122.6
click at [651, 115] on div "Home / Restaurants management / Menus / Sections Papa Foul Open import export M…" at bounding box center [855, 452] width 864 height 770
drag, startPoint x: 914, startPoint y: 81, endPoint x: 785, endPoint y: 79, distance: 128.8
drag, startPoint x: 785, startPoint y: 79, endPoint x: 694, endPoint y: 90, distance: 91.8
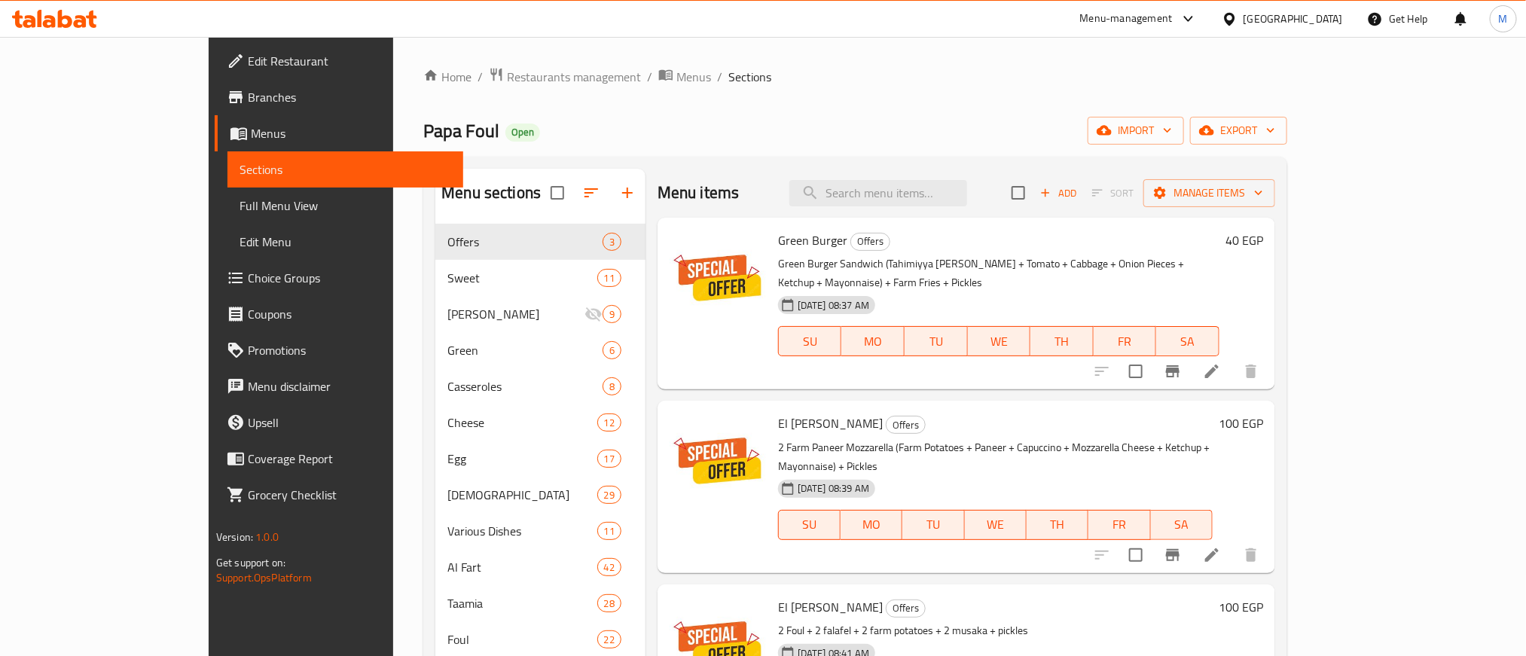
click at [694, 90] on div "Home / Restaurants management / Menus / Sections Papa Foul Open import export M…" at bounding box center [855, 452] width 864 height 770
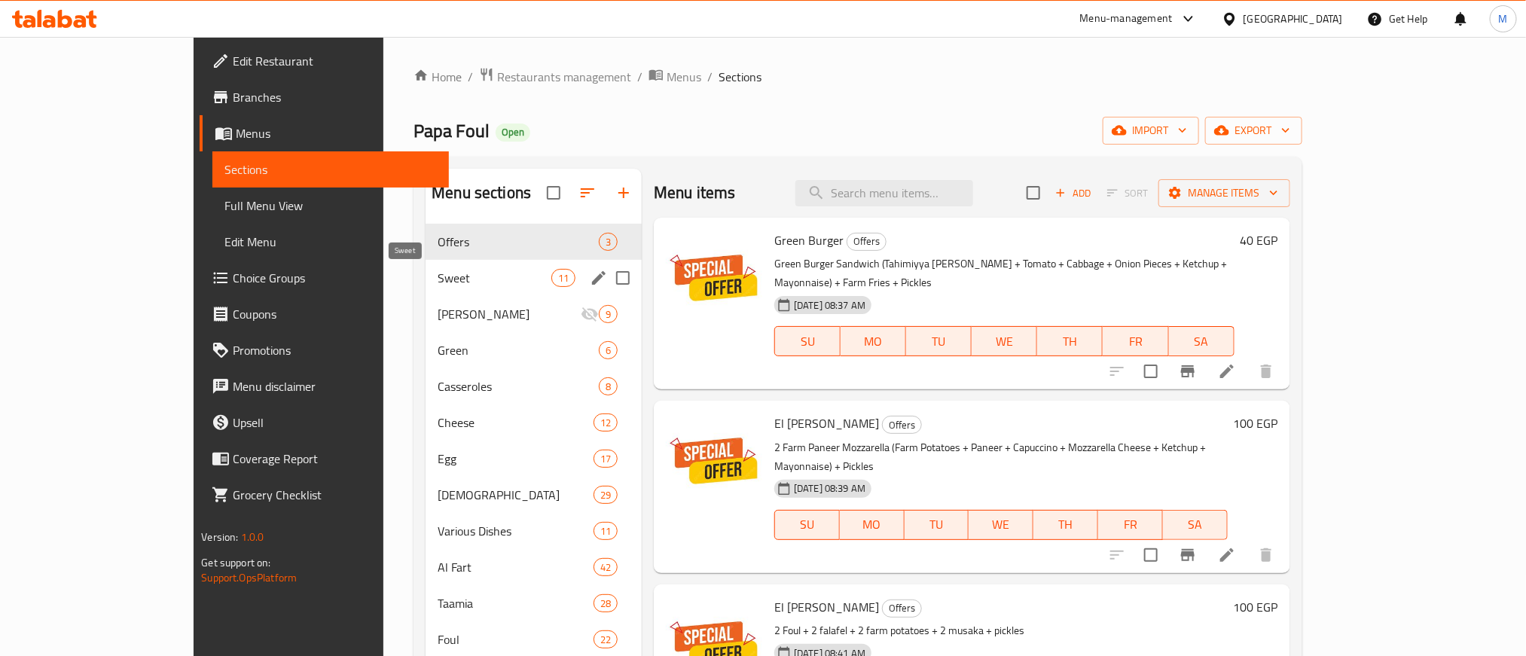
click at [438, 283] on span "Sweet" at bounding box center [495, 278] width 114 height 18
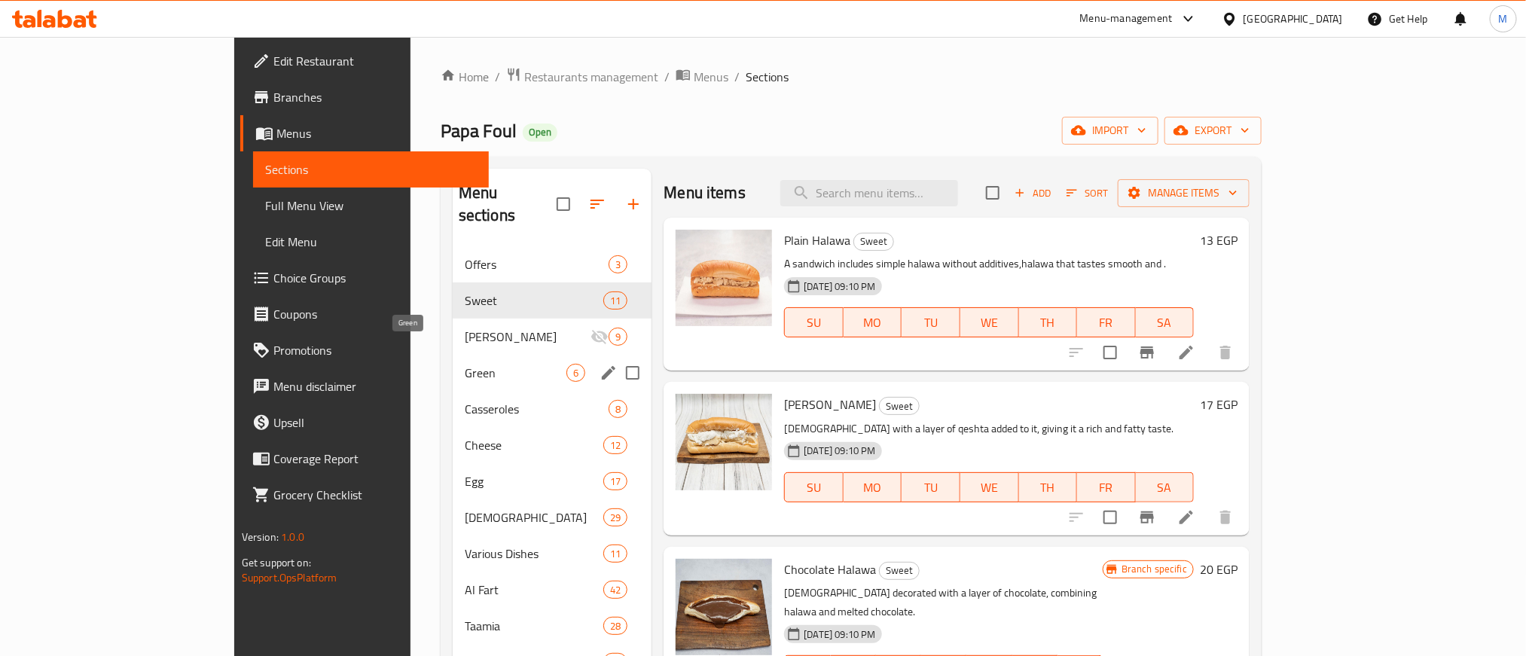
click at [465, 364] on span "Green" at bounding box center [516, 373] width 102 height 18
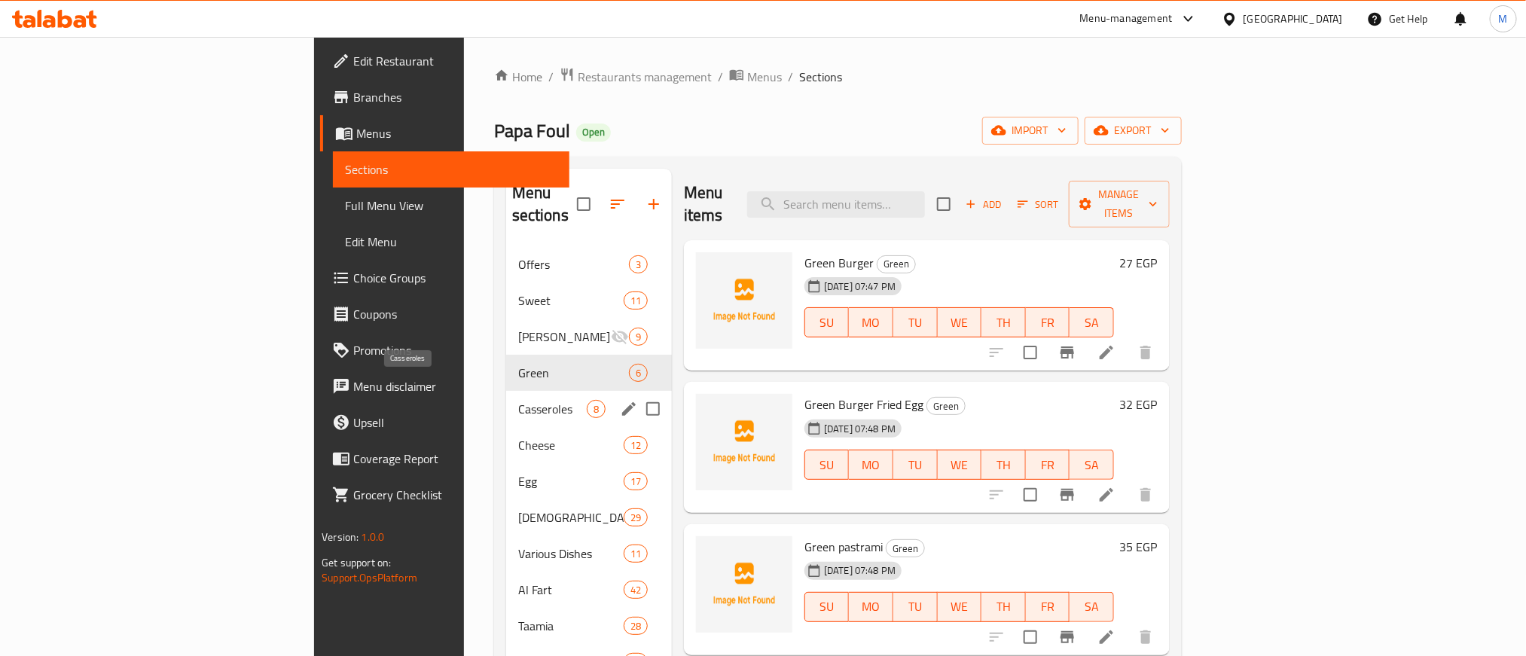
click at [518, 400] on span "Casseroles" at bounding box center [552, 409] width 69 height 18
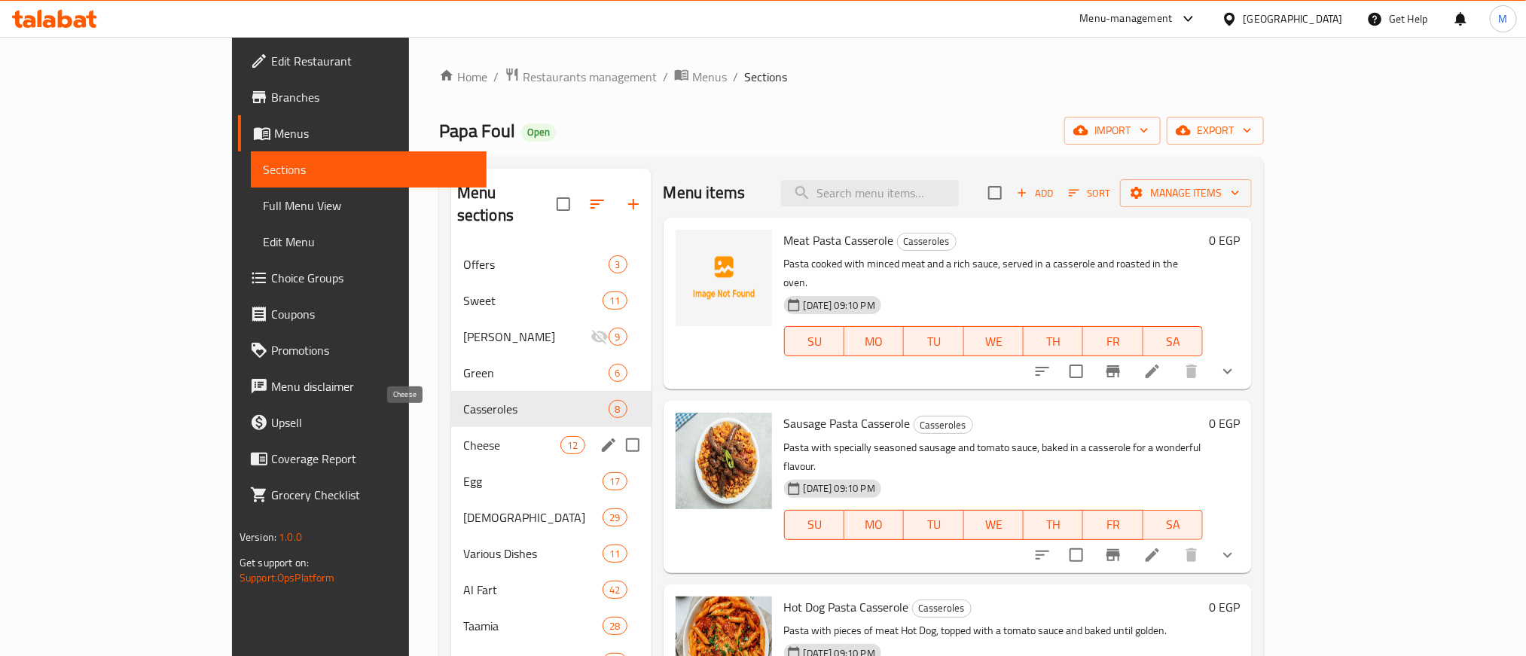
click at [463, 436] on span "Cheese" at bounding box center [512, 445] width 98 height 18
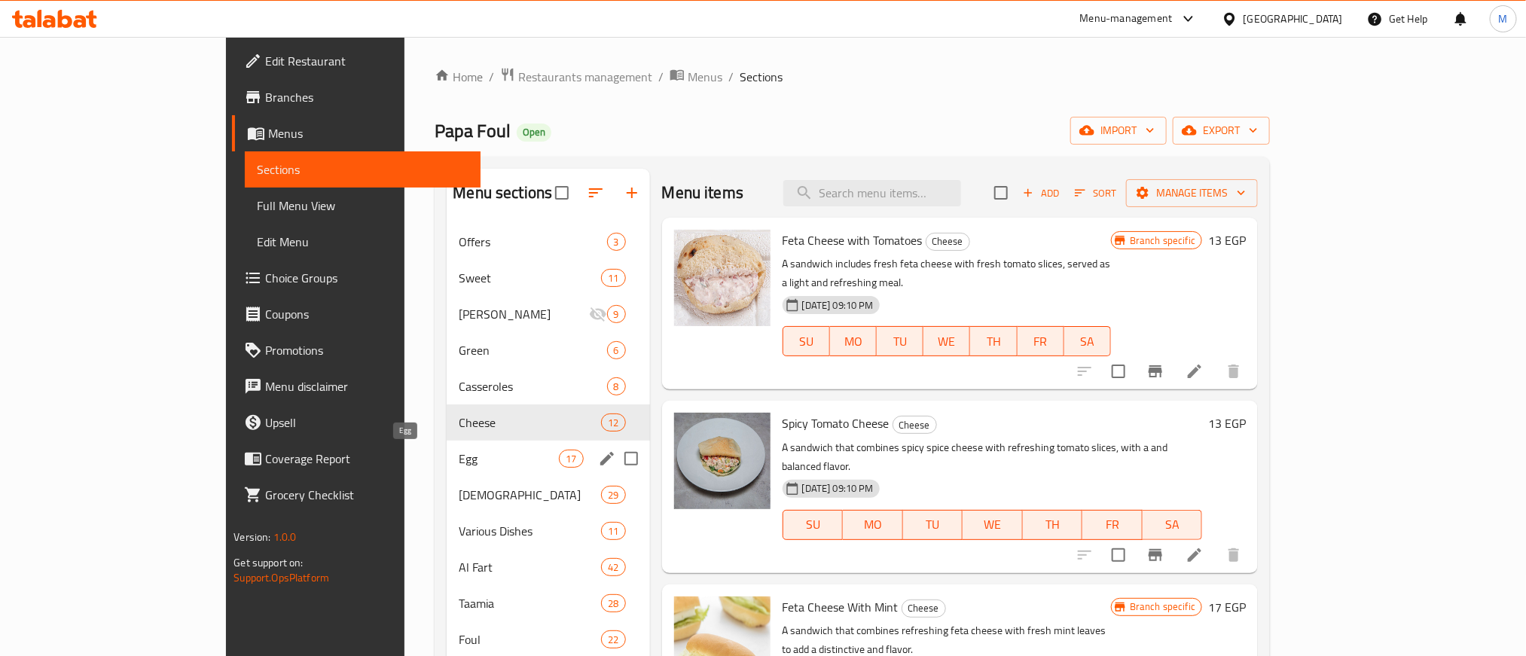
click at [459, 459] on span "Egg" at bounding box center [509, 459] width 100 height 18
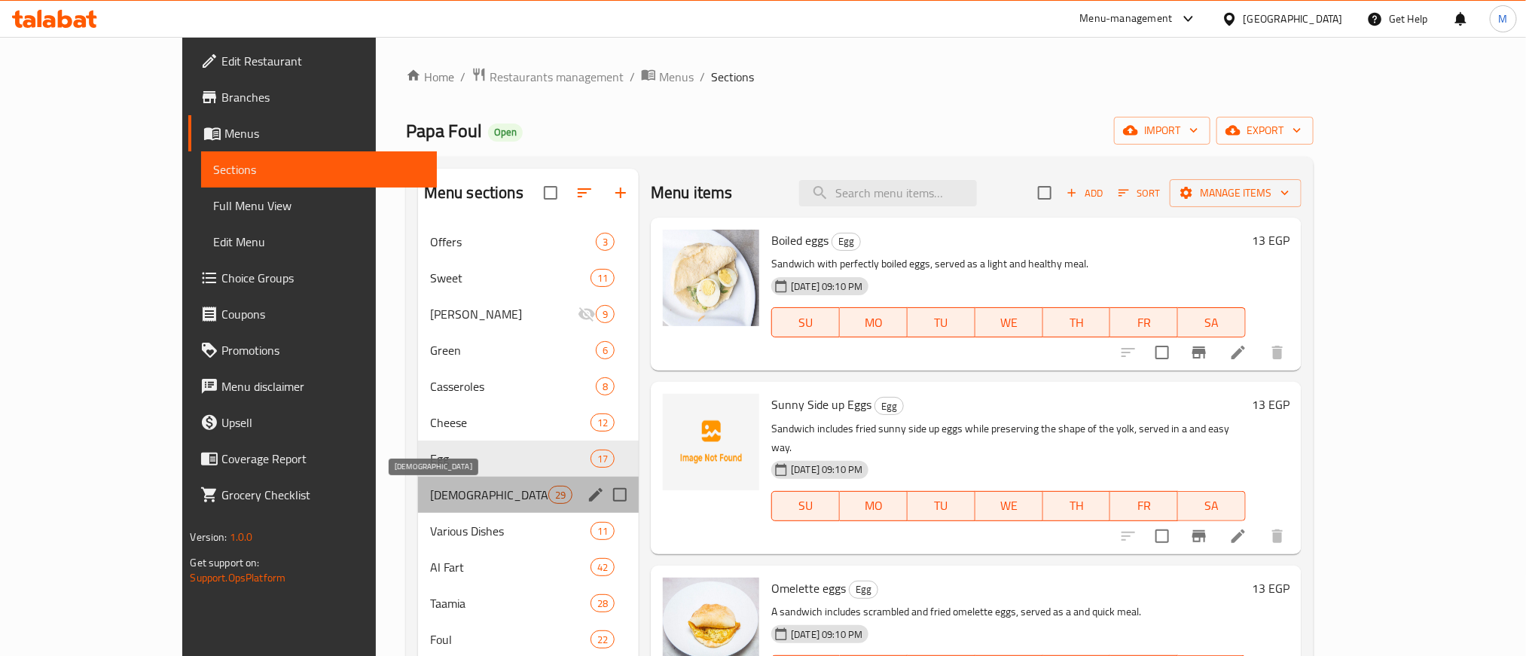
click at [430, 496] on span "Syrian" at bounding box center [489, 495] width 118 height 18
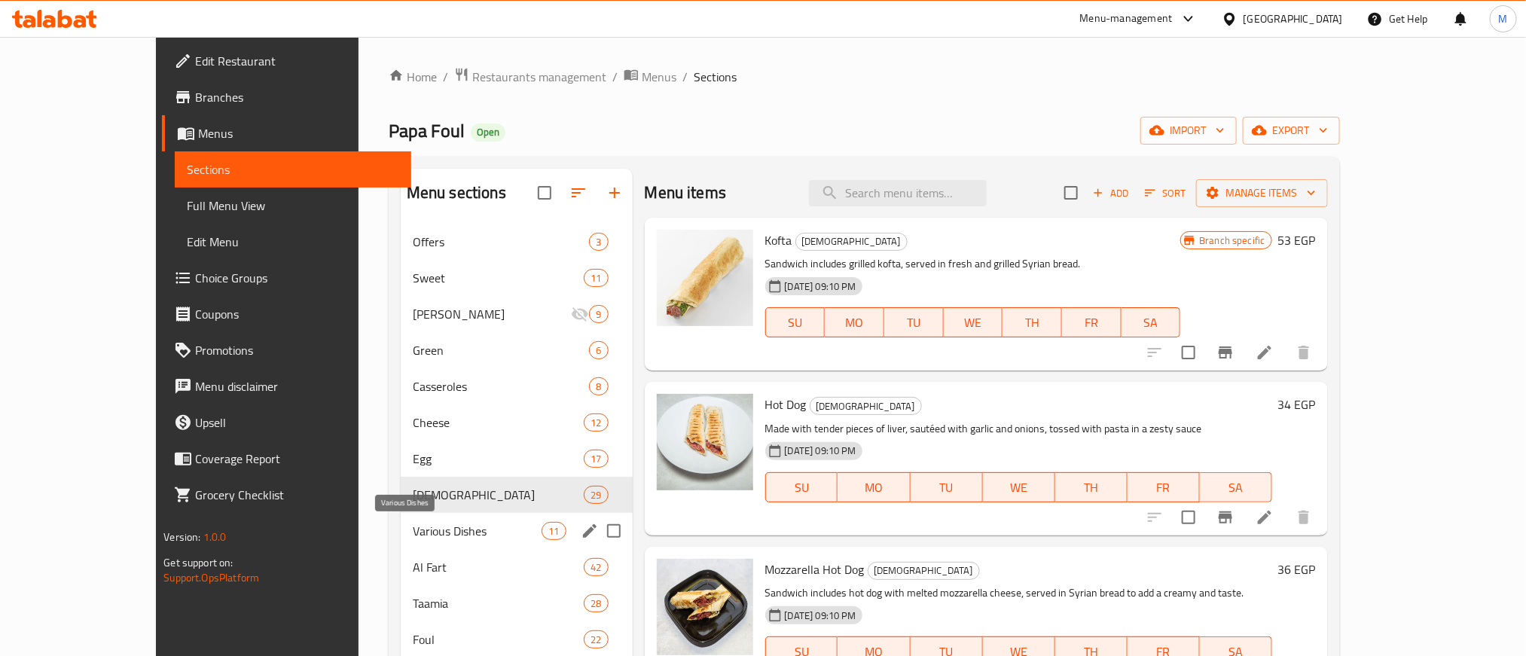
click at [413, 531] on span "Various Dishes" at bounding box center [477, 531] width 129 height 18
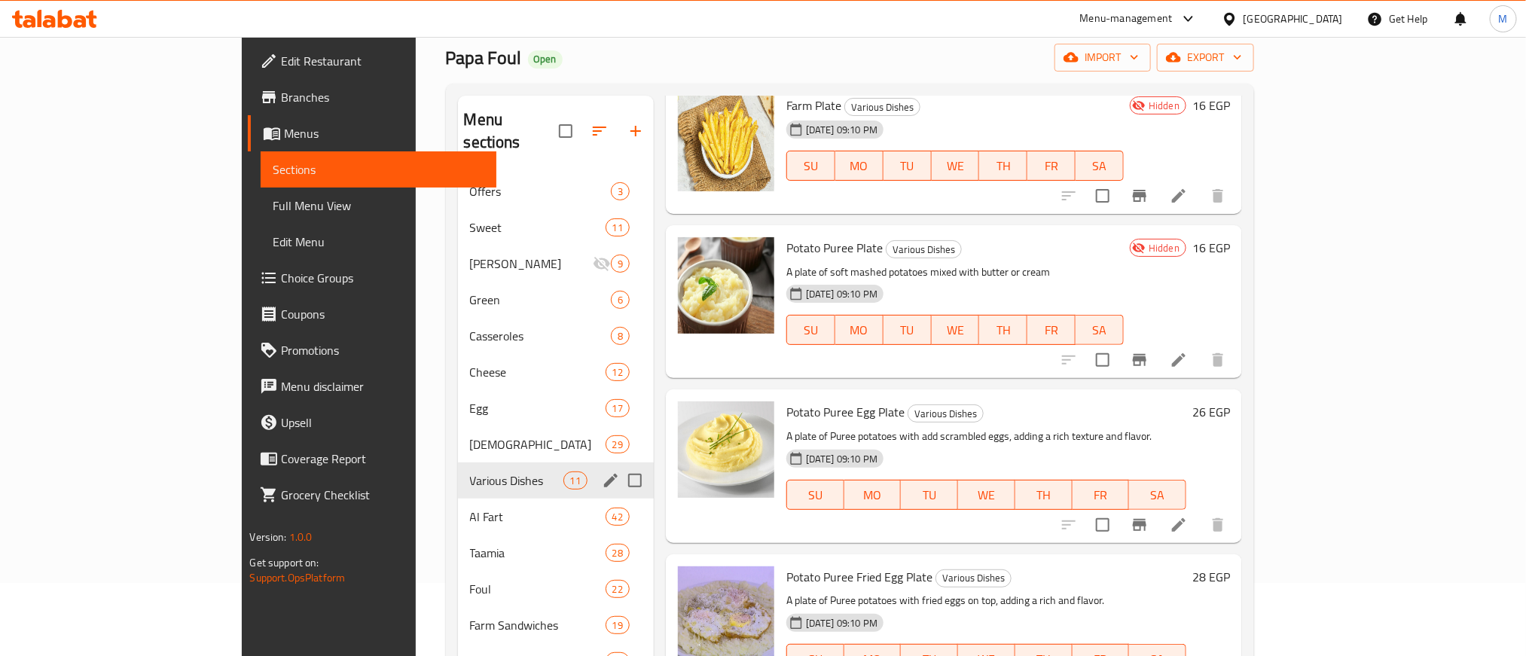
scroll to position [113, 0]
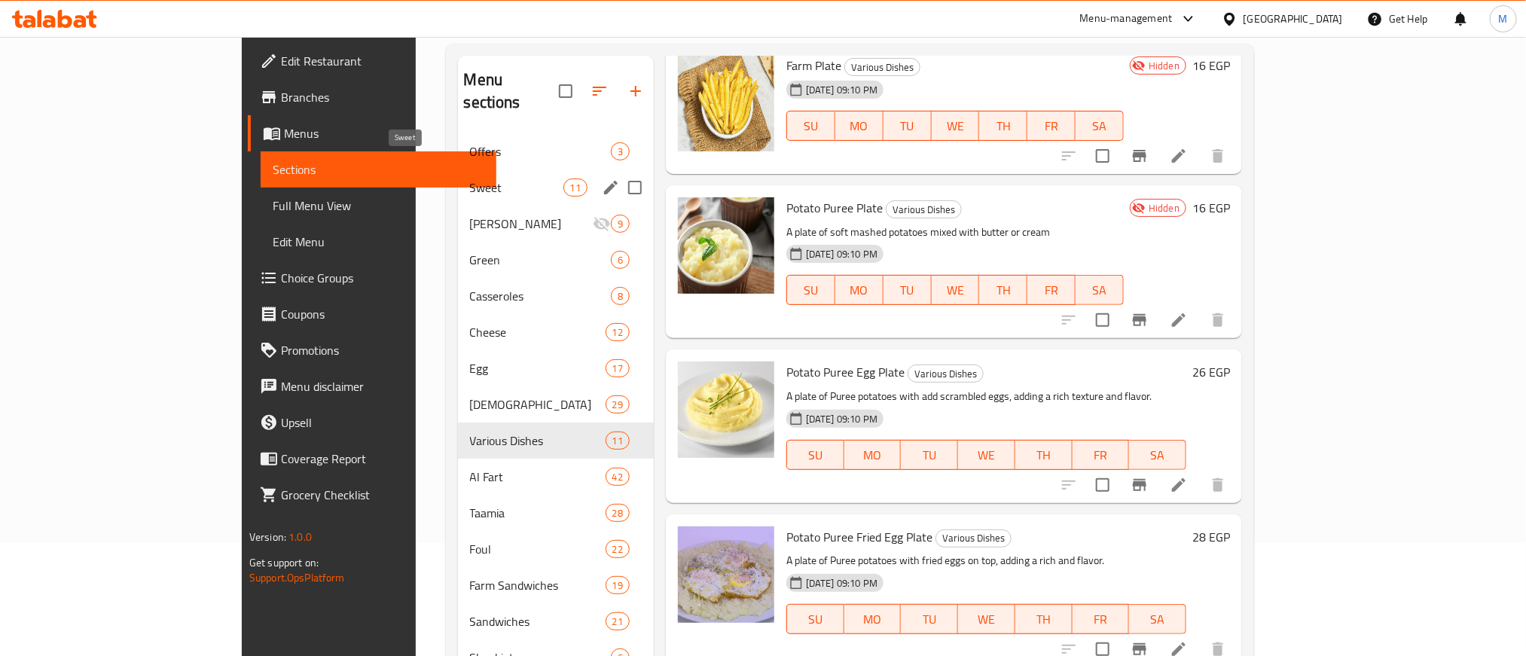
click at [470, 178] on span "Sweet" at bounding box center [516, 187] width 93 height 18
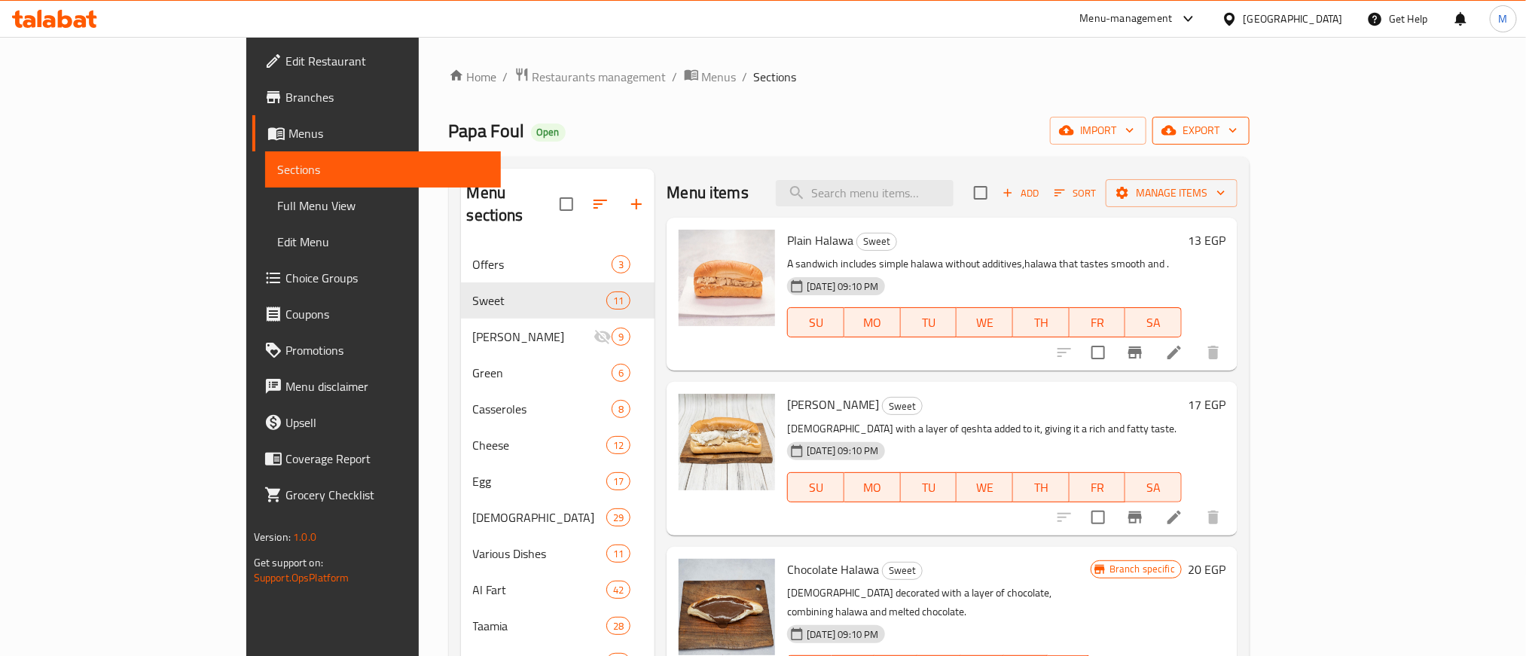
click at [1237, 136] on span "export" at bounding box center [1200, 130] width 73 height 19
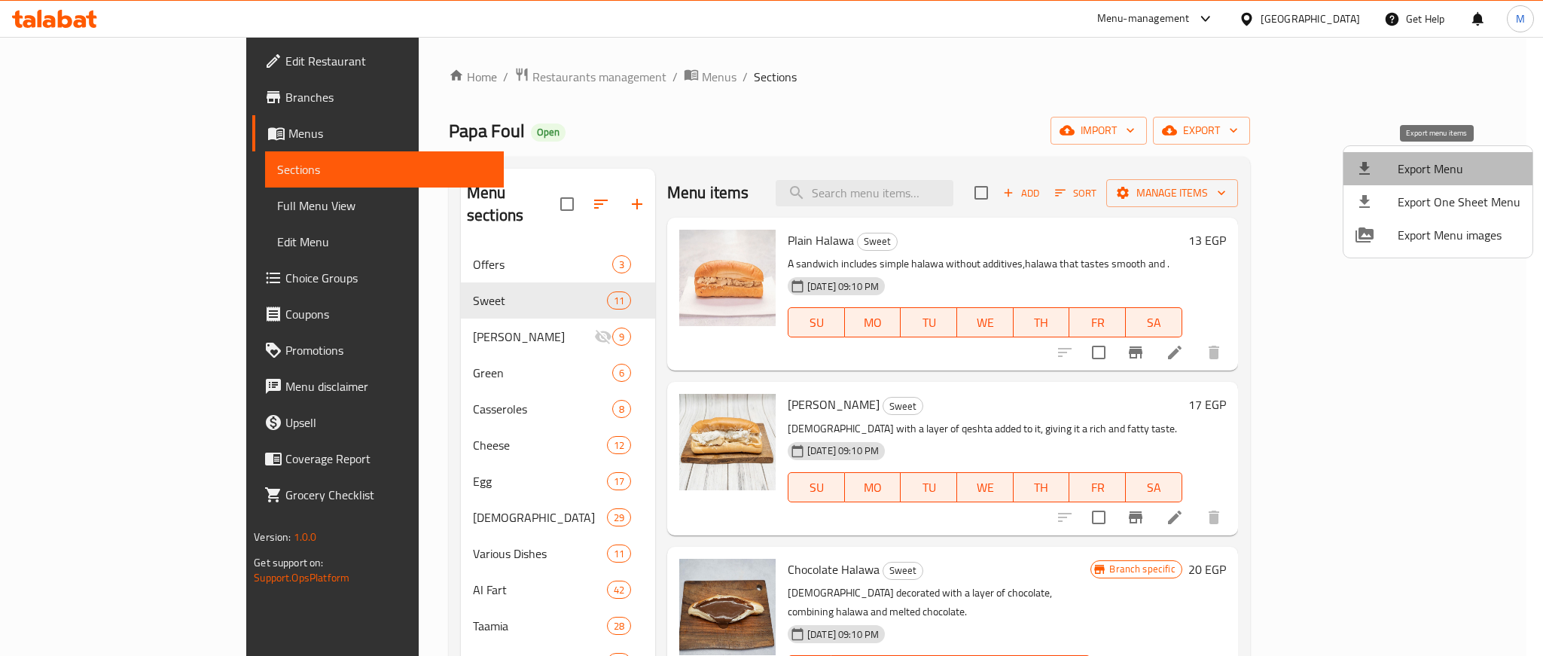
click at [1441, 156] on li "Export Menu" at bounding box center [1438, 168] width 189 height 33
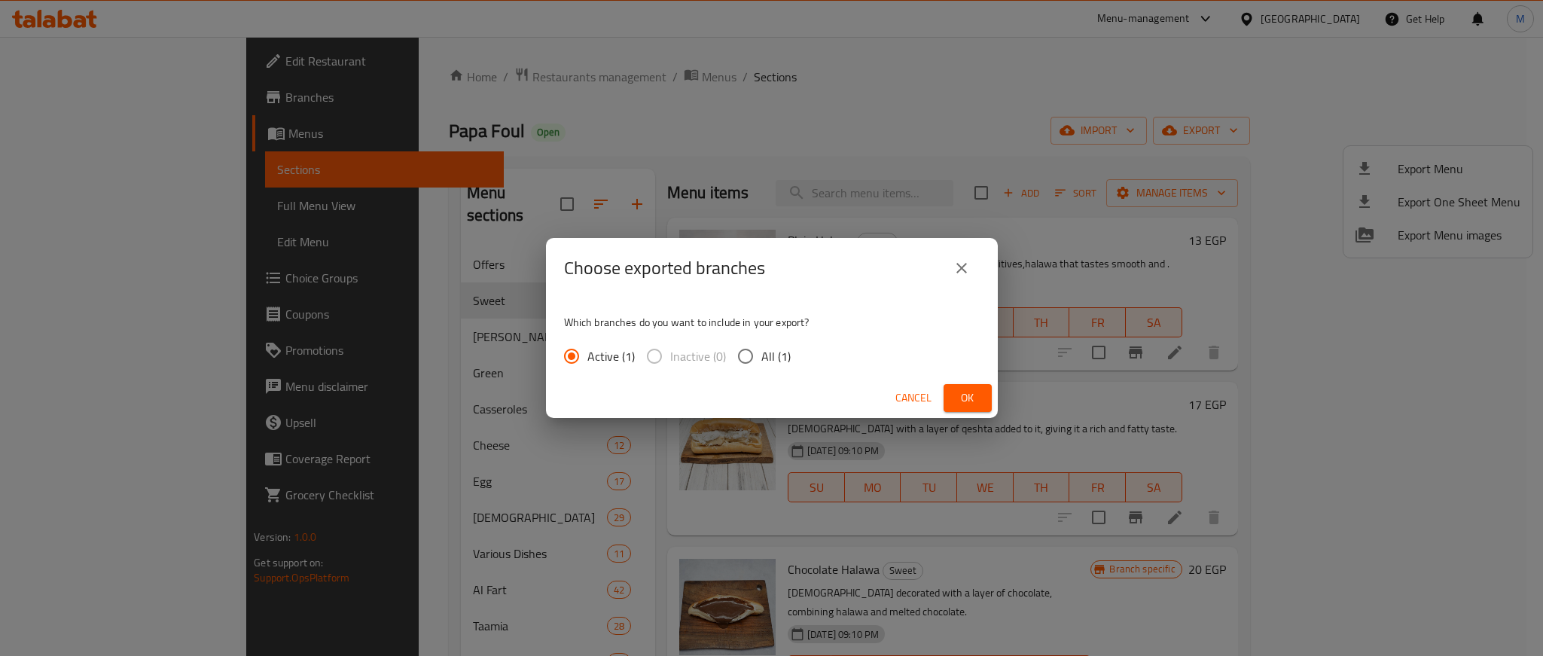
click at [977, 395] on span "Ok" at bounding box center [968, 398] width 24 height 19
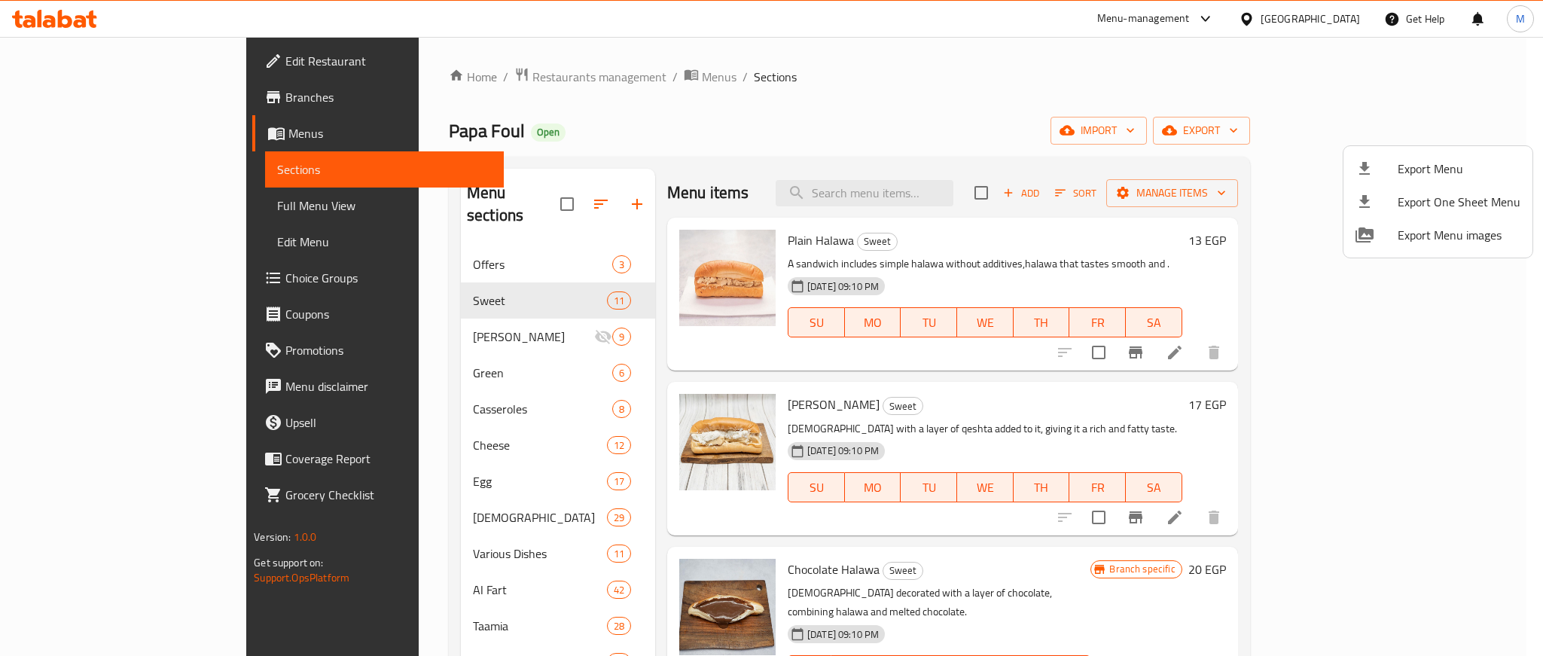
click at [280, 420] on div at bounding box center [771, 328] width 1543 height 656
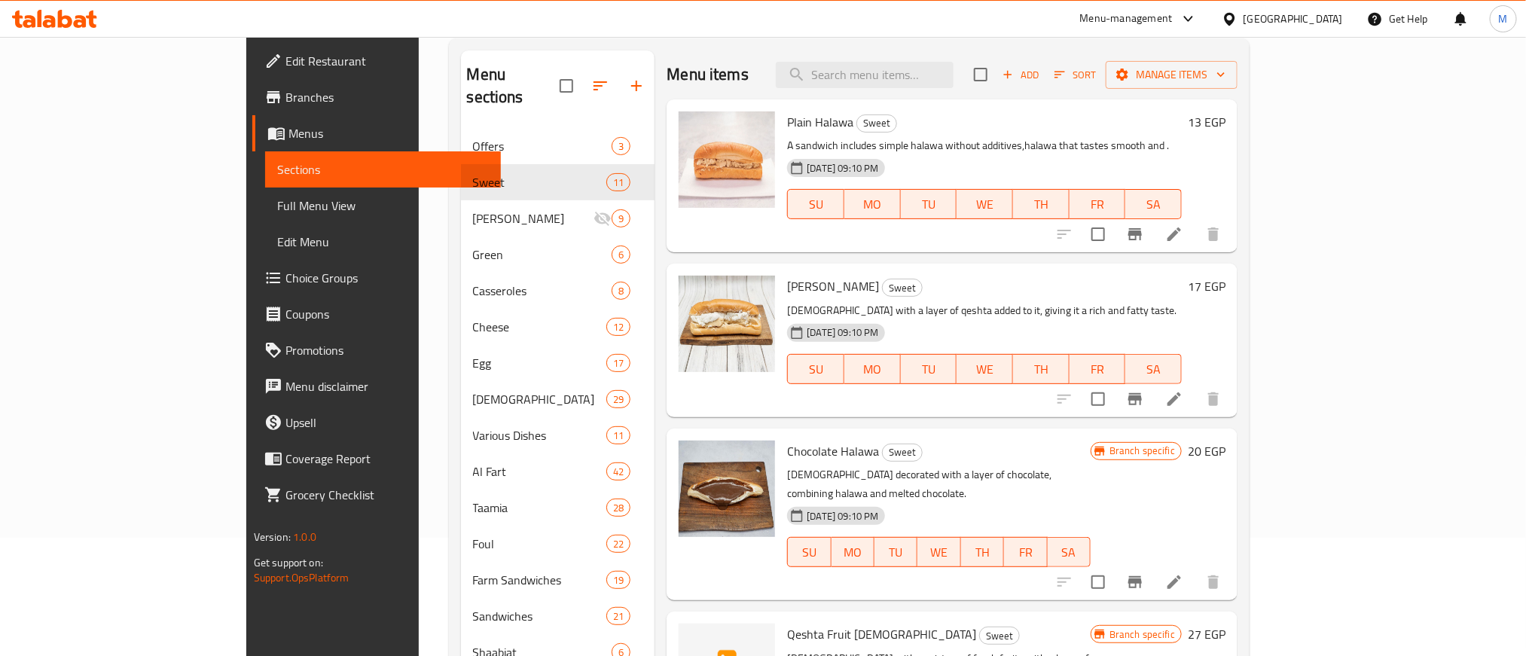
scroll to position [211, 0]
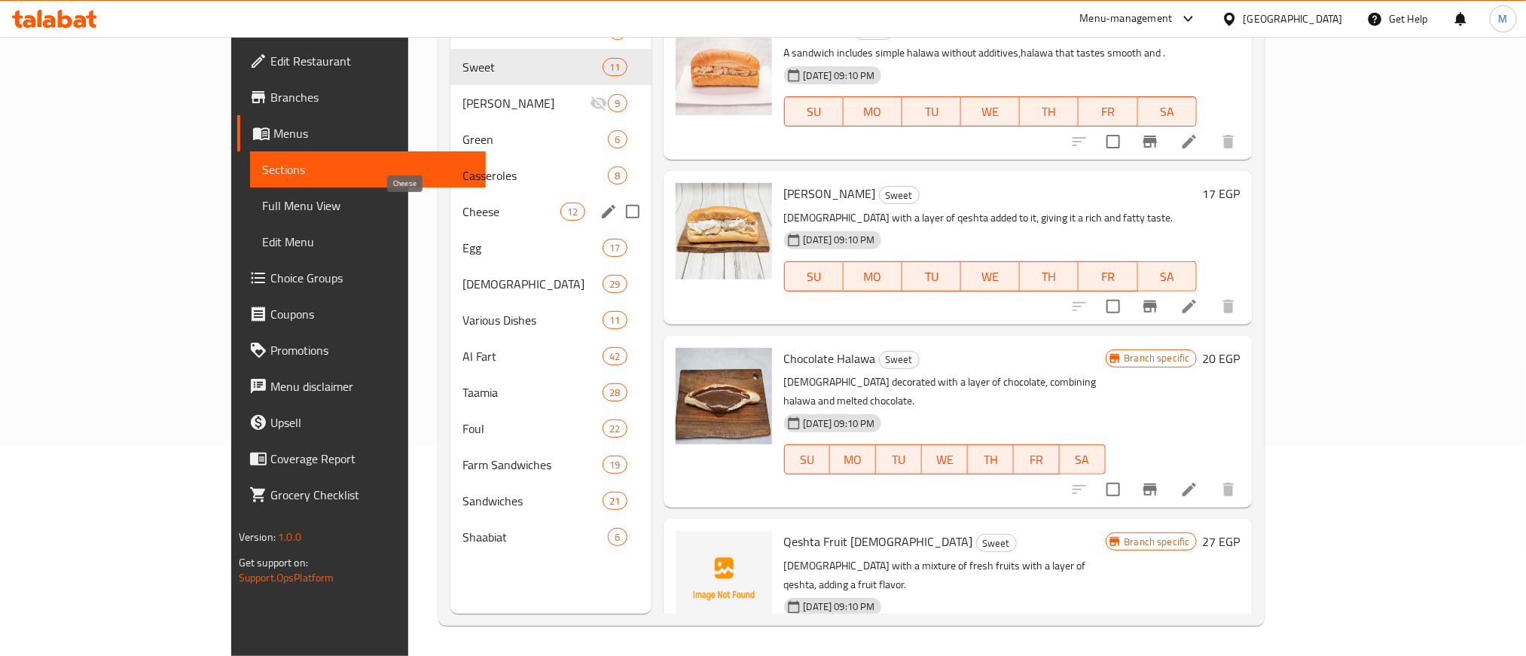
click at [462, 206] on span "Cheese" at bounding box center [511, 212] width 98 height 18
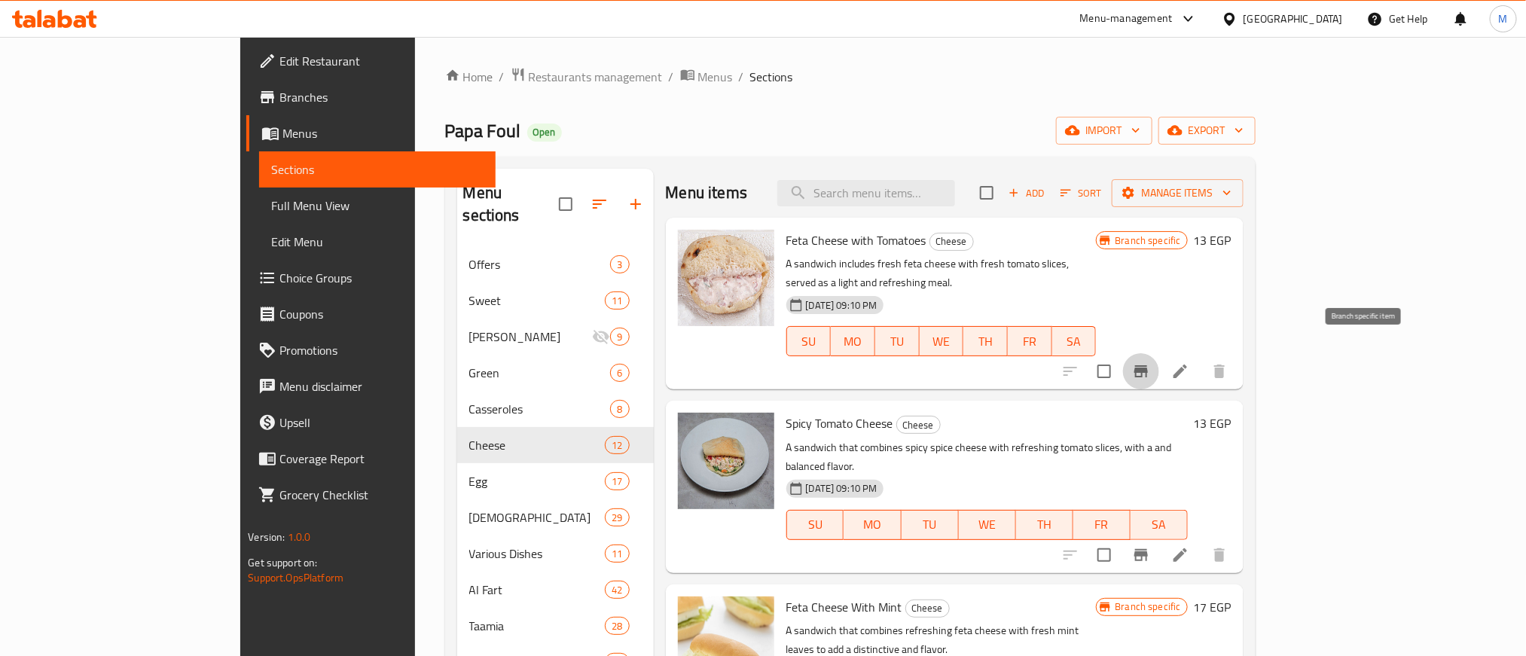
click at [1150, 362] on icon "Branch-specific-item" at bounding box center [1141, 371] width 18 height 18
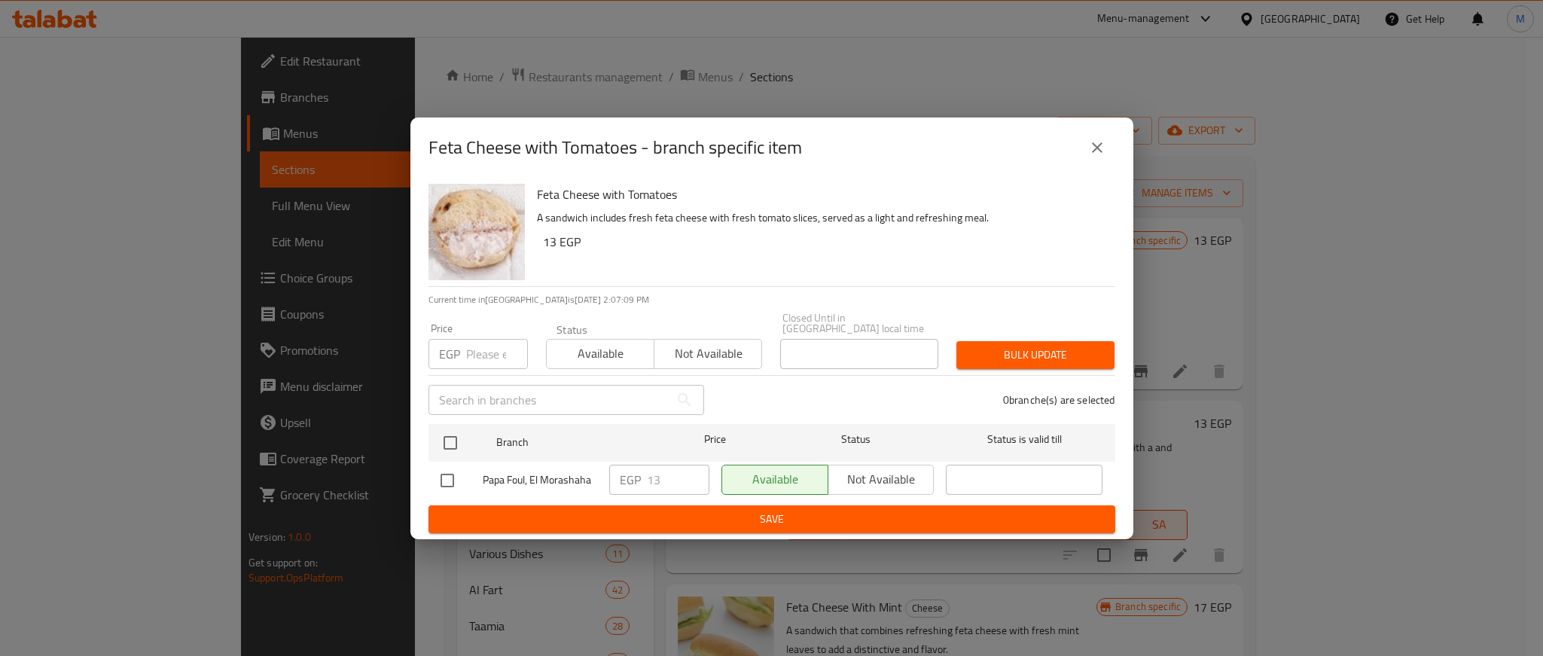
click at [1092, 142] on button "close" at bounding box center [1097, 148] width 36 height 36
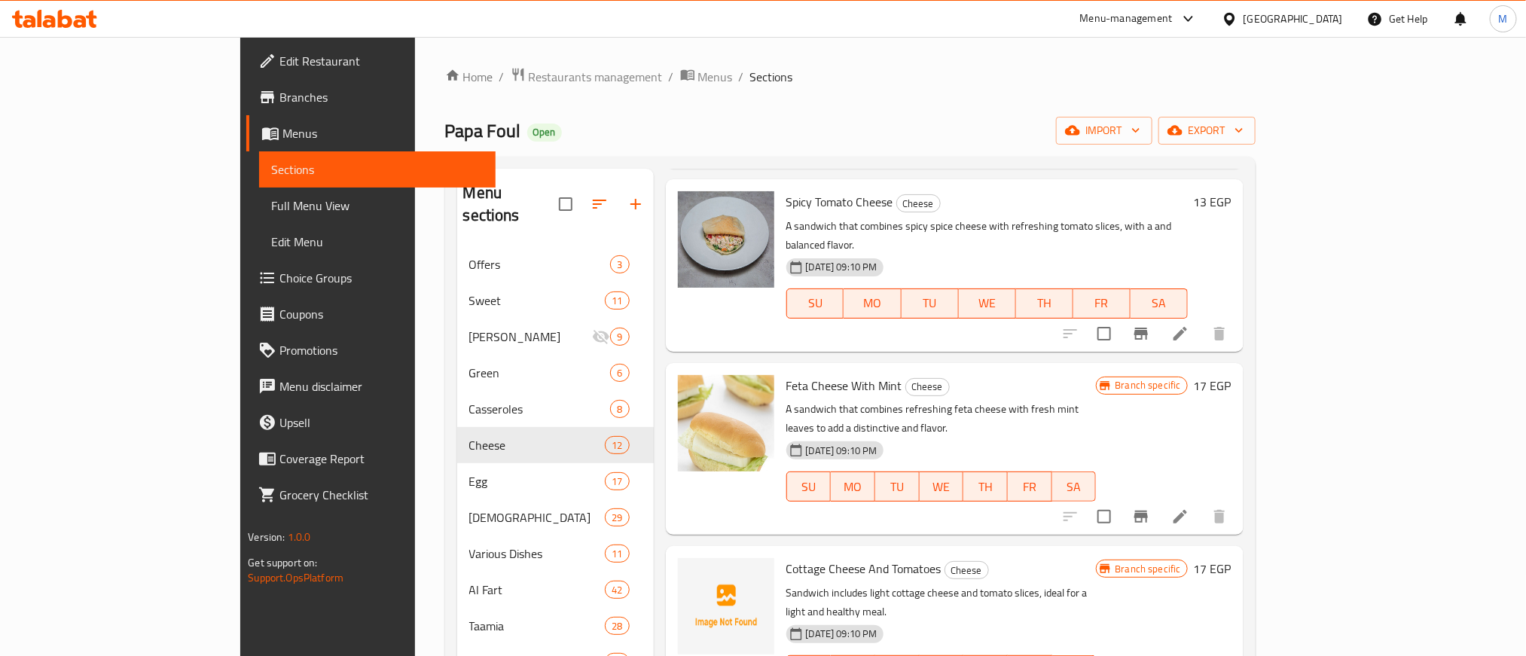
scroll to position [226, 0]
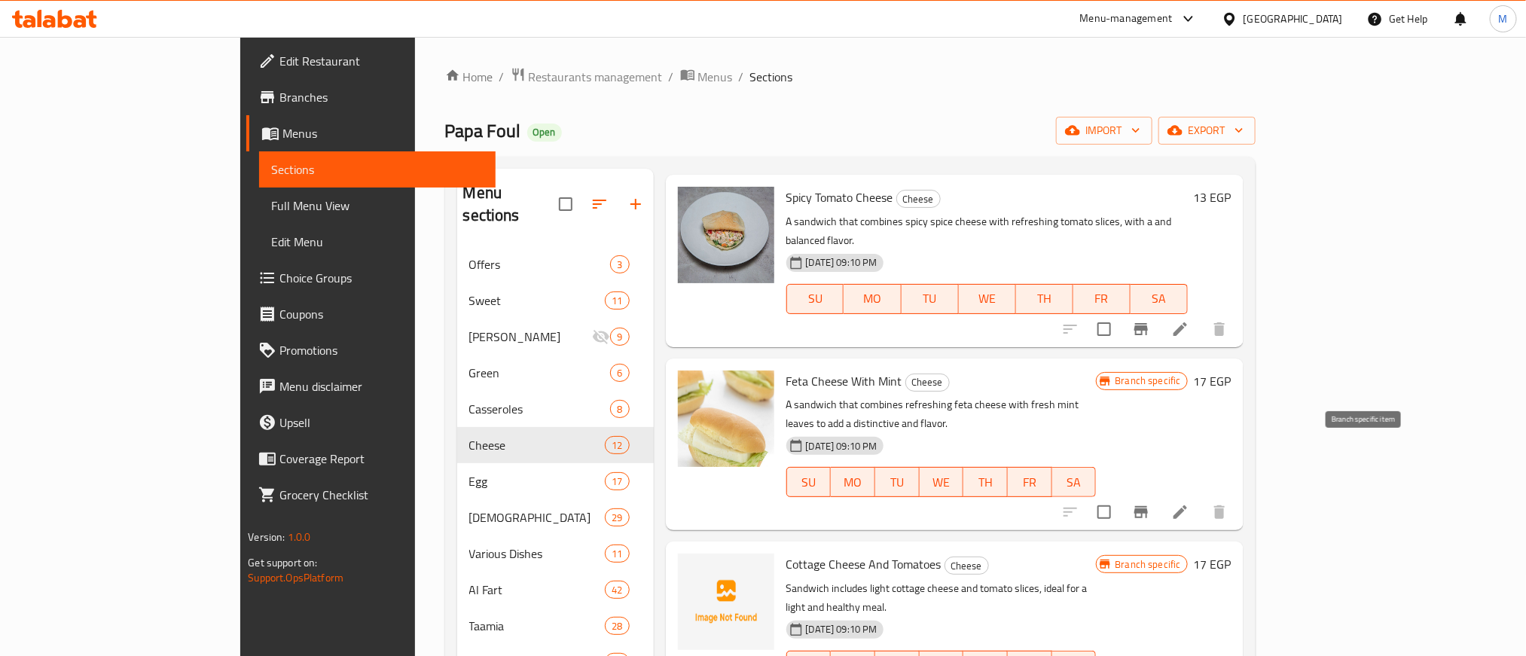
click at [1148, 506] on icon "Branch-specific-item" at bounding box center [1141, 512] width 14 height 12
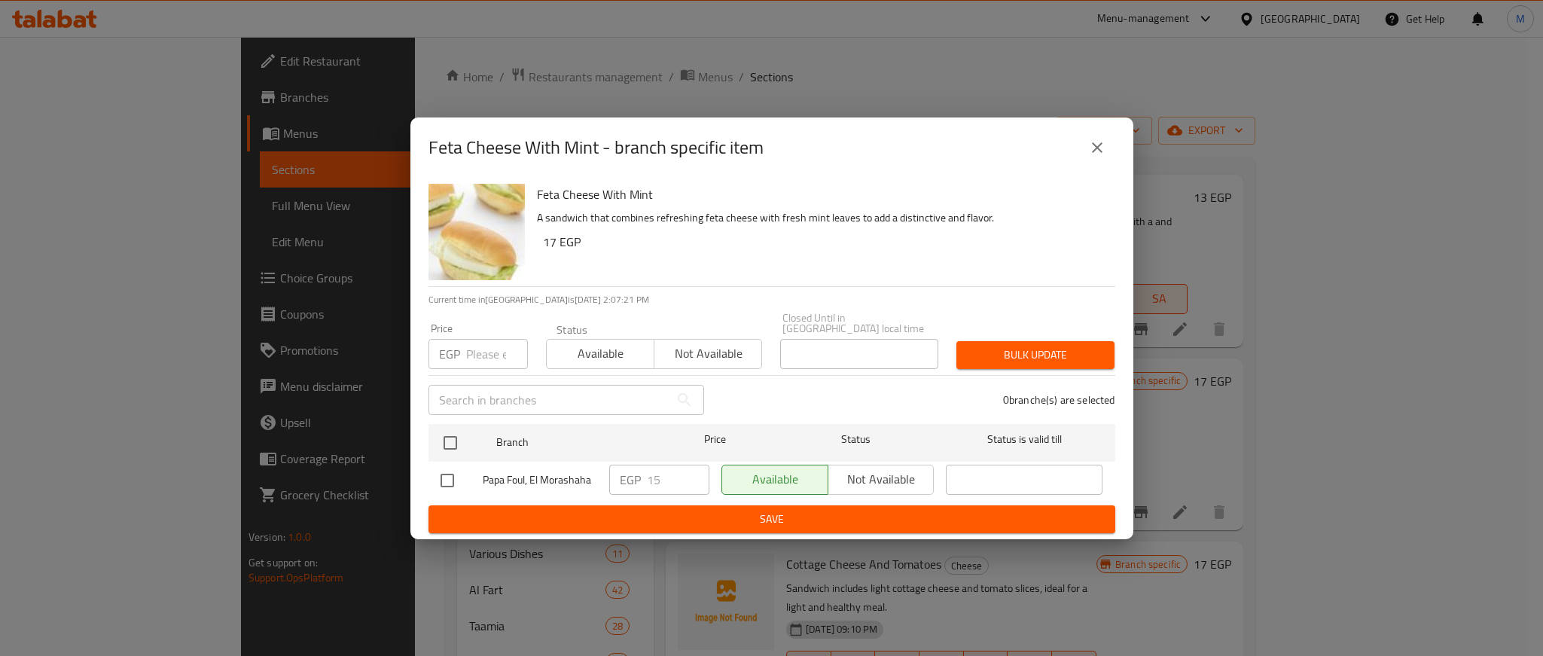
click at [1106, 151] on button "close" at bounding box center [1097, 148] width 36 height 36
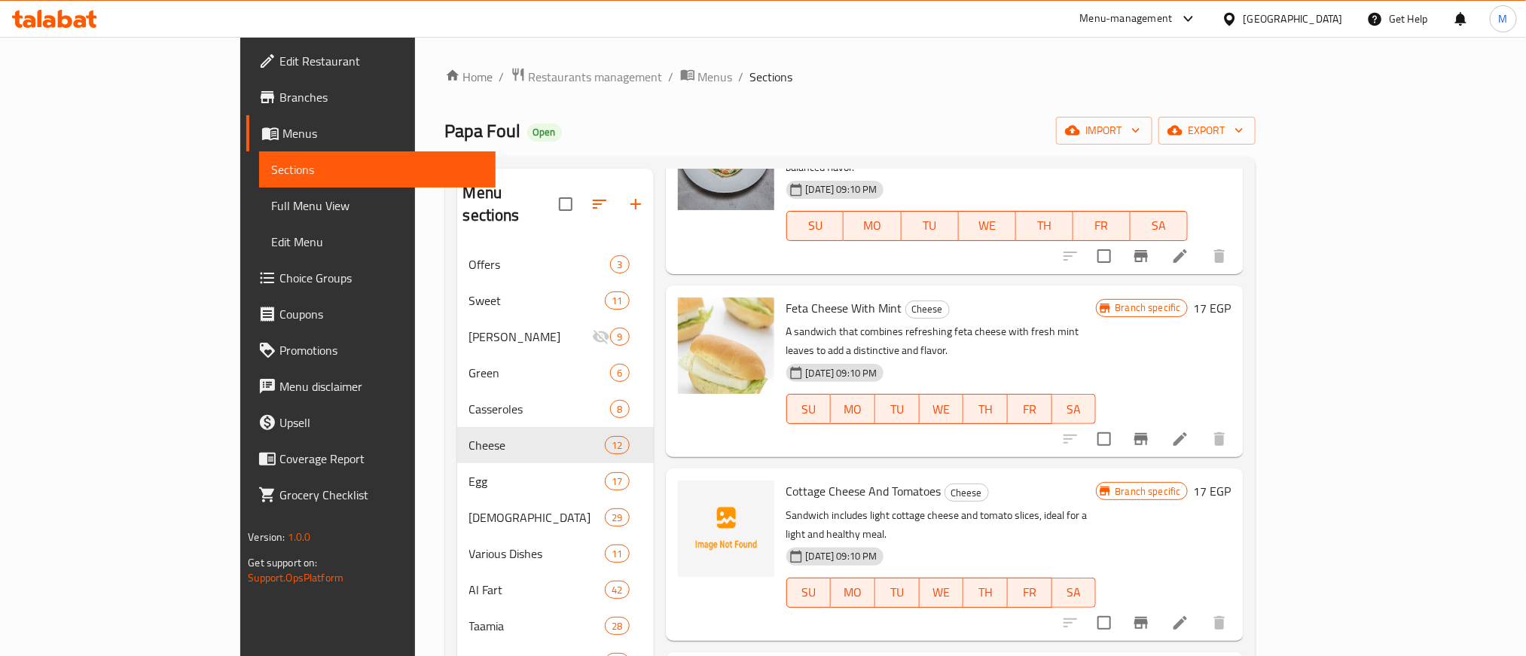
scroll to position [339, 0]
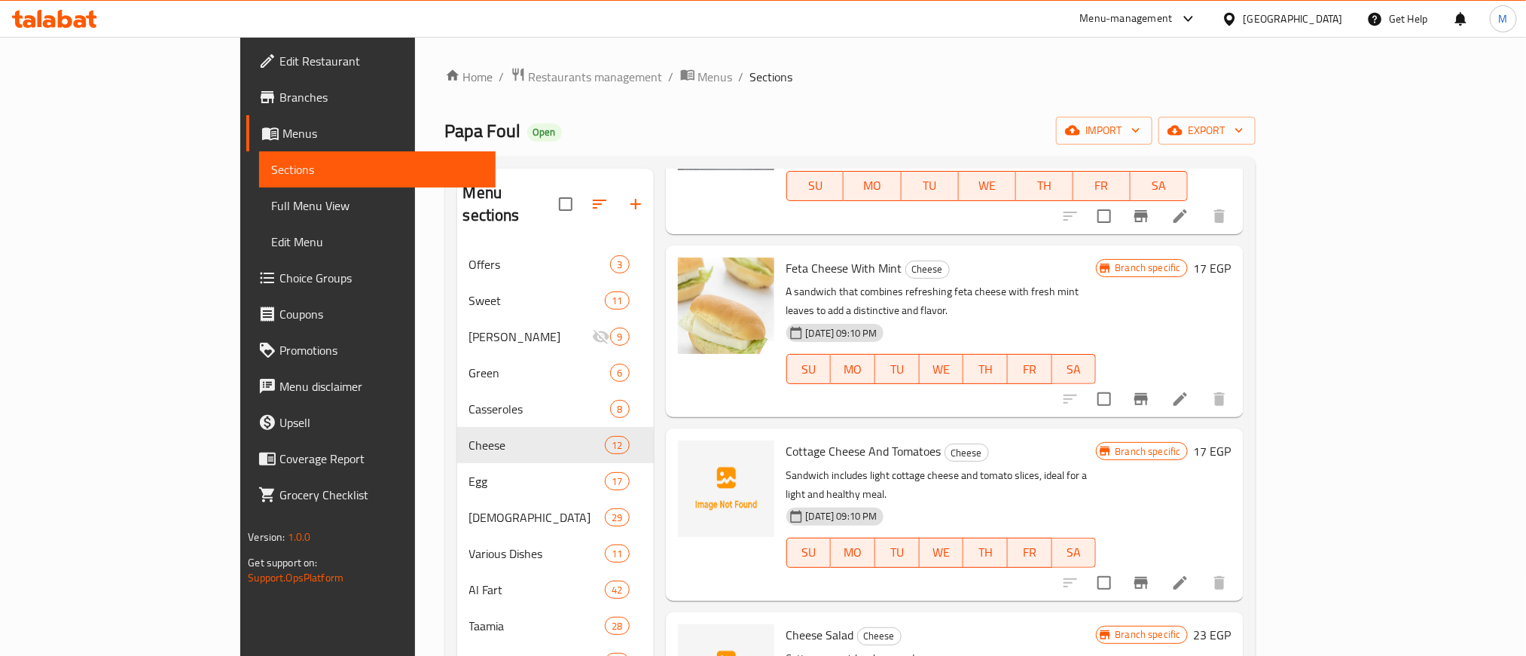
click at [1201, 569] on li at bounding box center [1180, 582] width 42 height 27
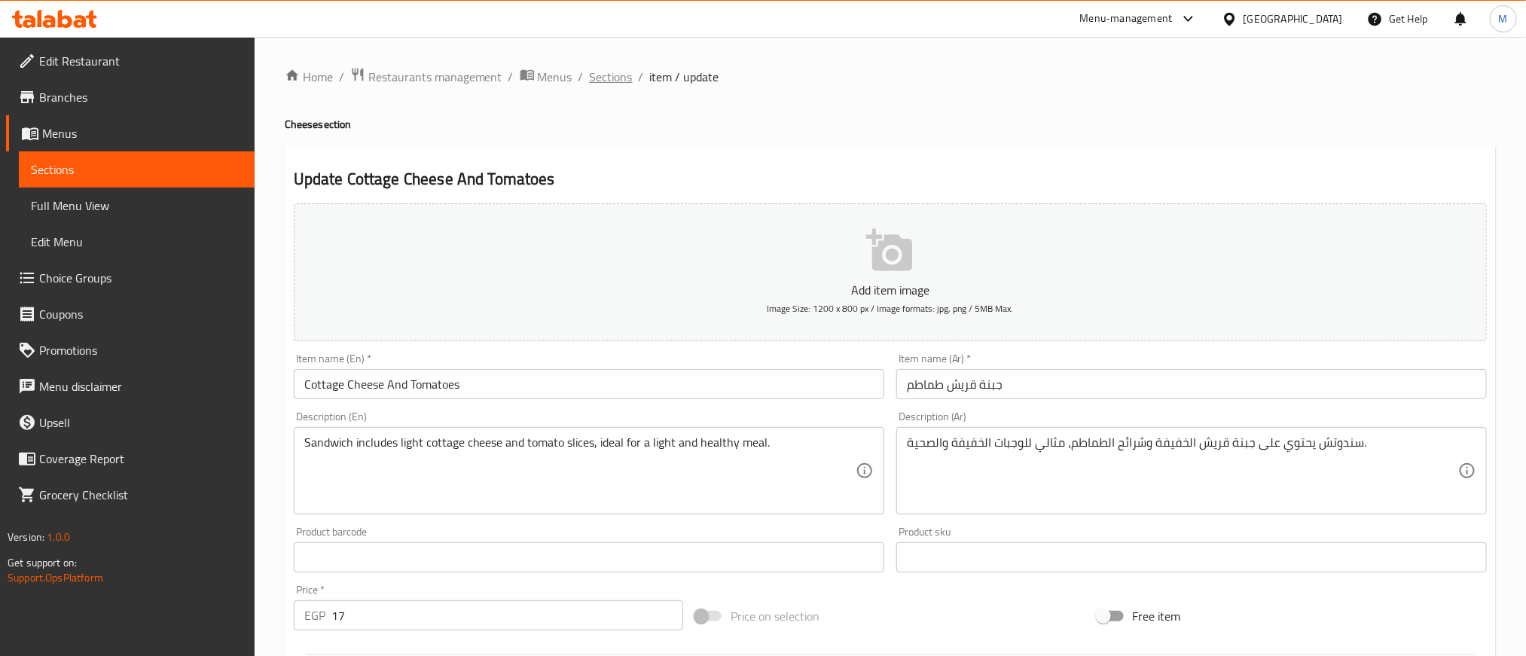
click at [617, 78] on span "Sections" at bounding box center [611, 77] width 43 height 18
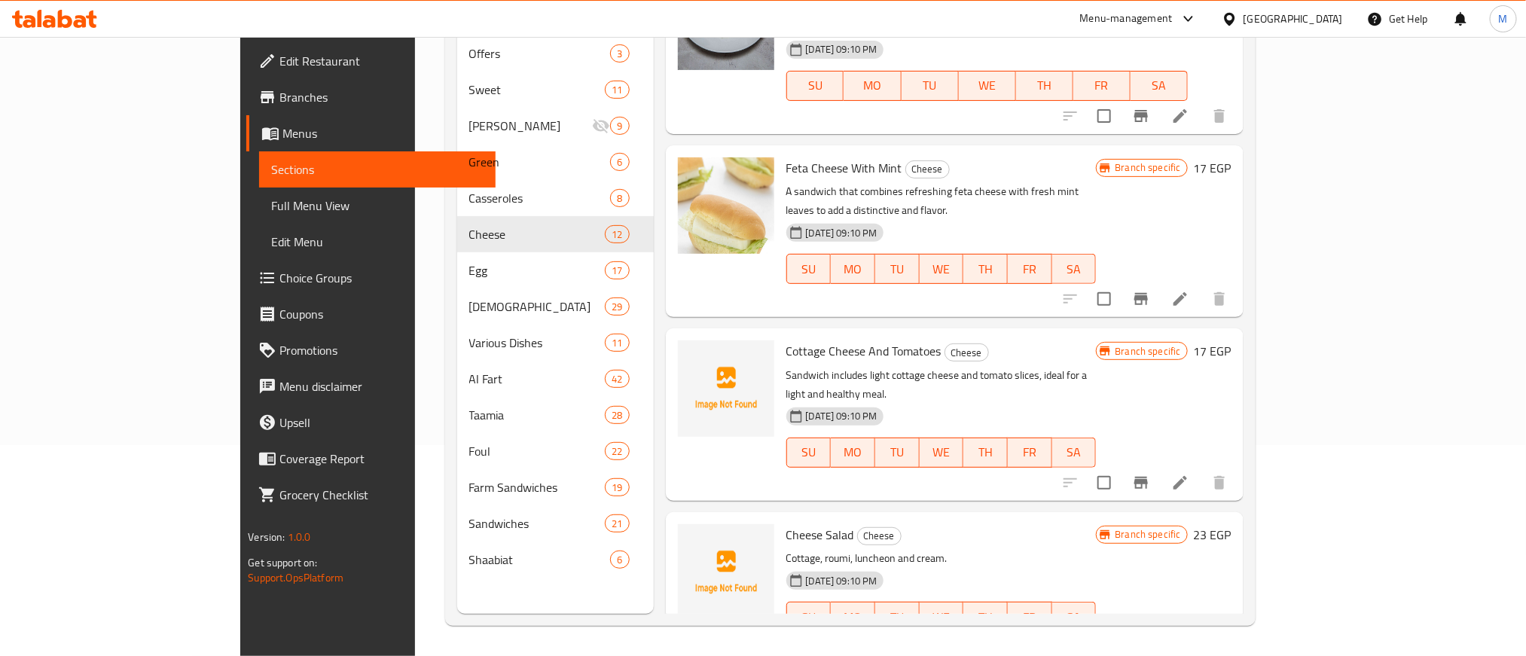
scroll to position [226, 0]
click at [1159, 467] on button "Branch-specific-item" at bounding box center [1141, 485] width 36 height 36
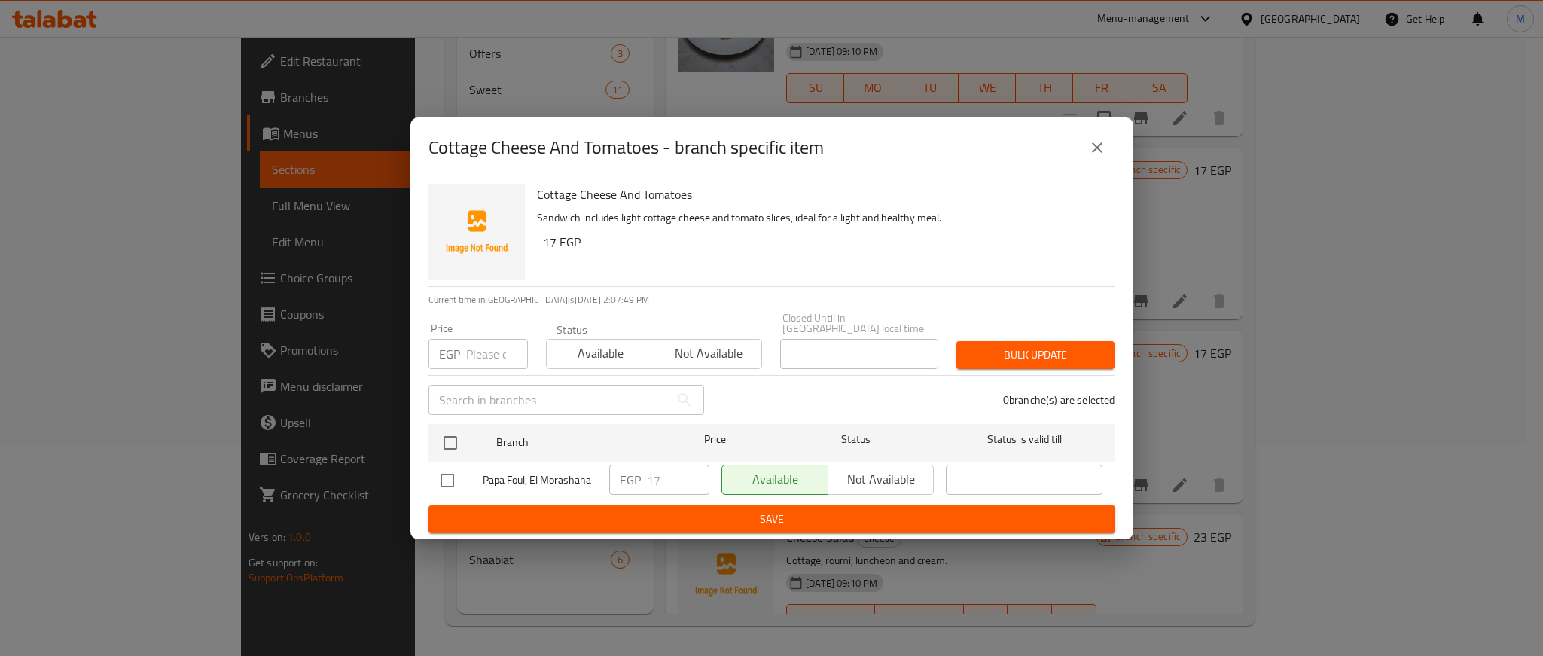
click at [1094, 157] on icon "close" at bounding box center [1097, 148] width 18 height 18
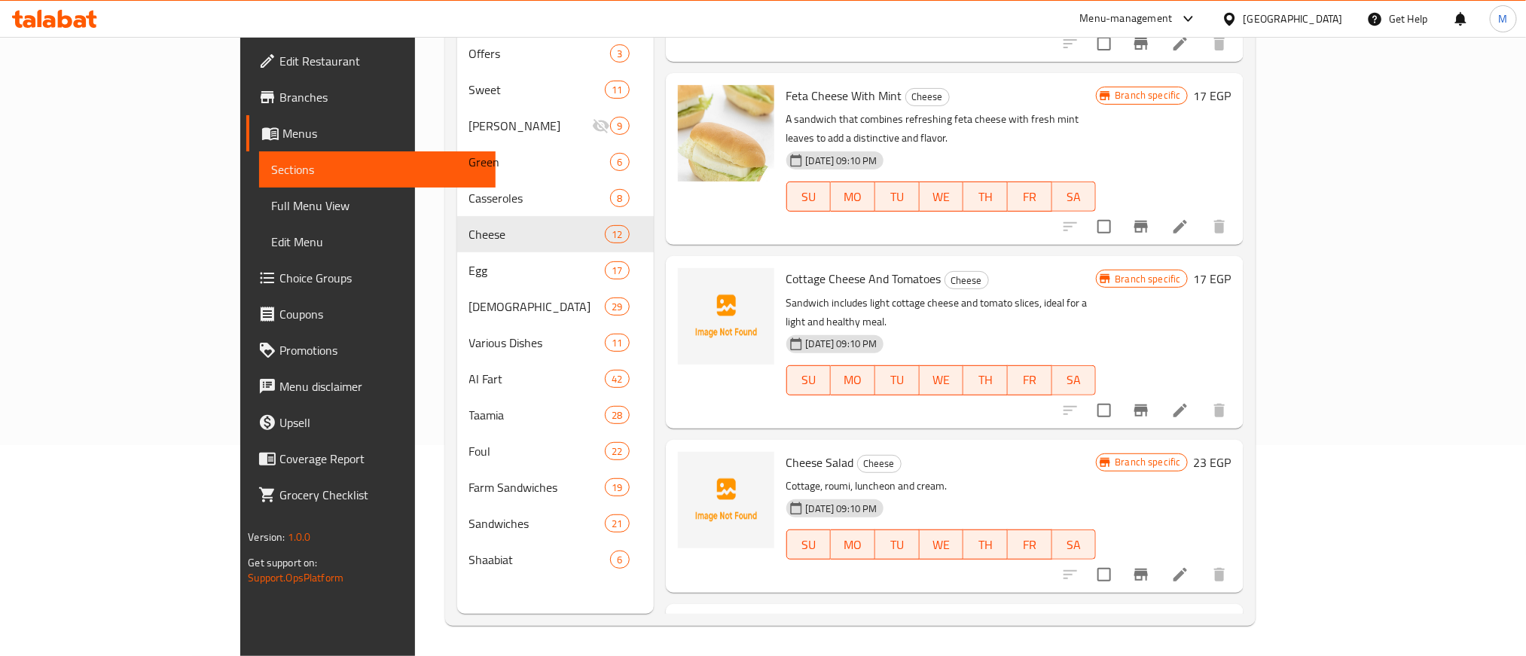
scroll to position [339, 0]
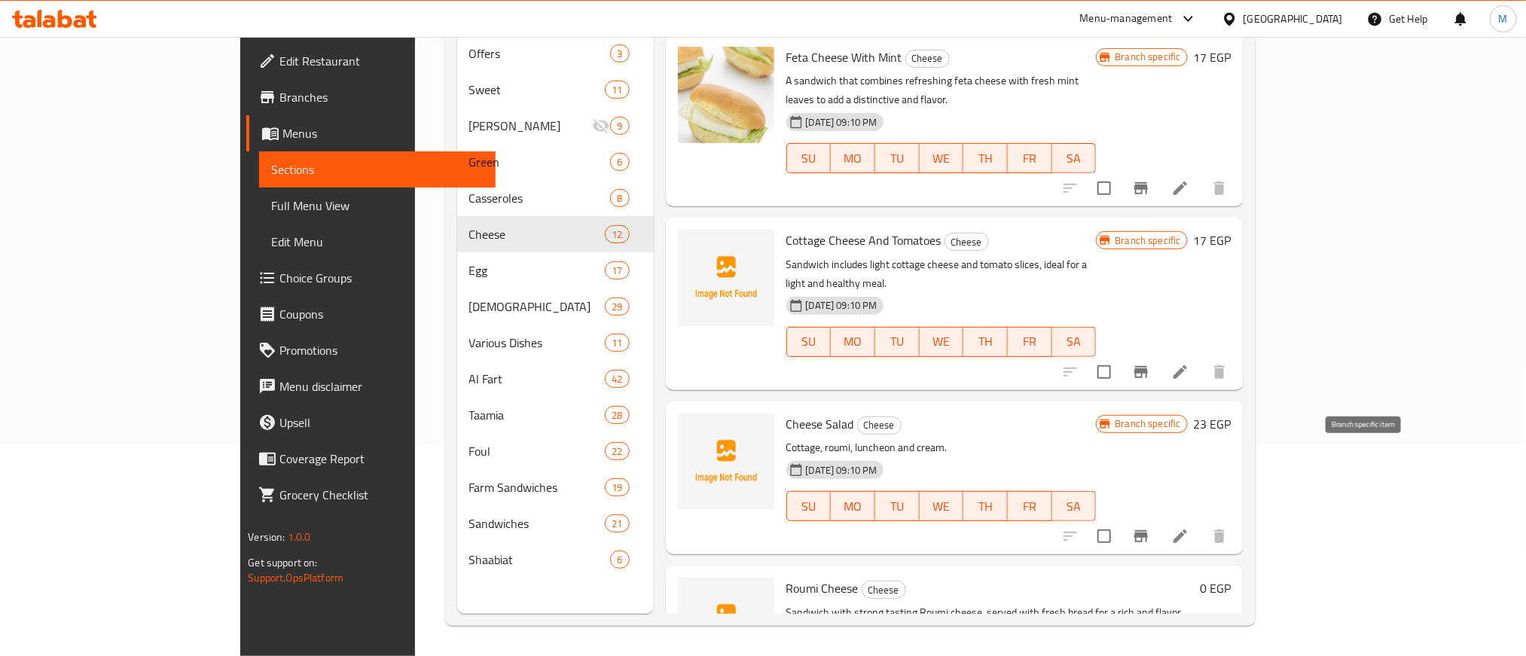
click at [1148, 530] on icon "Branch-specific-item" at bounding box center [1141, 536] width 14 height 12
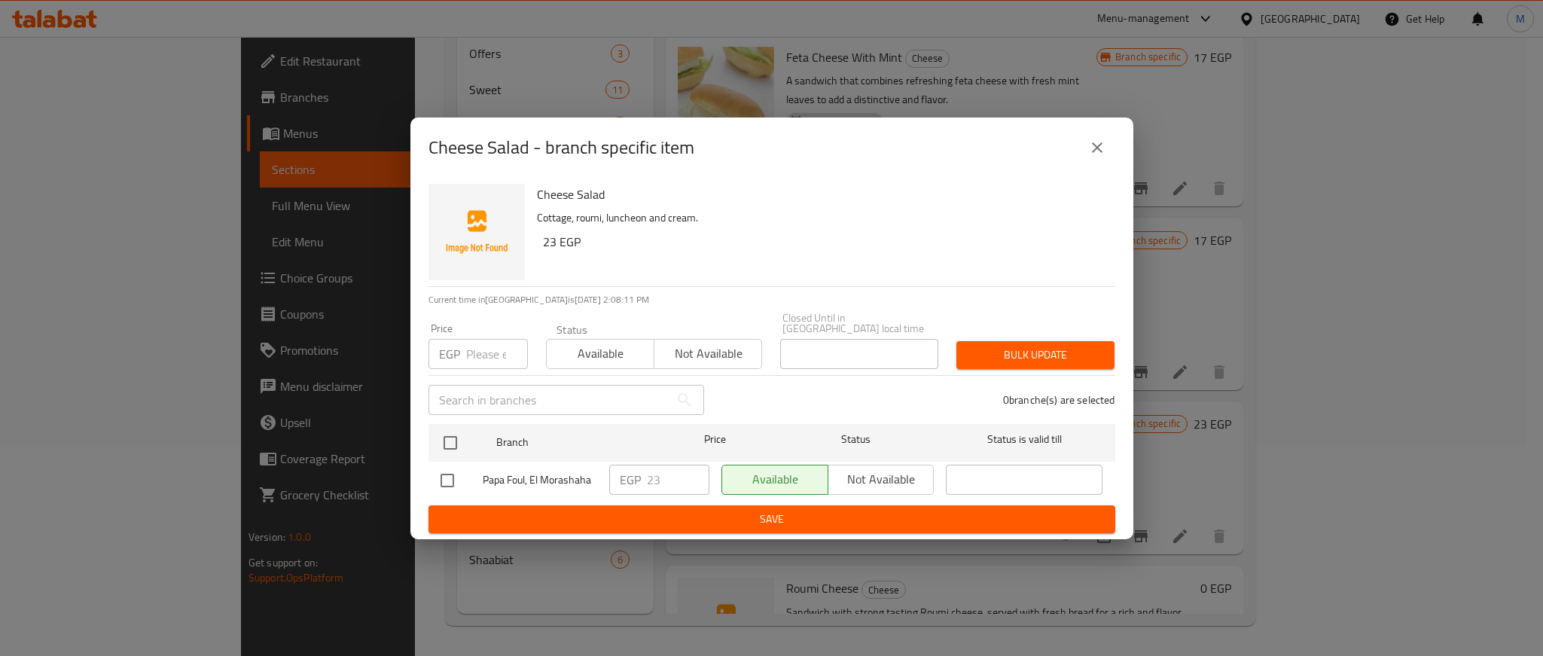
click at [1100, 136] on button "close" at bounding box center [1097, 148] width 36 height 36
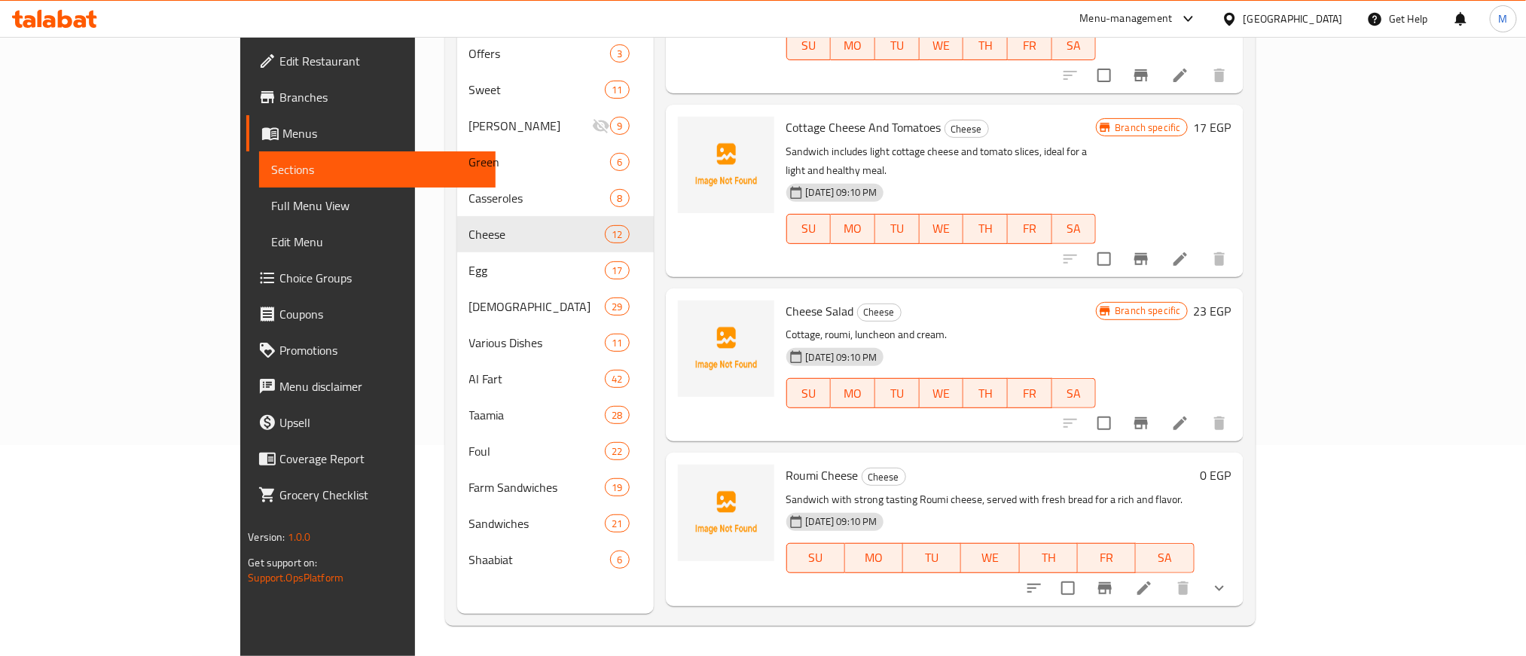
scroll to position [565, 0]
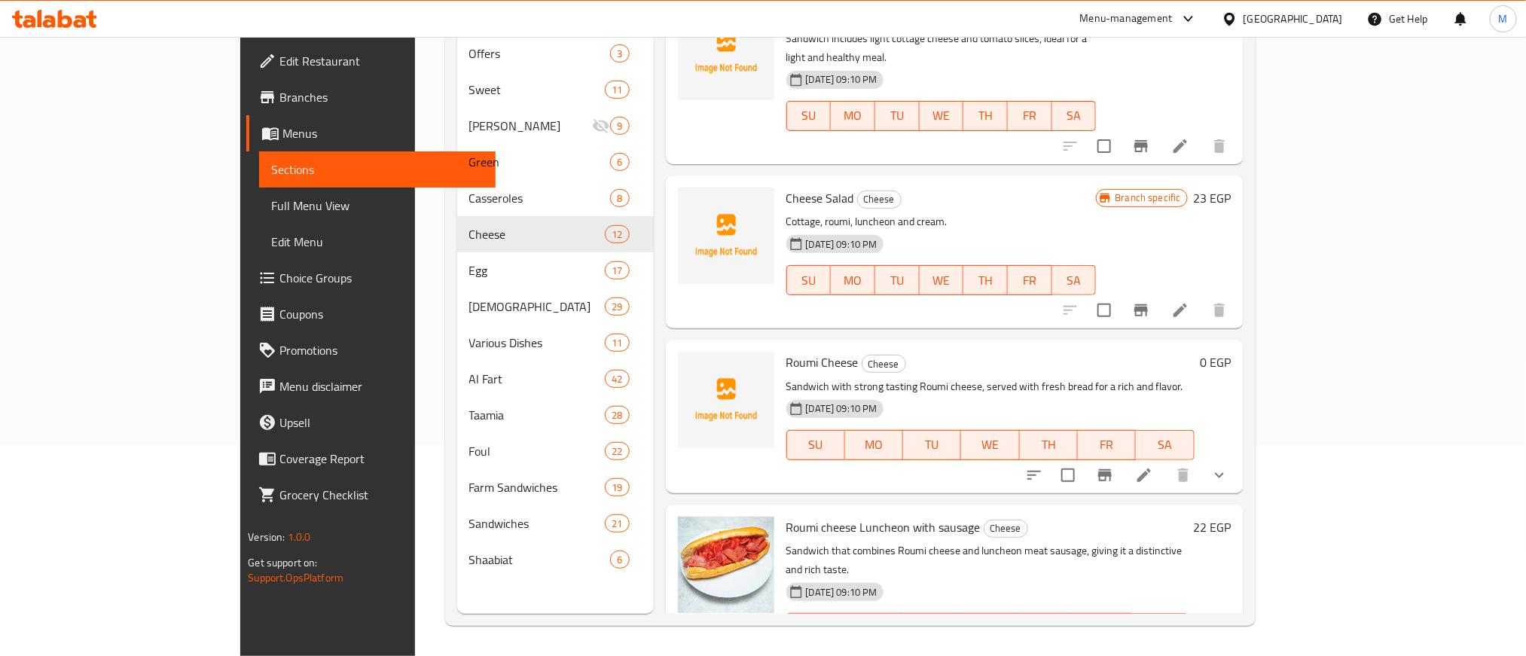
click at [1228, 466] on icon "show more" at bounding box center [1219, 475] width 18 height 18
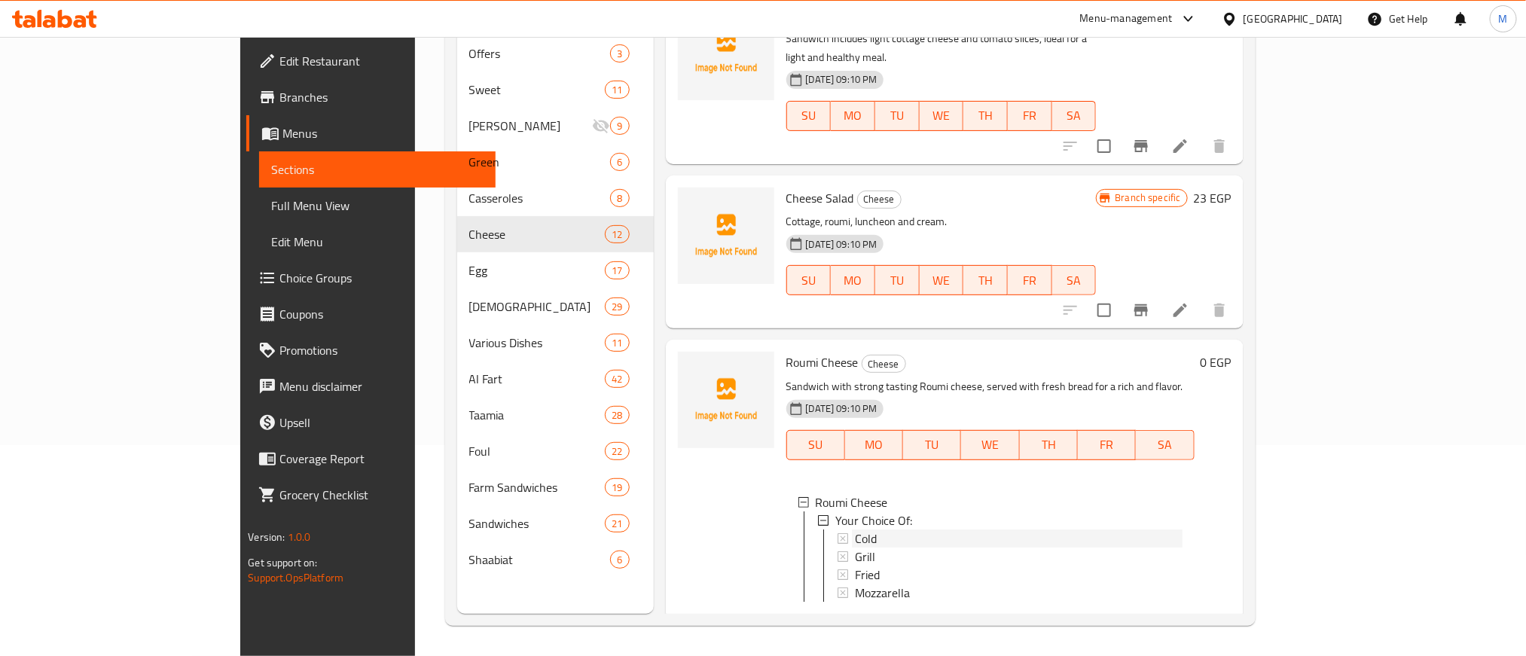
click at [875, 529] on div "Cold" at bounding box center [1019, 538] width 328 height 18
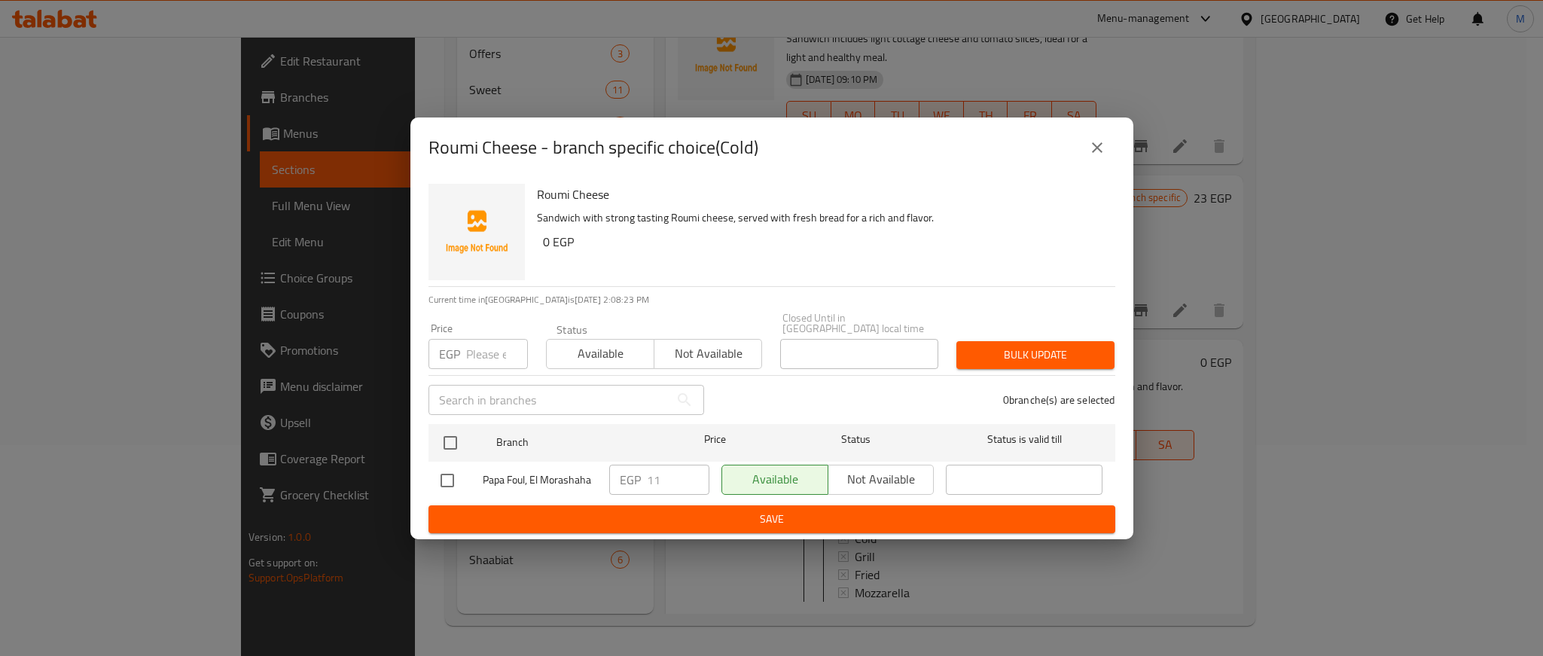
click at [1090, 145] on icon "close" at bounding box center [1097, 148] width 18 height 18
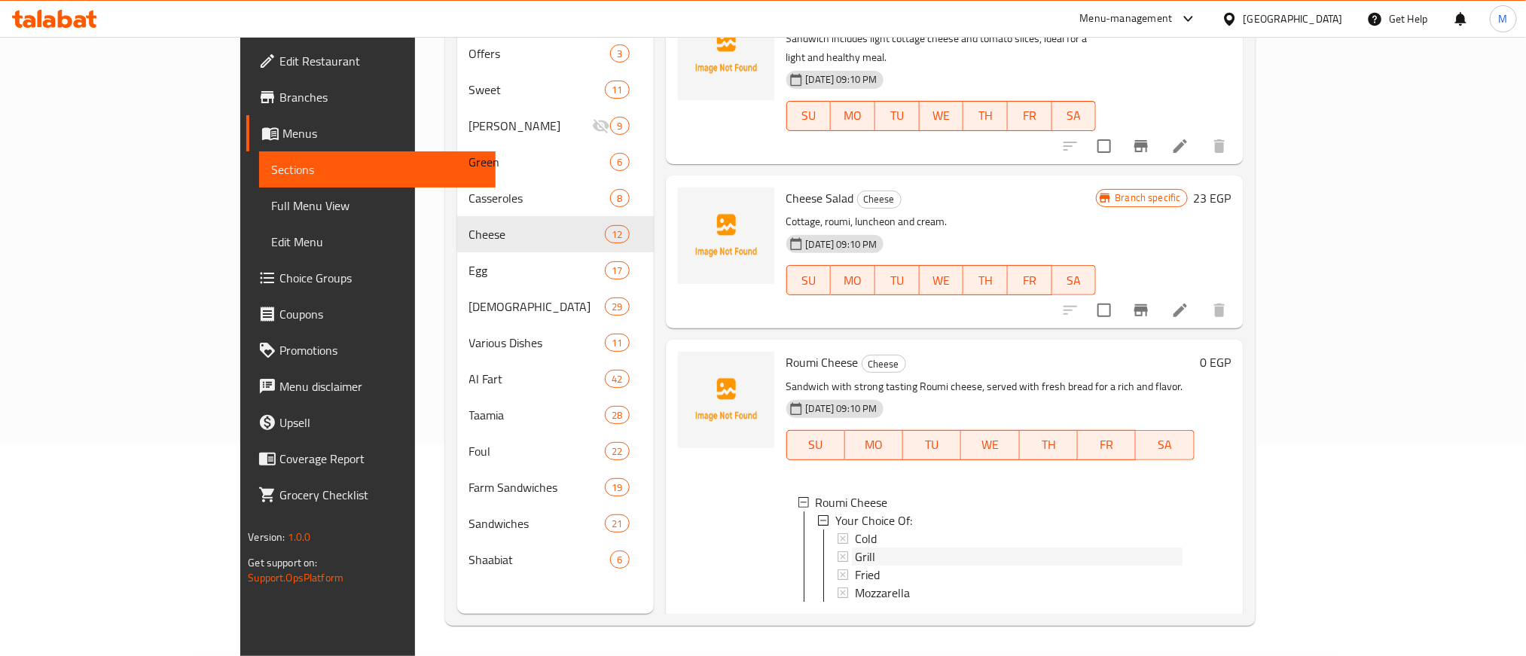
click at [855, 548] on div "Grill" at bounding box center [1019, 557] width 328 height 18
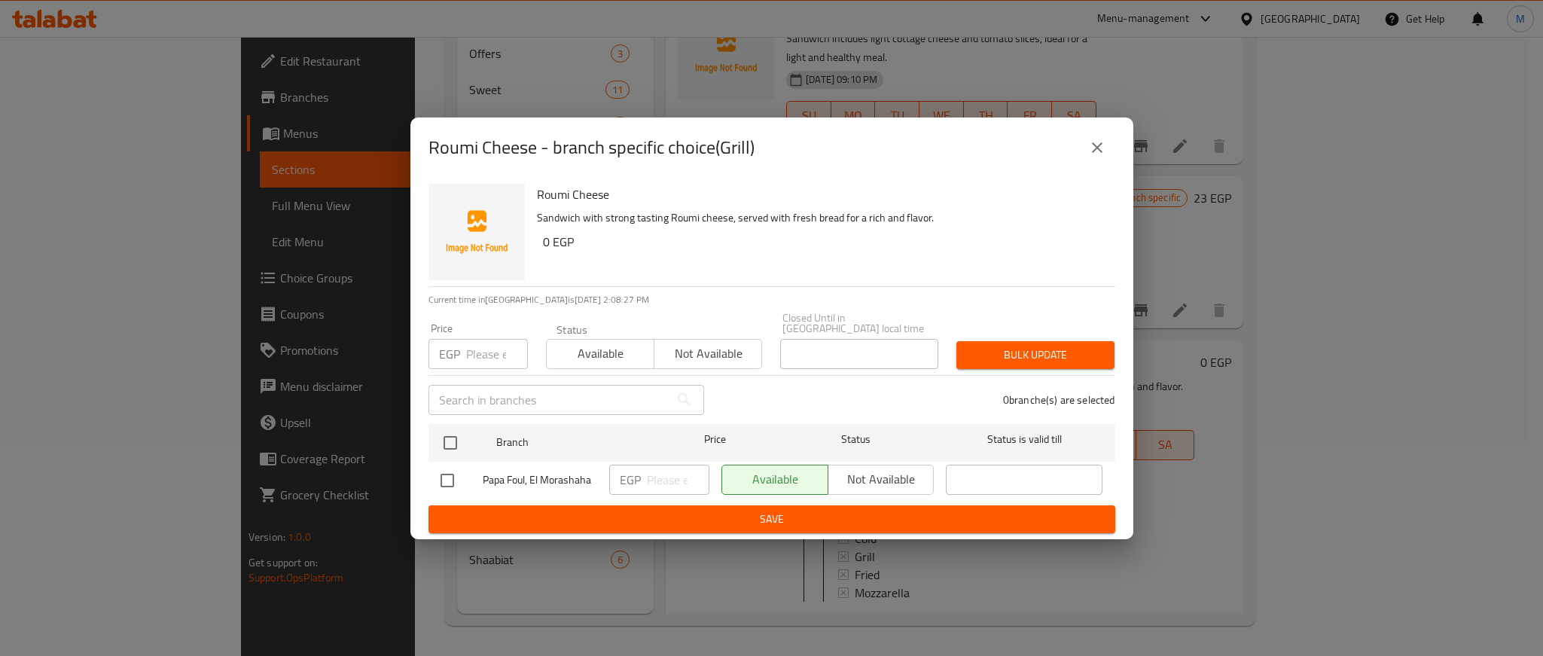
click at [1107, 151] on button "close" at bounding box center [1097, 148] width 36 height 36
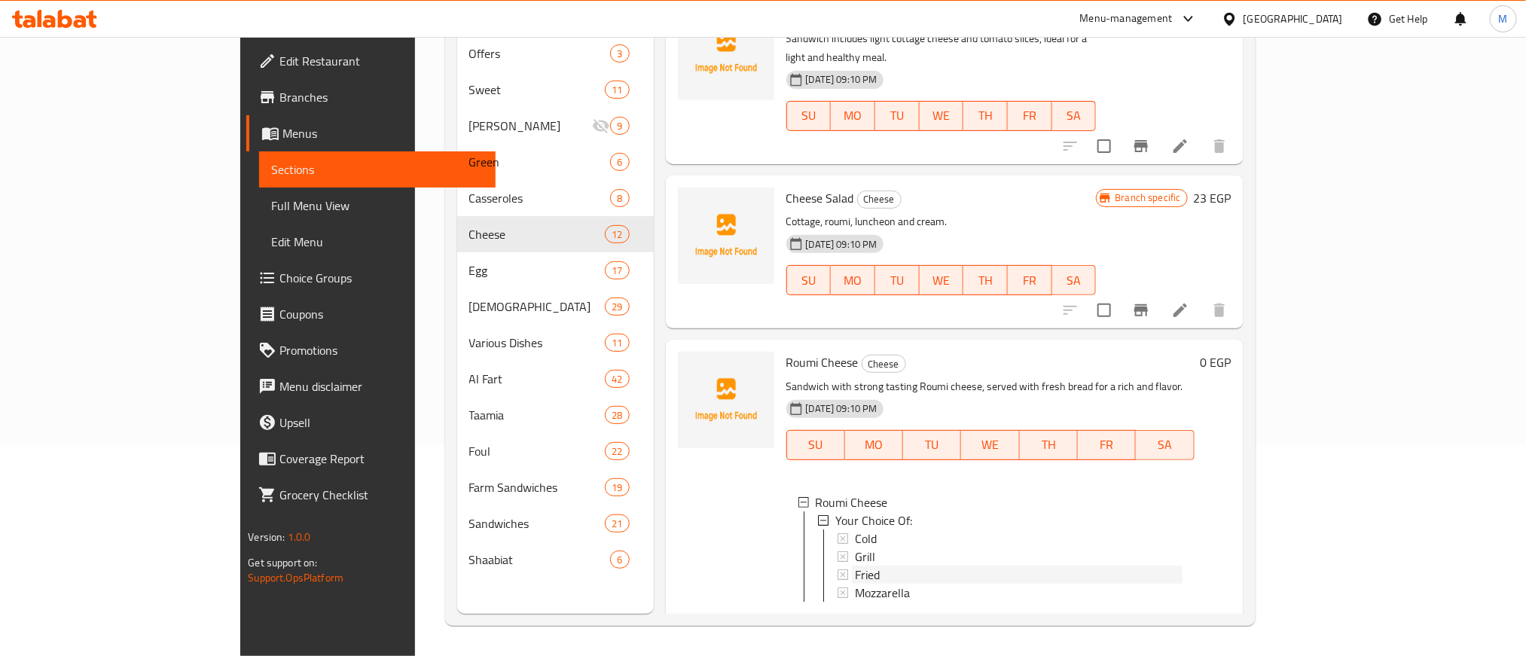
click at [855, 566] on div "Fried" at bounding box center [1019, 575] width 328 height 18
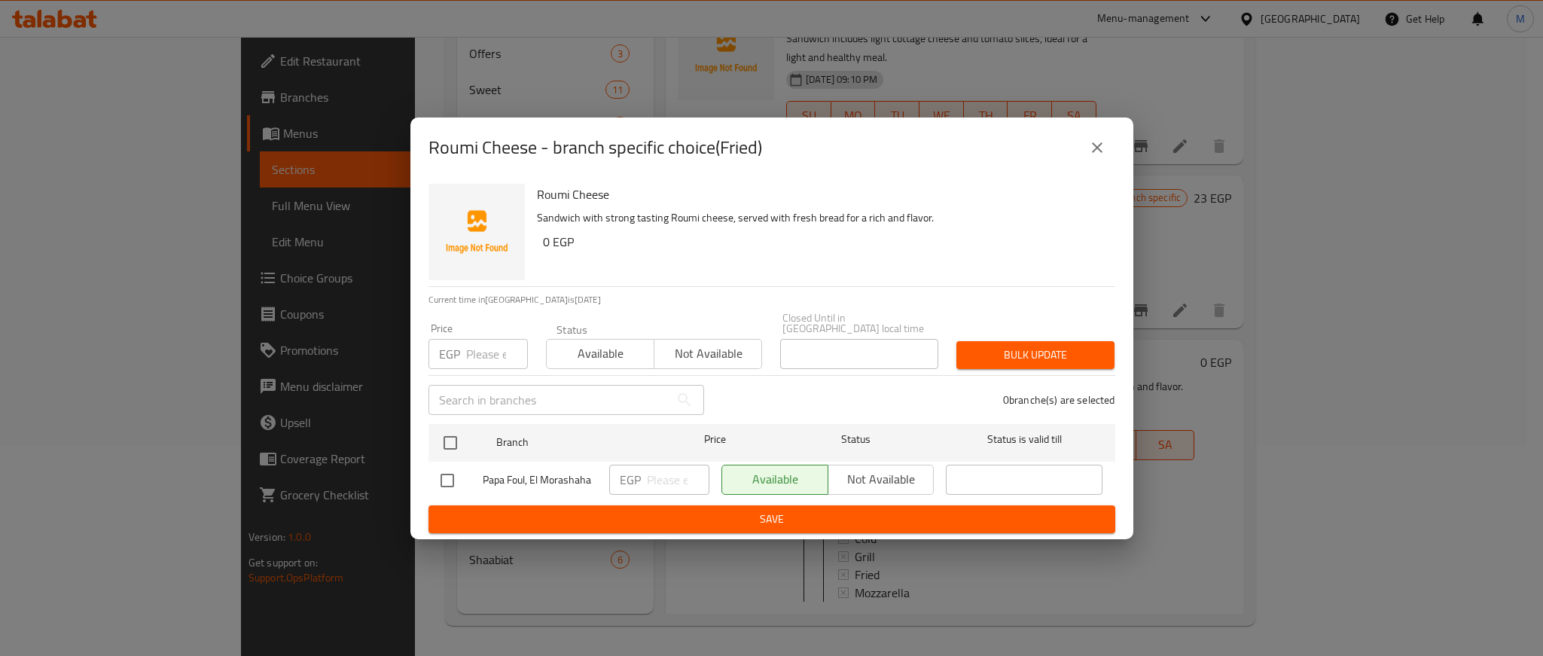
drag, startPoint x: 1096, startPoint y: 147, endPoint x: 1099, endPoint y: 120, distance: 27.3
click at [1096, 145] on icon "close" at bounding box center [1097, 148] width 18 height 18
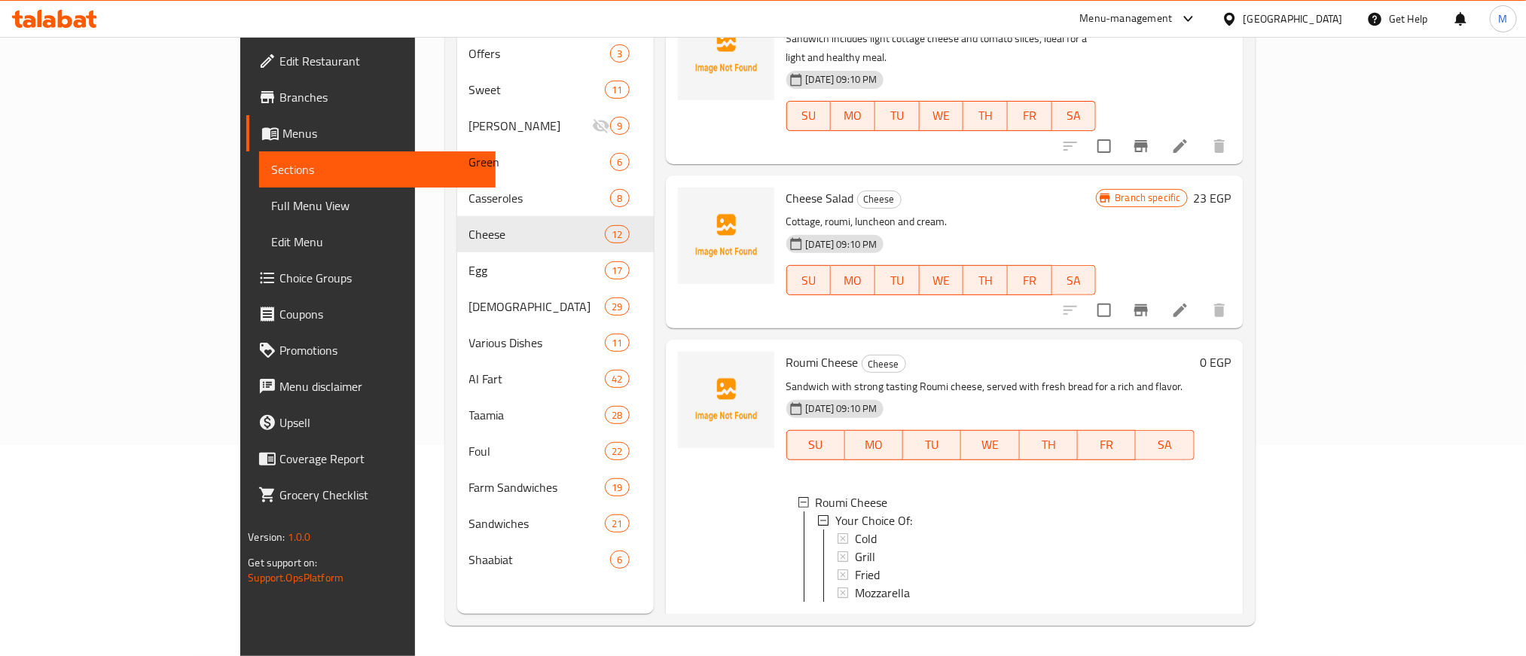
click at [1165, 612] on li at bounding box center [1144, 625] width 42 height 27
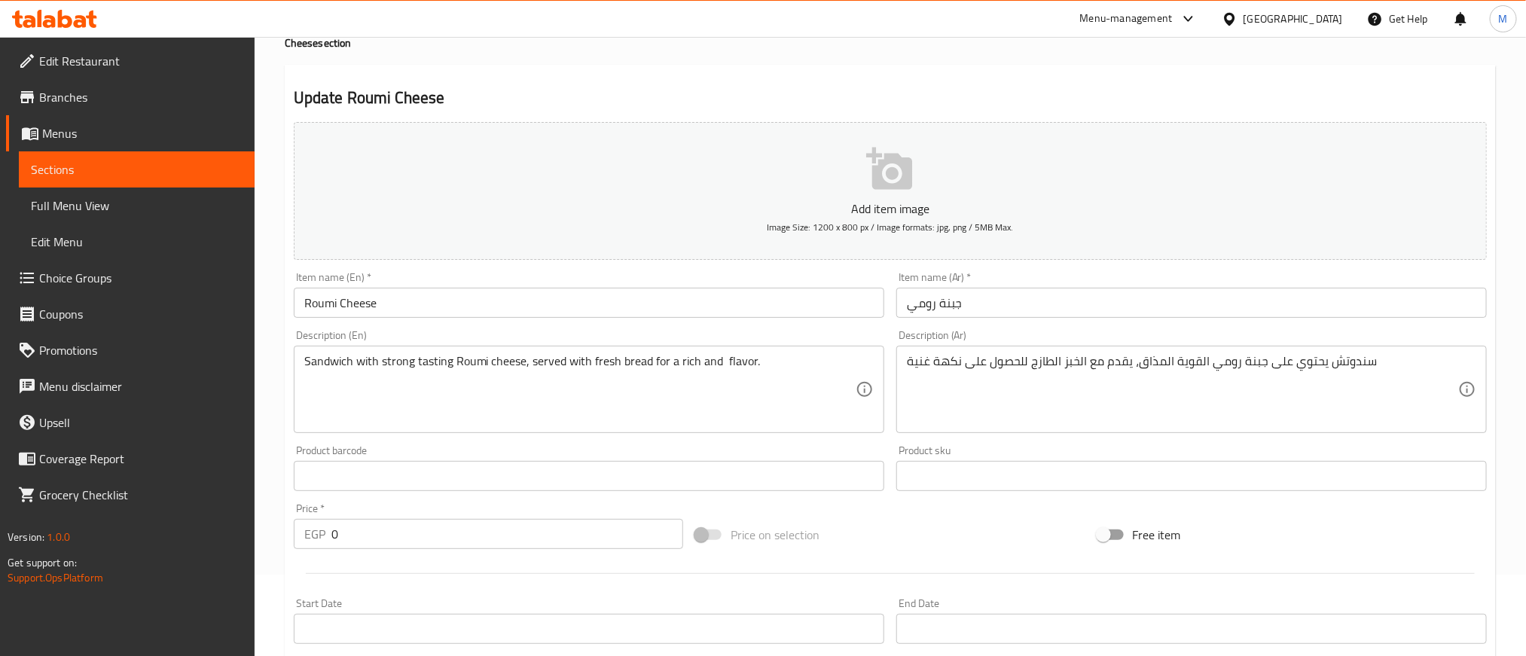
scroll to position [532, 0]
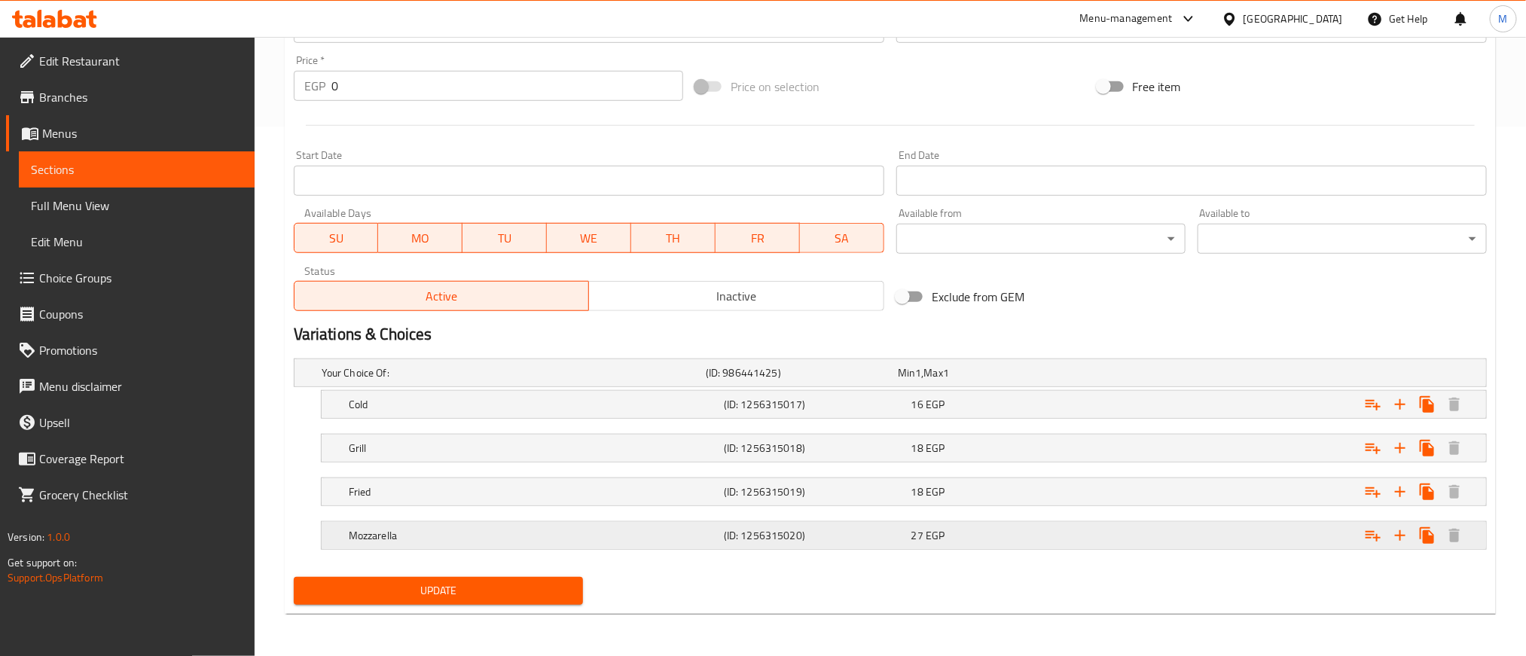
click at [1074, 545] on div "27 EGP" at bounding box center [1002, 535] width 188 height 21
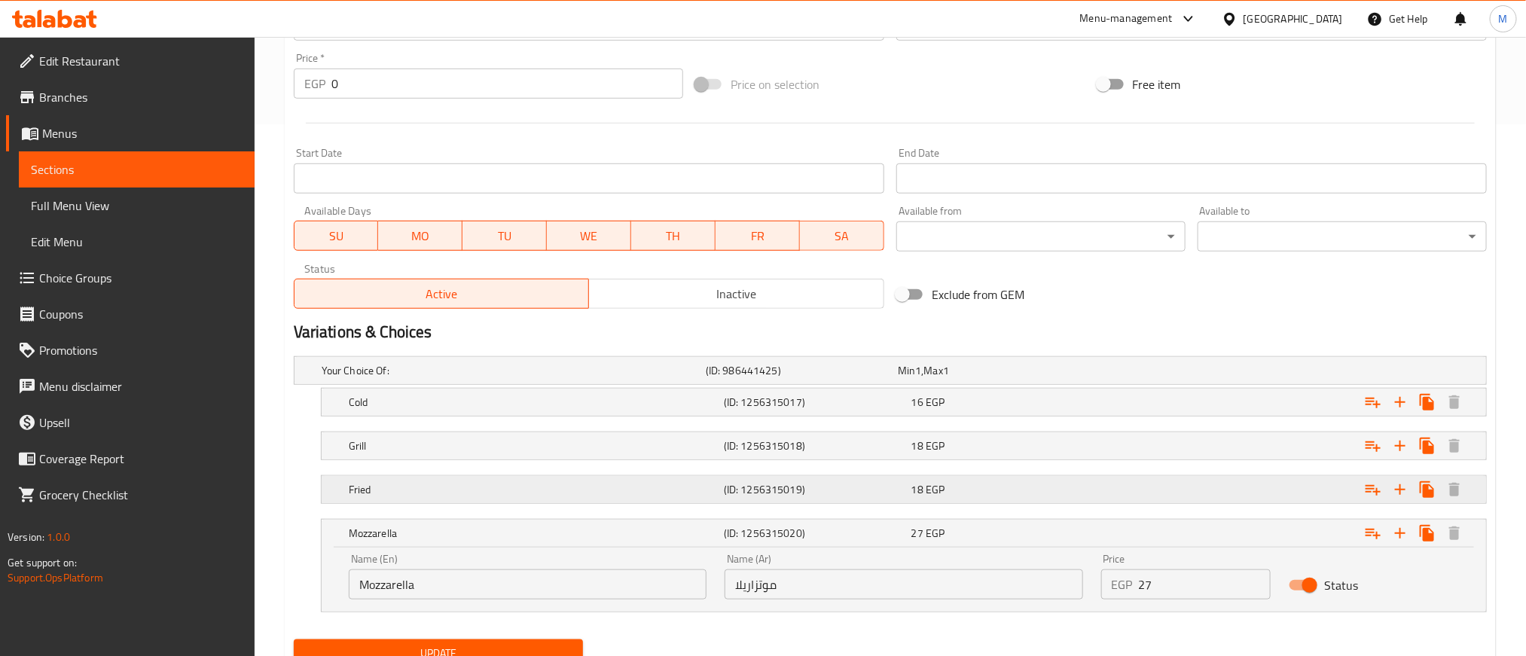
click at [1065, 493] on div "18 EGP" at bounding box center [1001, 489] width 181 height 15
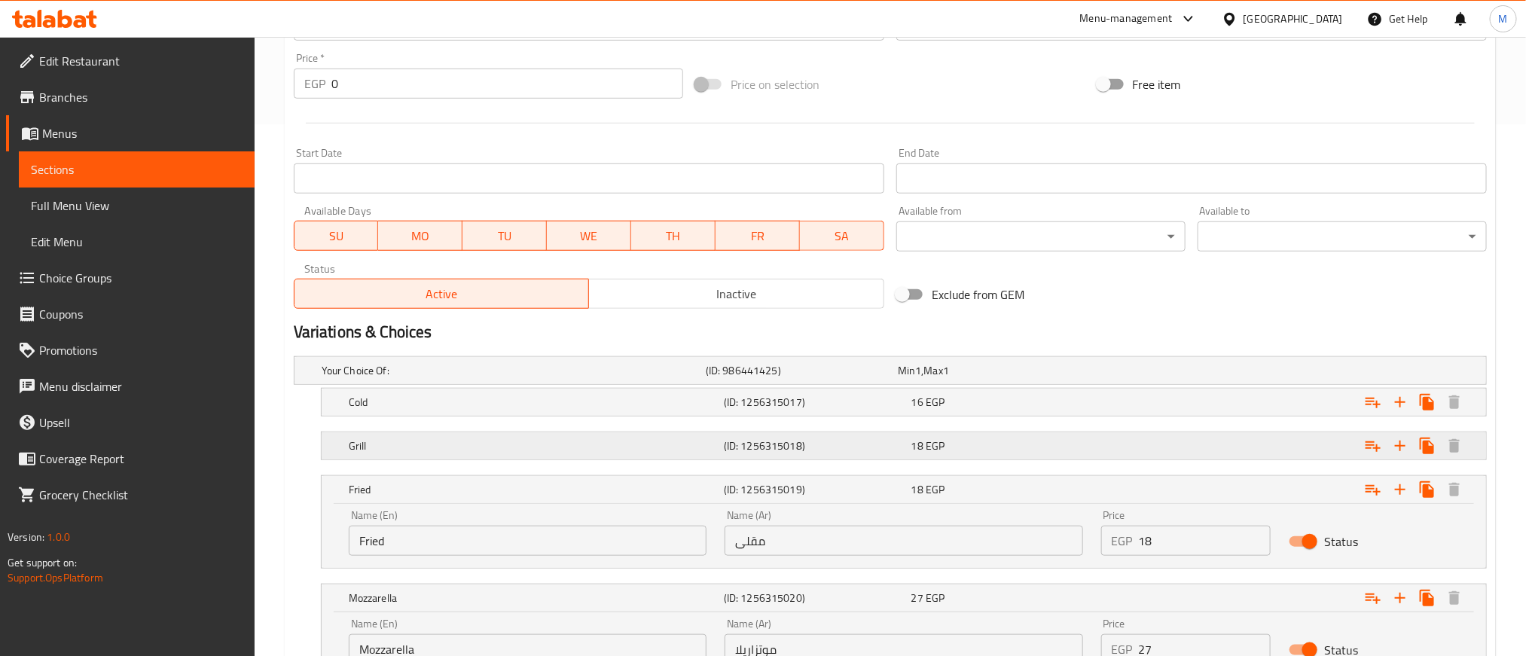
click at [1063, 432] on div "Grill (ID: 1256315018) 18 EGP" at bounding box center [908, 445] width 1125 height 33
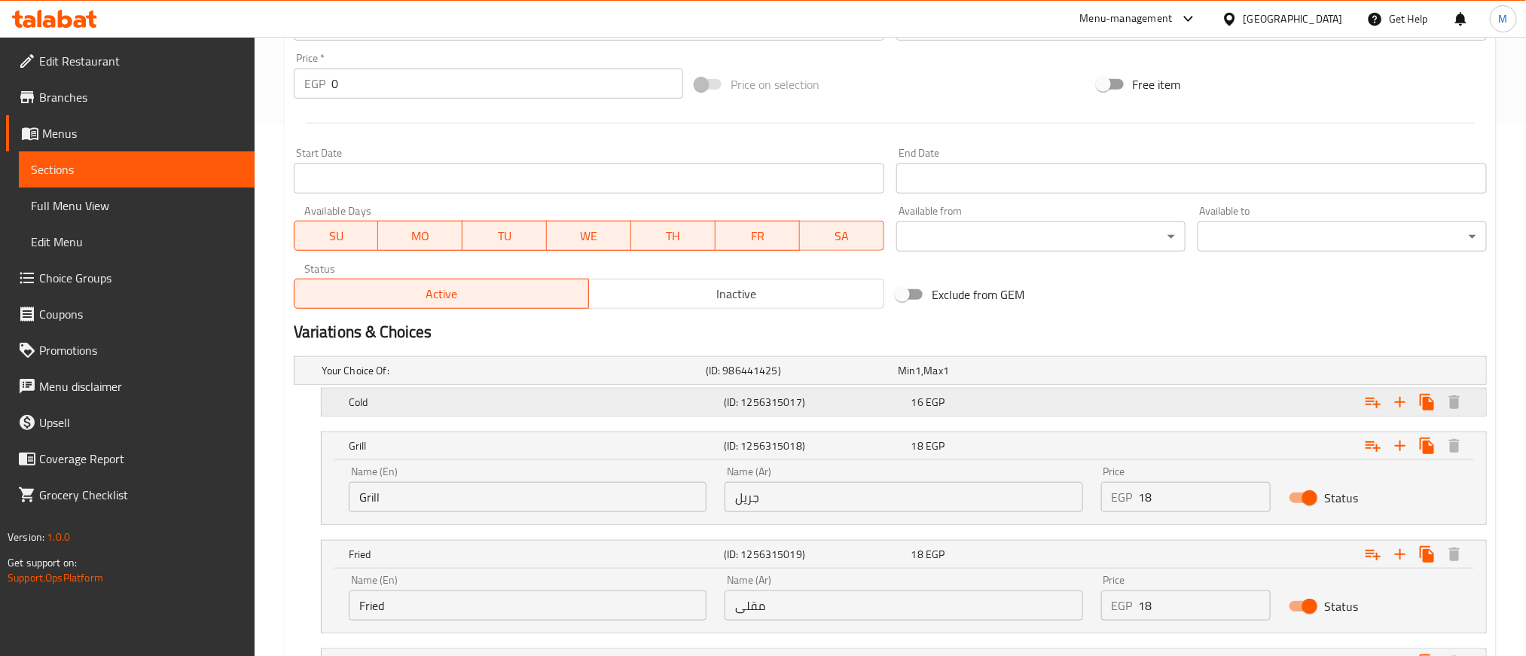
click at [1058, 409] on div "16 EGP" at bounding box center [1001, 402] width 181 height 15
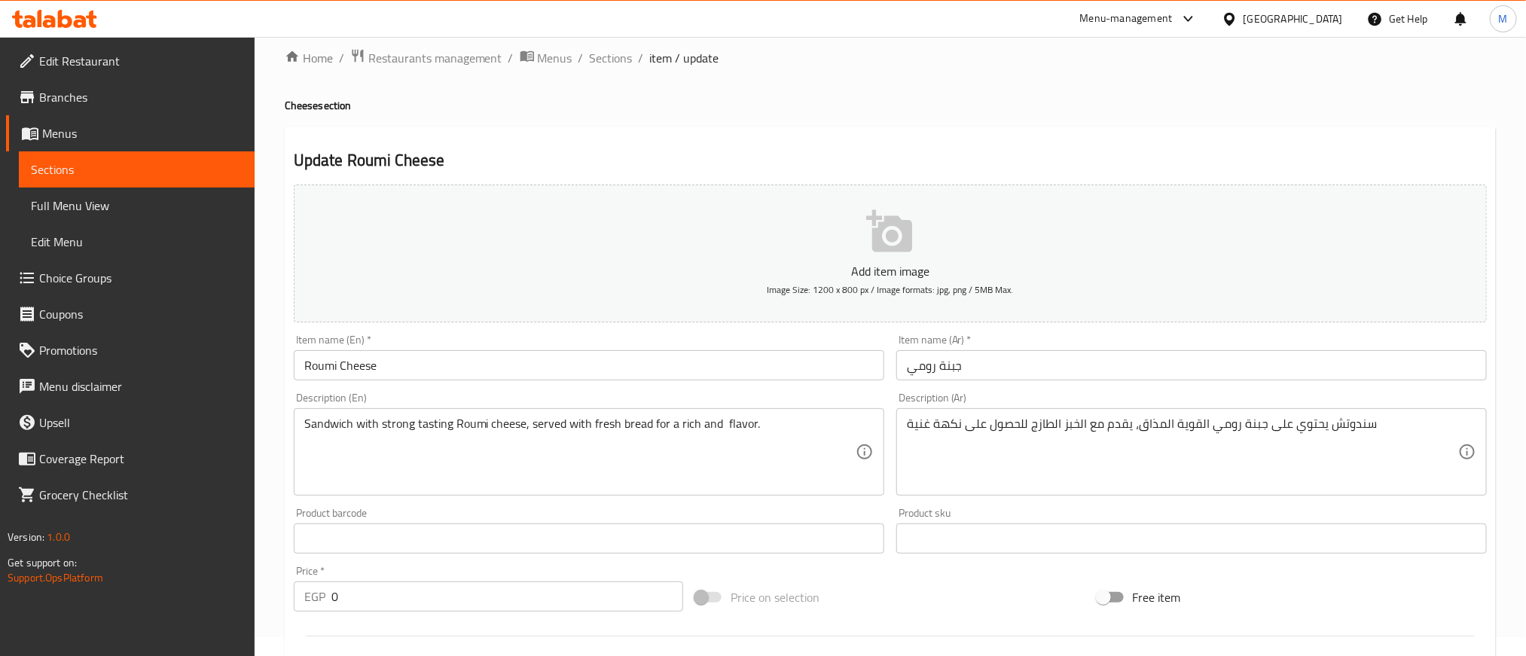
scroll to position [1, 0]
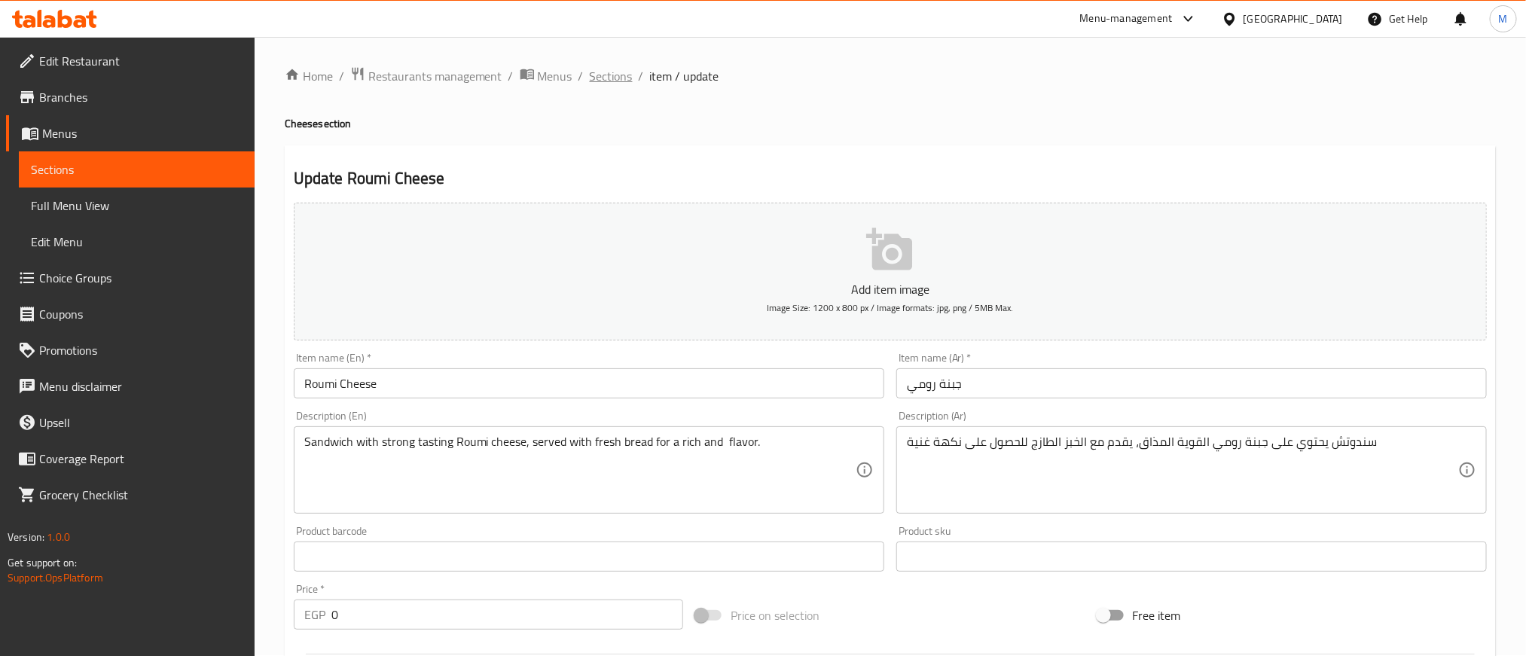
click at [609, 71] on span "Sections" at bounding box center [611, 76] width 43 height 18
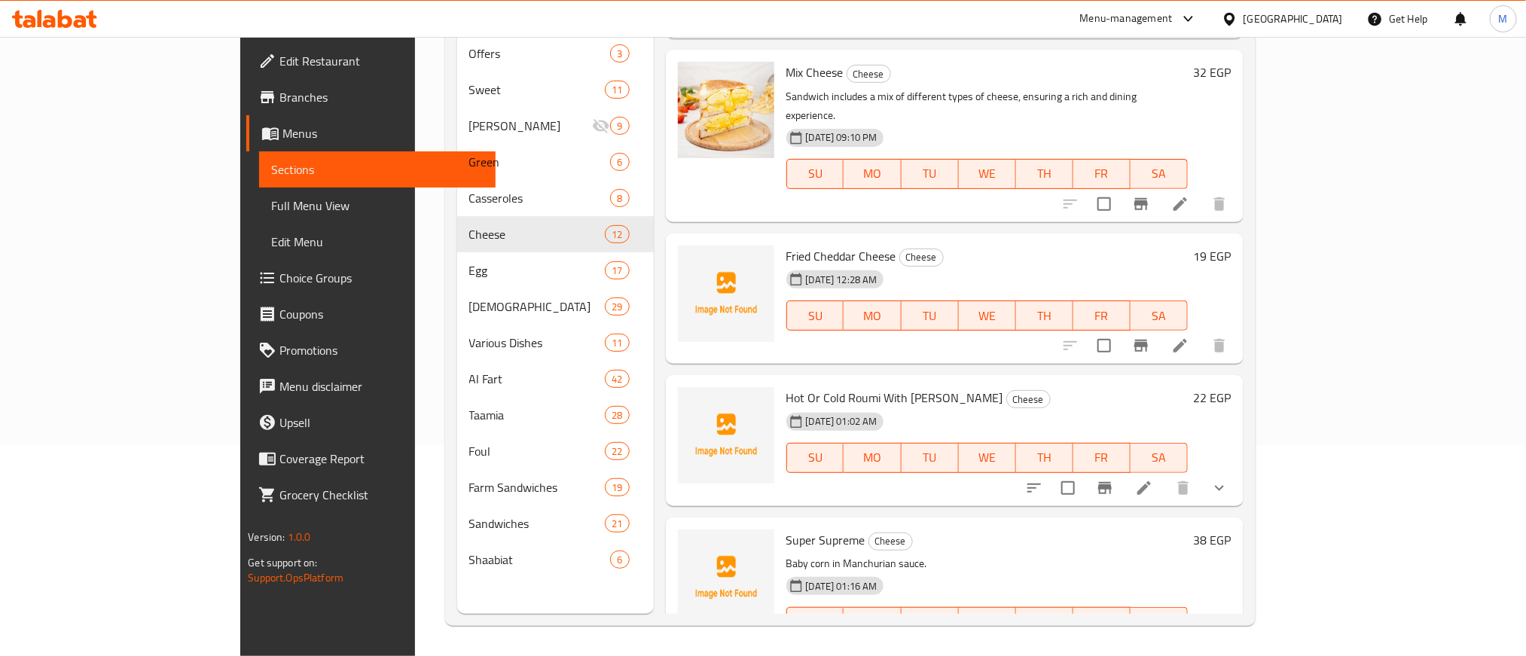
scroll to position [1243, 0]
